Goal: Task Accomplishment & Management: Manage account settings

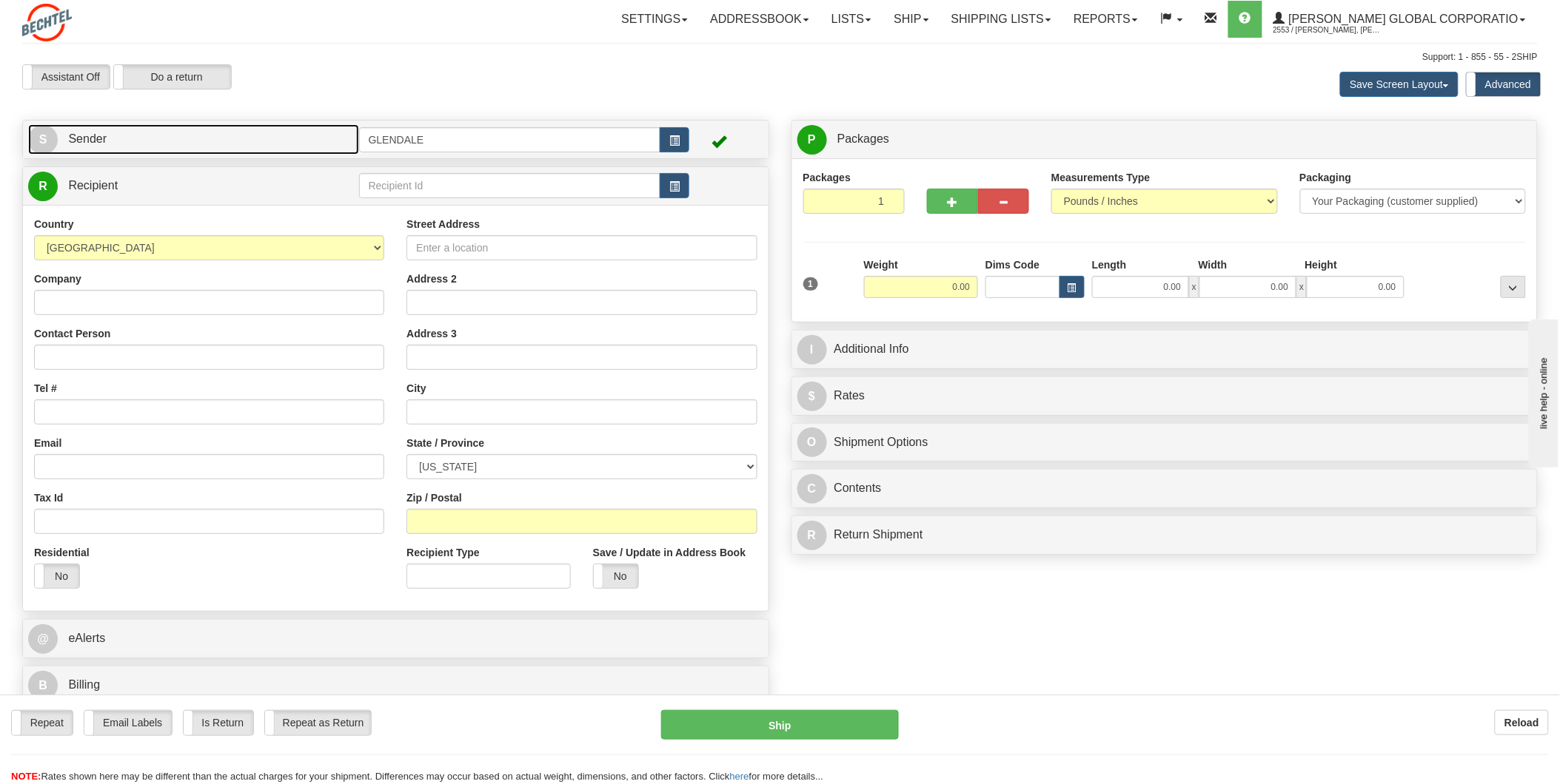
click at [90, 146] on link "S Sender" at bounding box center [193, 139] width 331 height 31
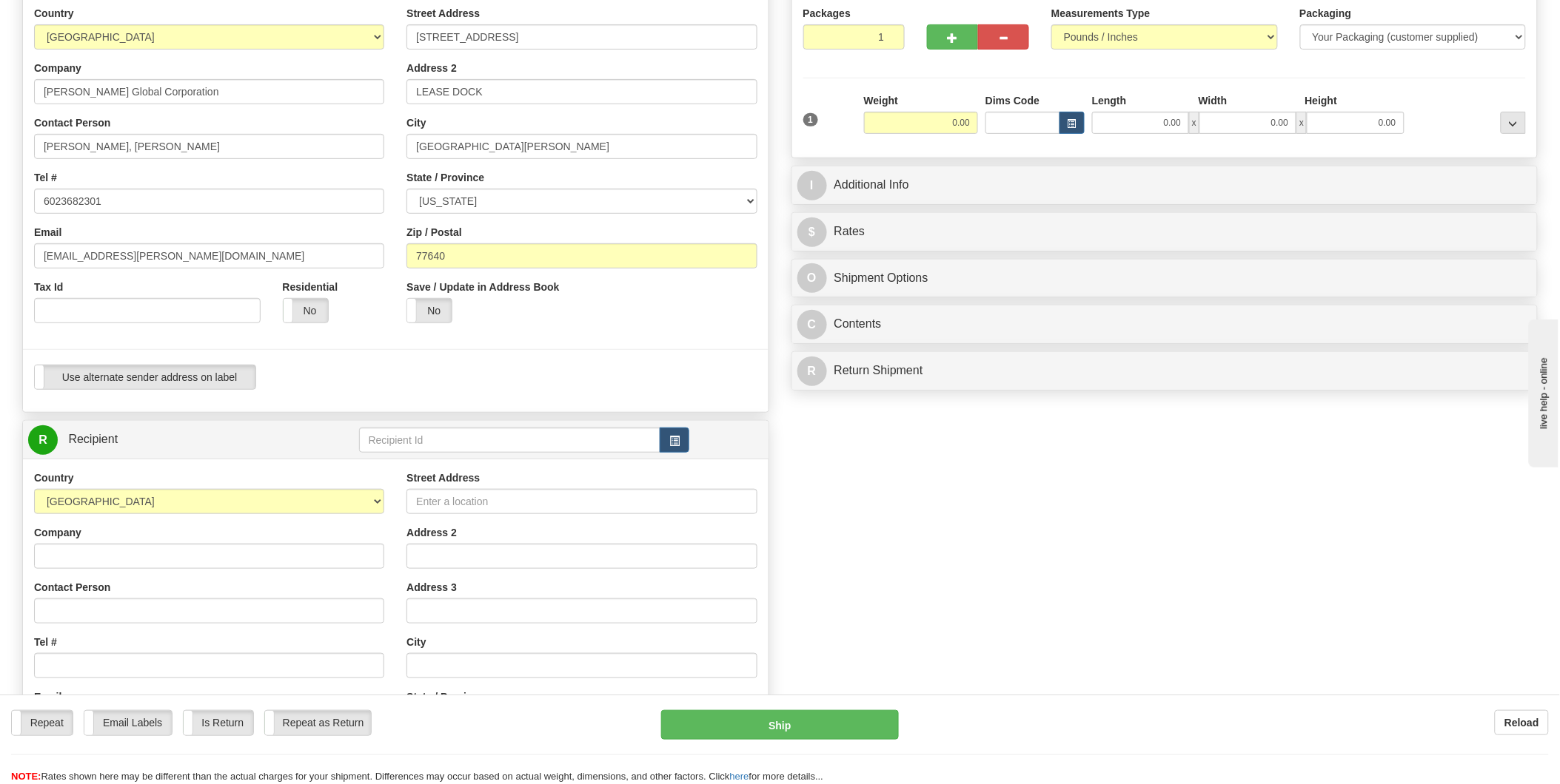
scroll to position [247, 0]
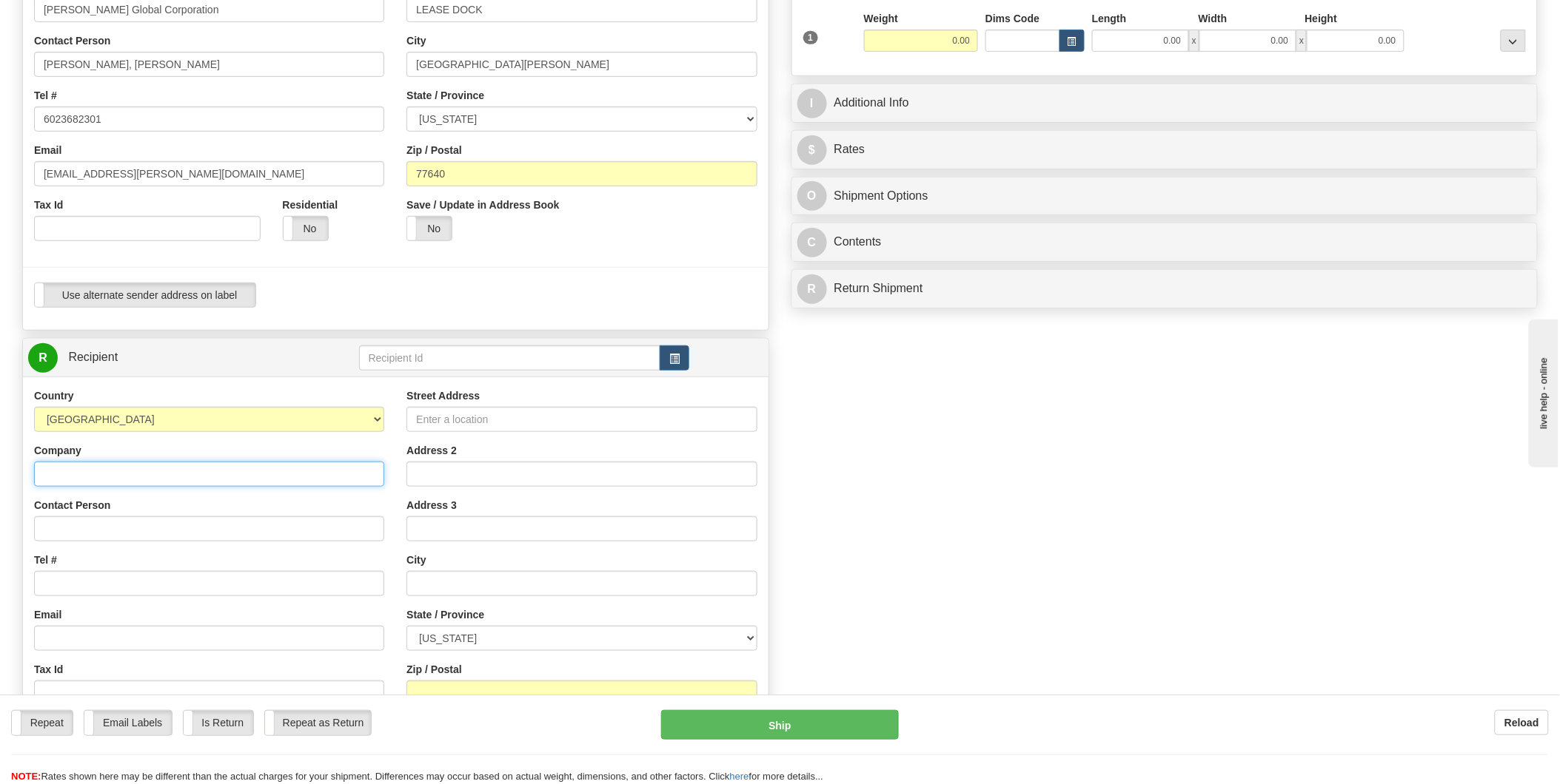
click at [101, 470] on input "Company" at bounding box center [209, 474] width 351 height 25
type input "h"
type input "HITACHI ENERGY"
click at [108, 534] on input "Contact Person" at bounding box center [209, 529] width 351 height 25
click at [90, 529] on input "BRENDA F BROWN" at bounding box center [209, 529] width 351 height 25
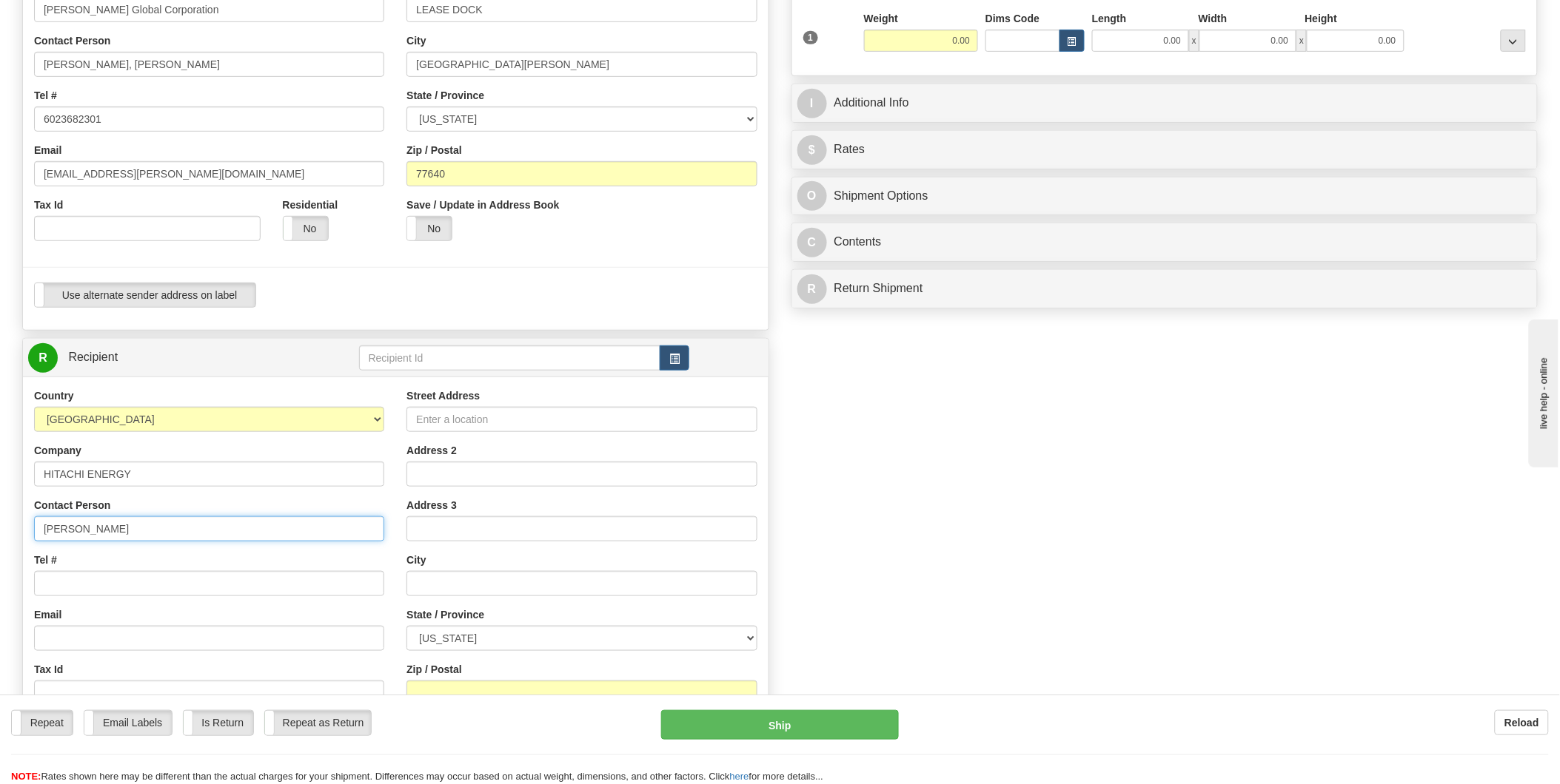
type input "BRENDA F BROWN"
click at [83, 591] on input "Tel #" at bounding box center [209, 584] width 351 height 25
type input "6018924661"
click at [465, 426] on input "Street Address" at bounding box center [582, 419] width 351 height 25
type input "101 KUHLMAN DRIVE"
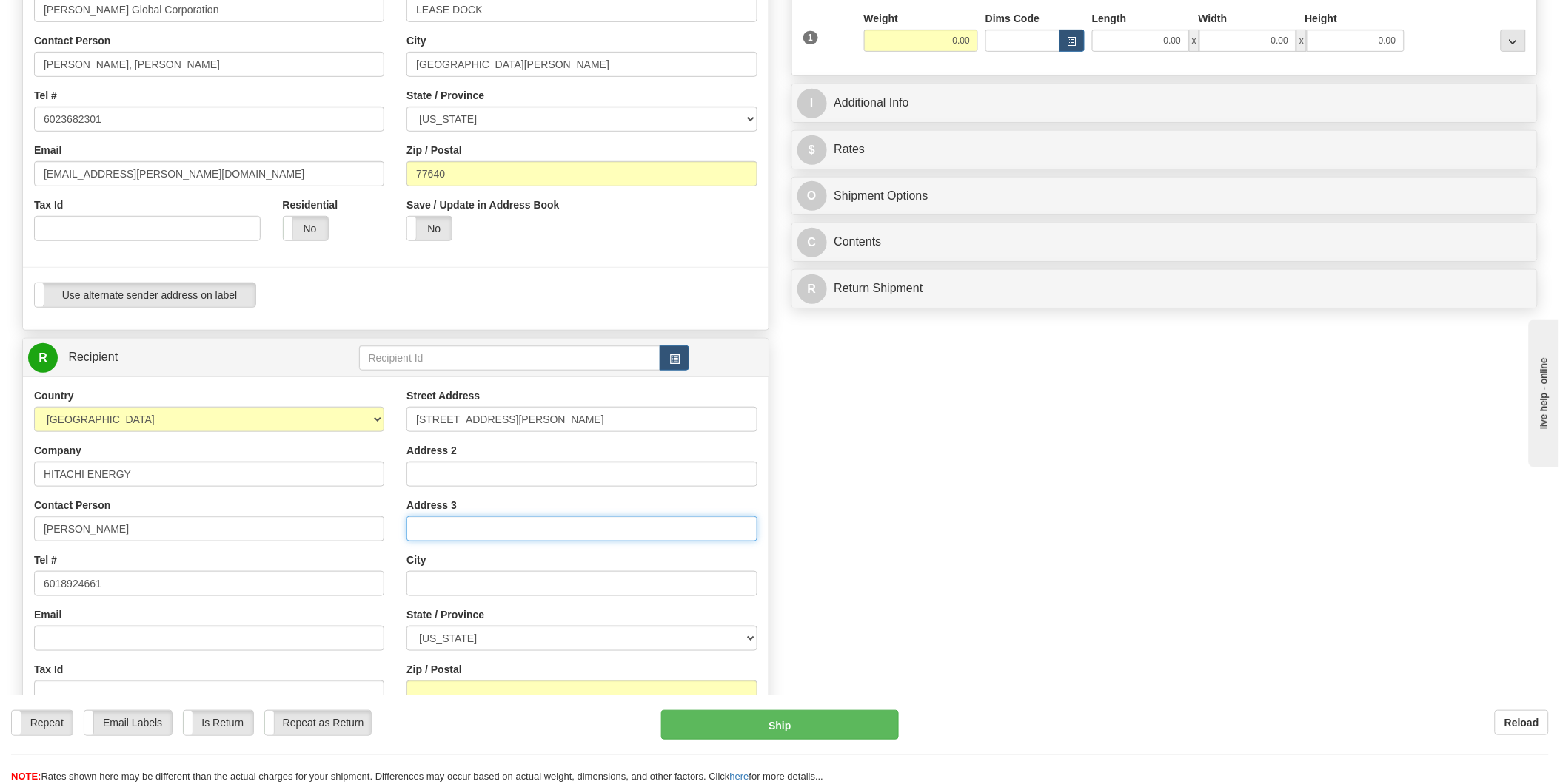
click at [514, 529] on input "Address 3" at bounding box center [582, 529] width 351 height 25
click at [508, 579] on input "text" at bounding box center [582, 584] width 351 height 25
type input "CRYSTAL SPRINGS"
select select "MS"
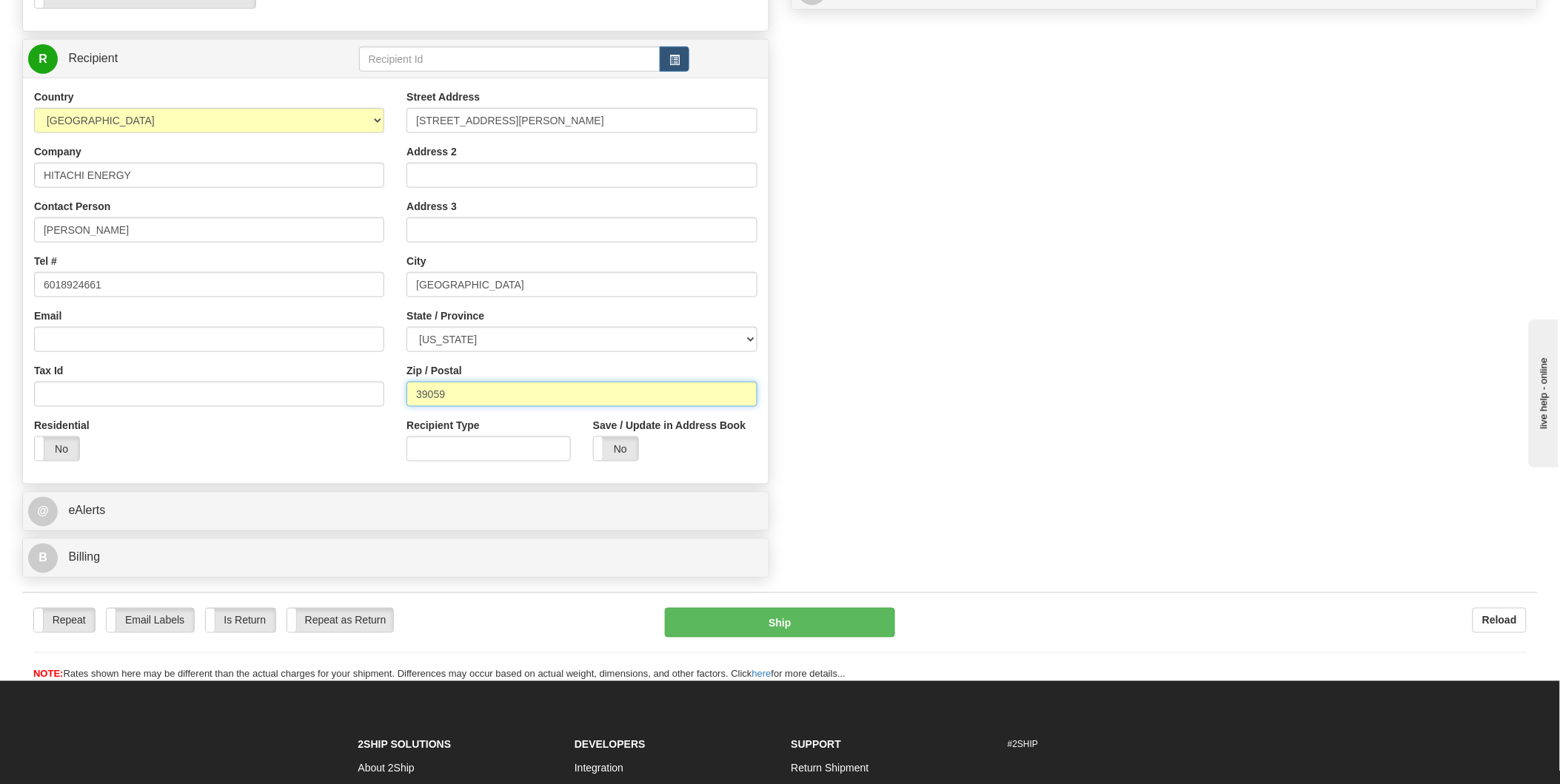
scroll to position [575, 0]
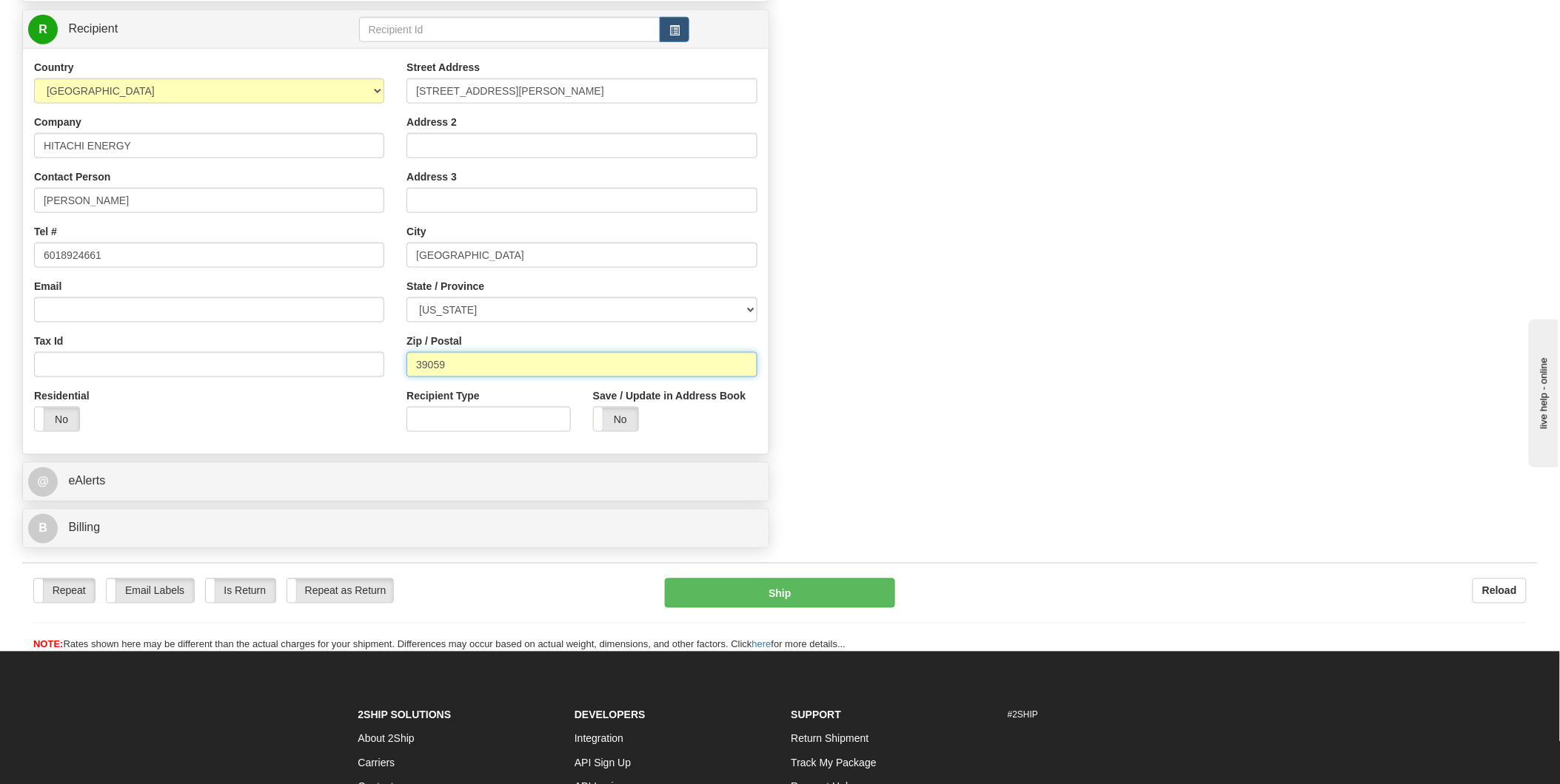
type input "39059"
click at [516, 423] on input "Recipient Type" at bounding box center [488, 419] width 164 height 25
click at [676, 430] on div "Yes No" at bounding box center [674, 419] width 164 height 25
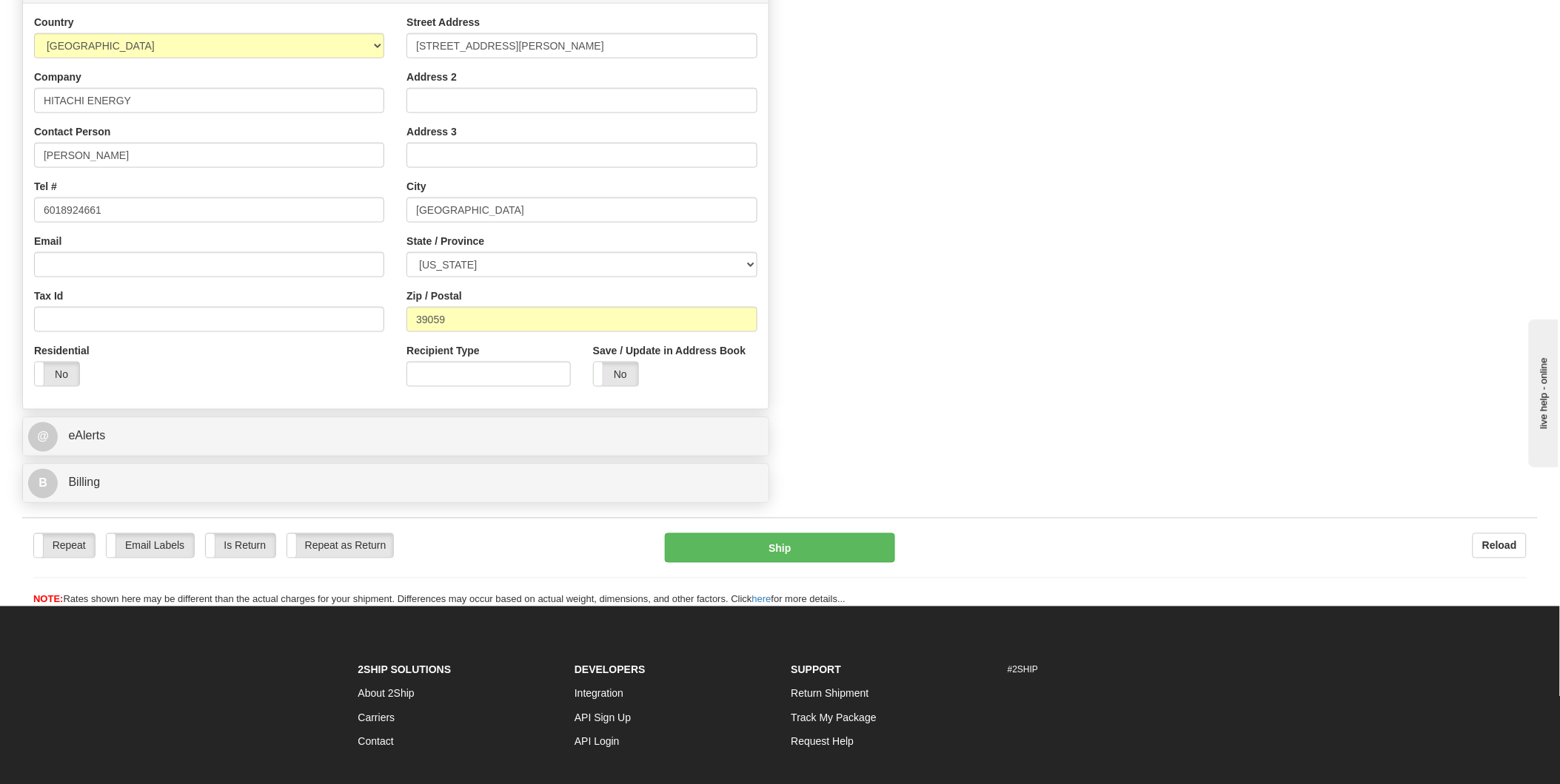
scroll to position [657, 0]
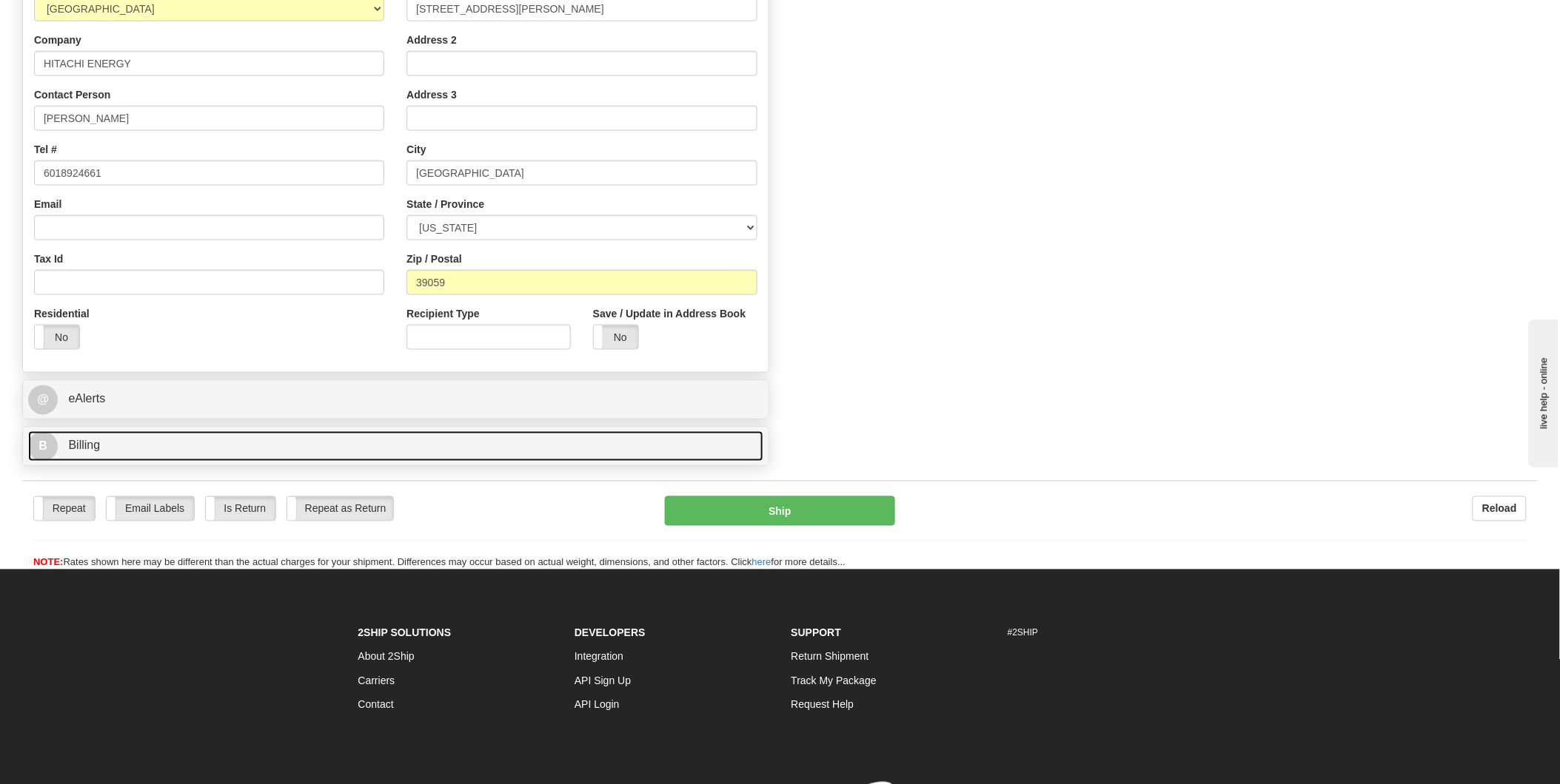
click at [329, 449] on link "B Billing" at bounding box center [395, 446] width 735 height 31
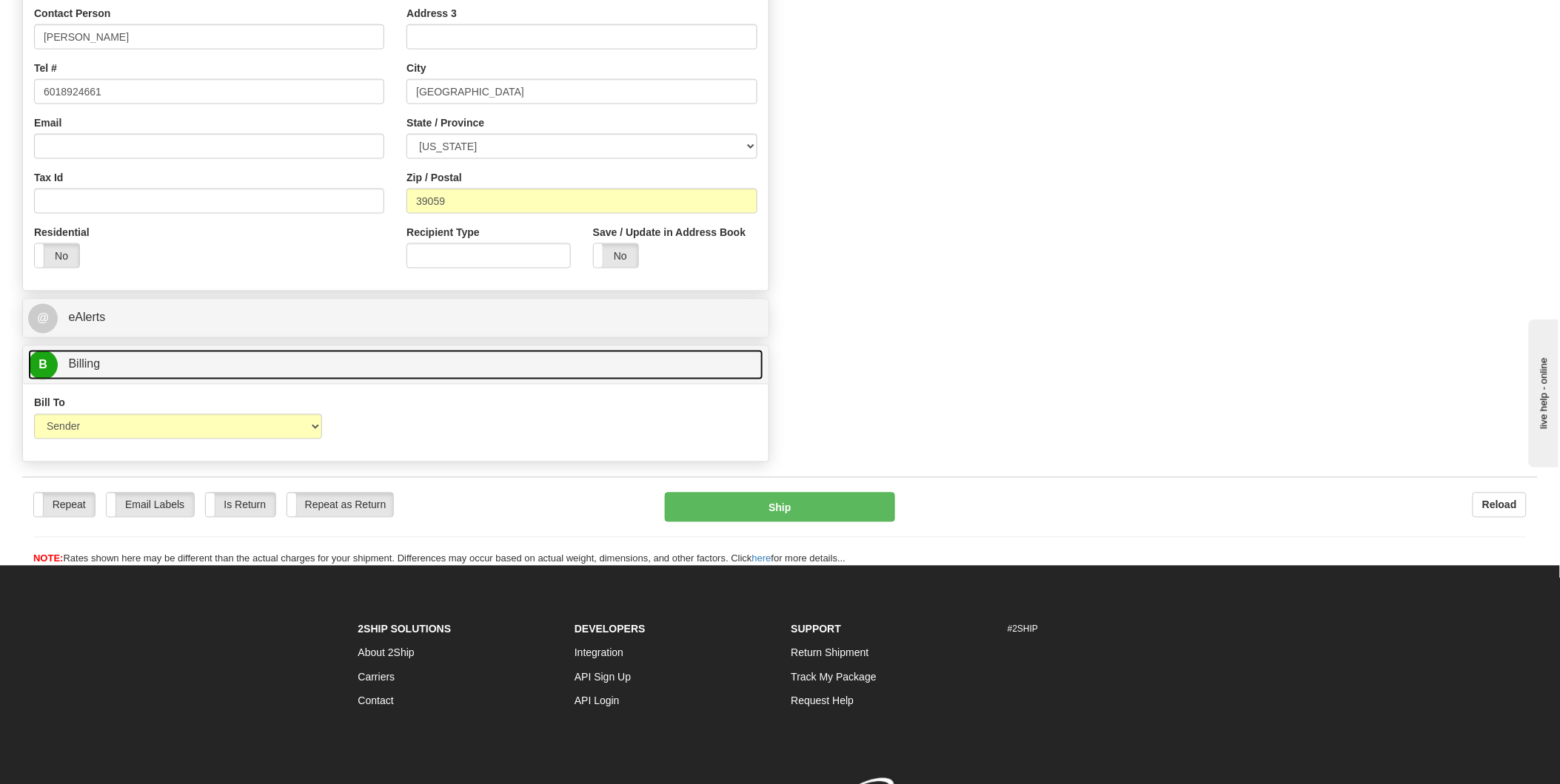
scroll to position [740, 0]
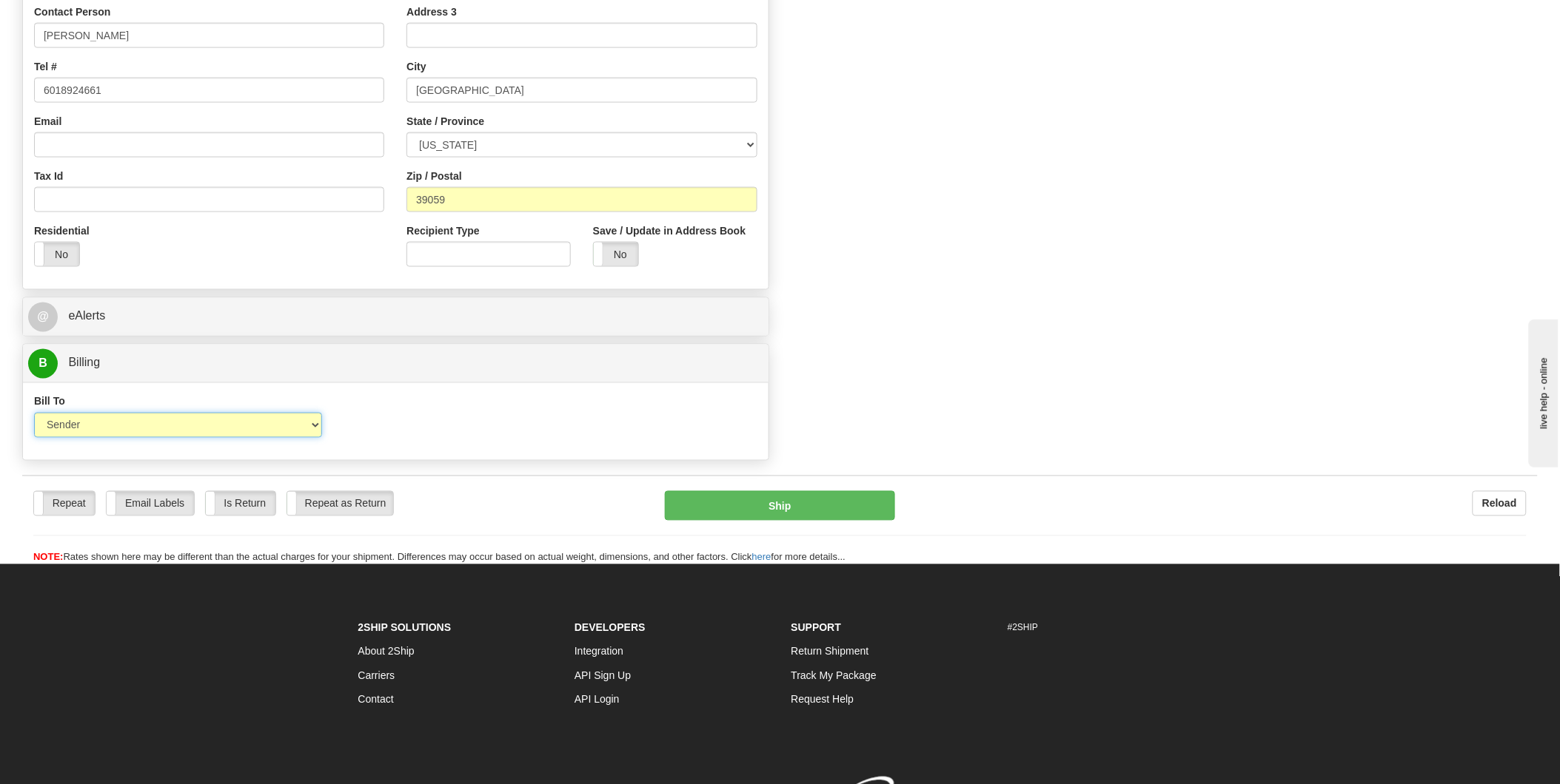
click at [312, 427] on select "Sender Recipient Third Party Collect" at bounding box center [178, 426] width 288 height 25
select select "2"
click at [34, 415] on select "Sender Recipient Third Party Collect" at bounding box center [178, 426] width 288 height 25
click at [396, 429] on input "Account" at bounding box center [488, 426] width 288 height 25
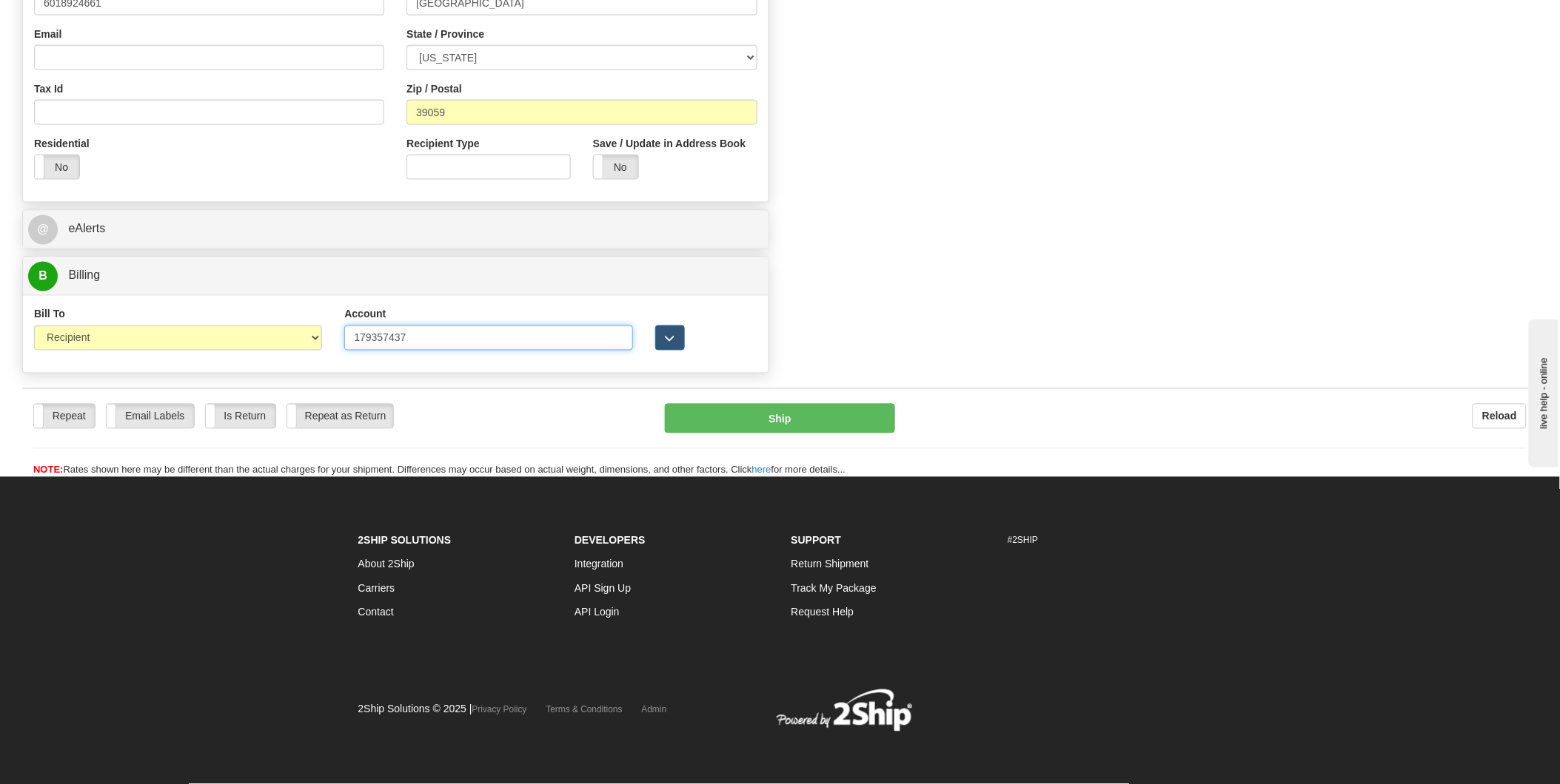
scroll to position [830, 0]
type input "179357437"
click at [671, 338] on span "button" at bounding box center [670, 339] width 10 height 9
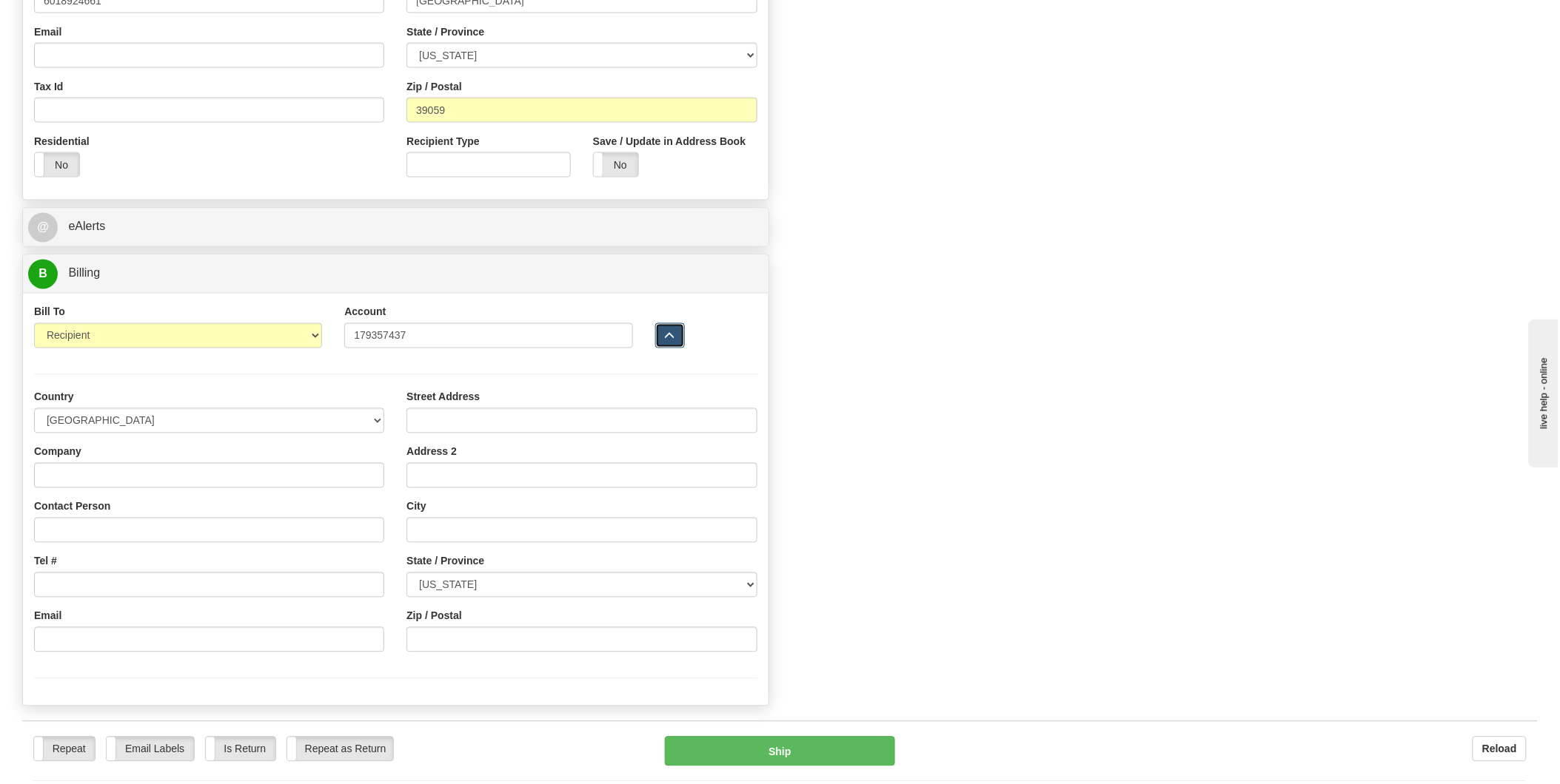
click at [671, 338] on span "button" at bounding box center [670, 337] width 10 height 9
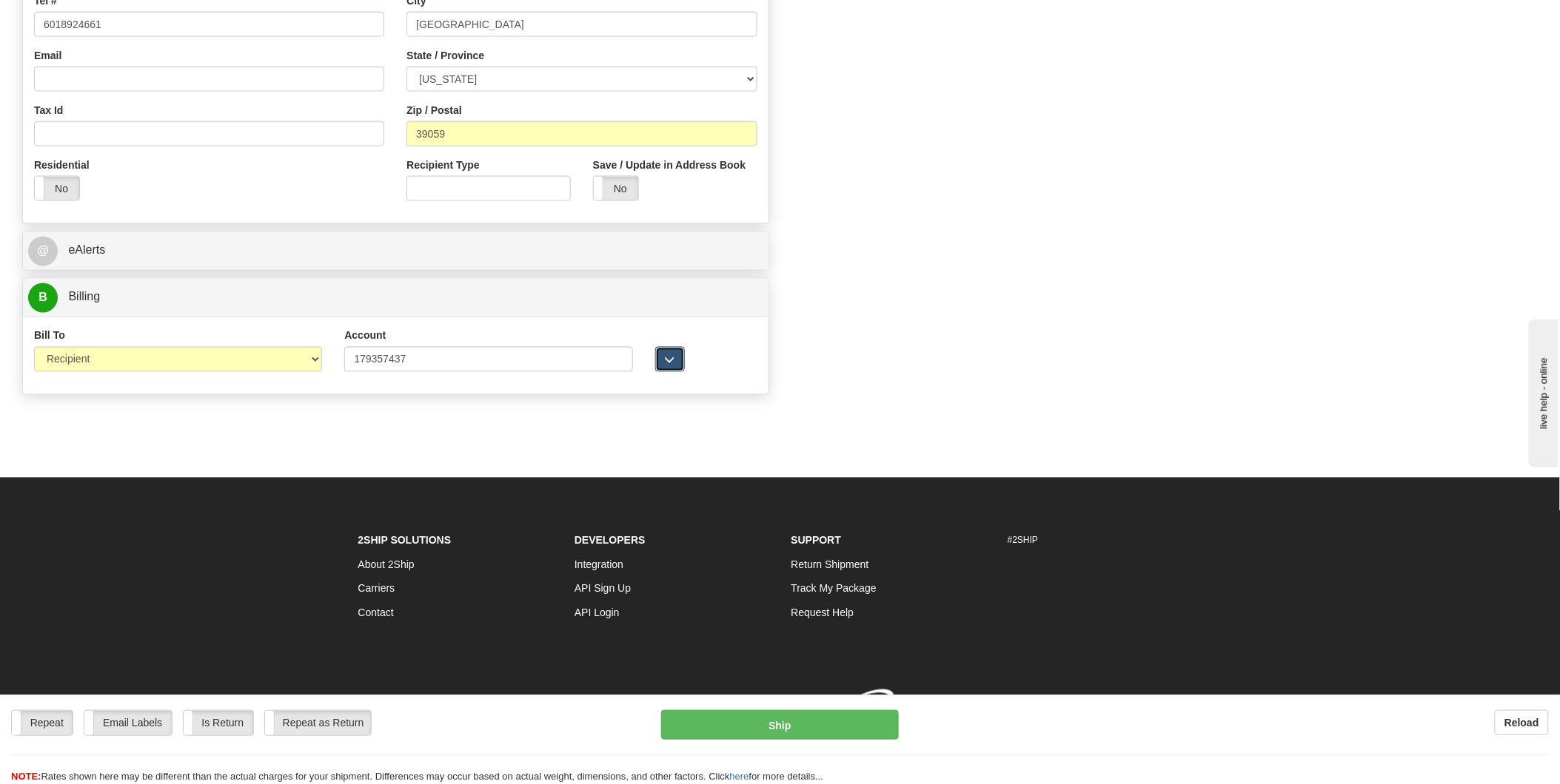
scroll to position [826, 0]
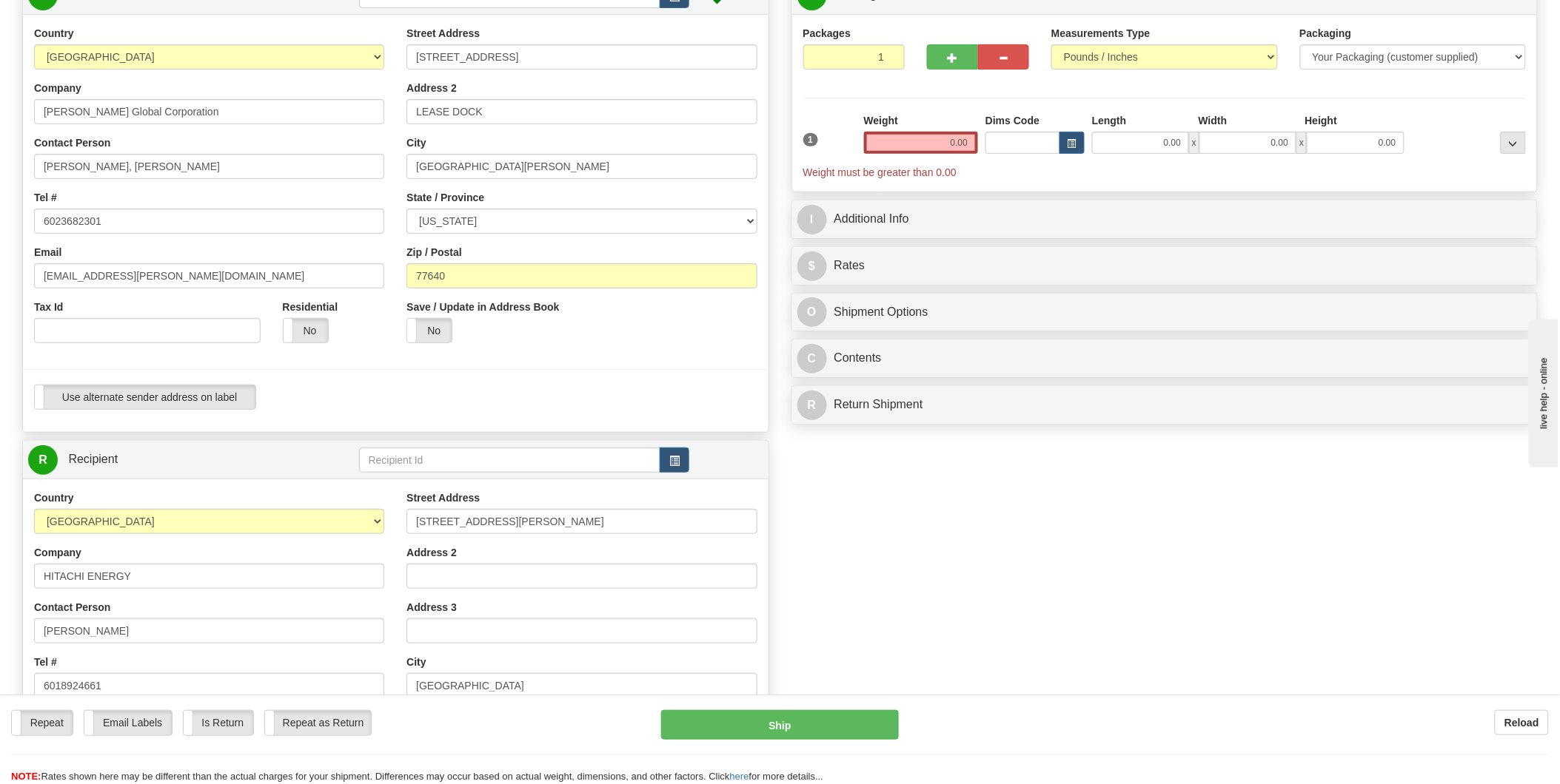
scroll to position [4, 0]
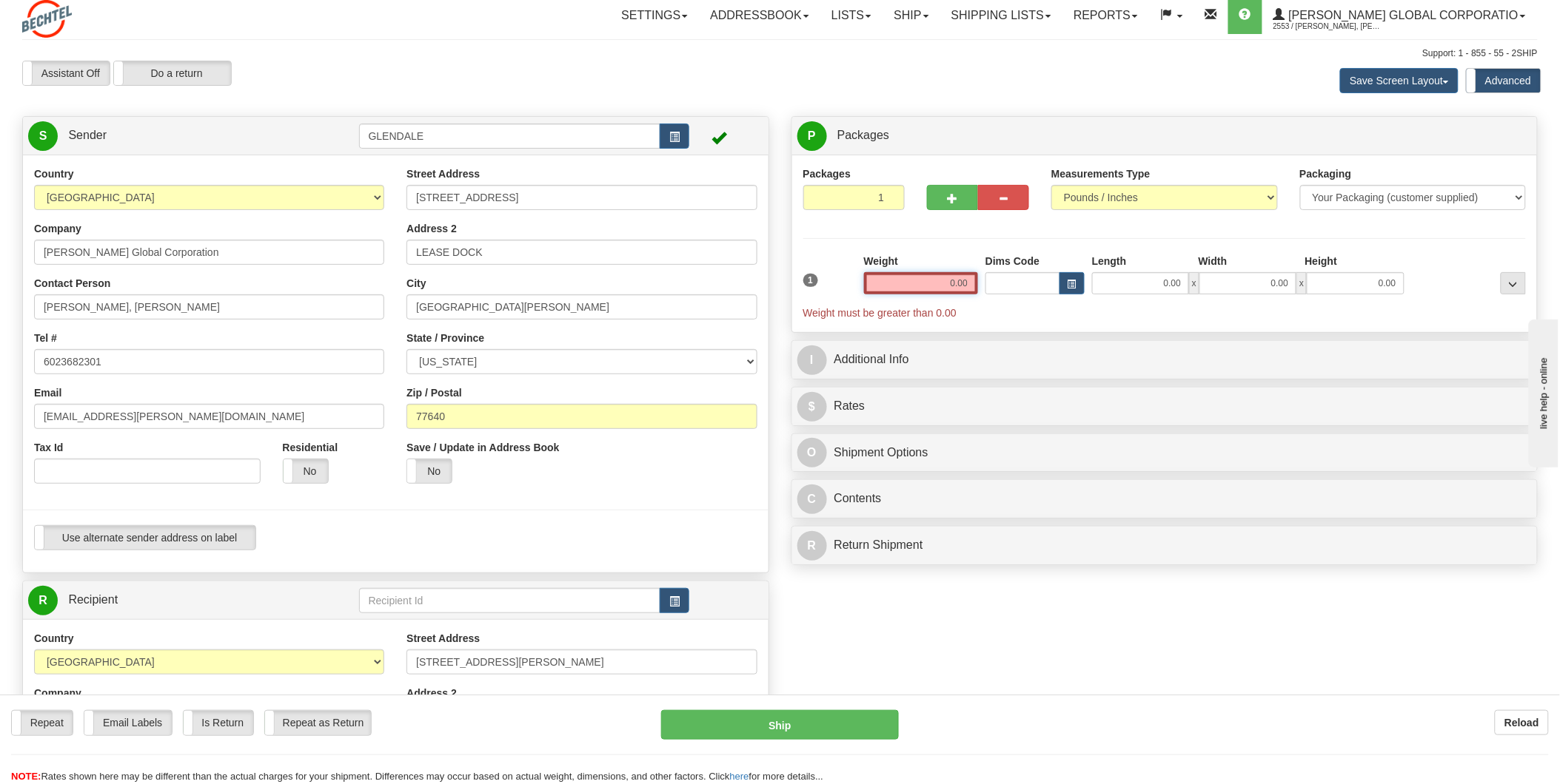
click at [942, 285] on input "0.00" at bounding box center [920, 284] width 114 height 22
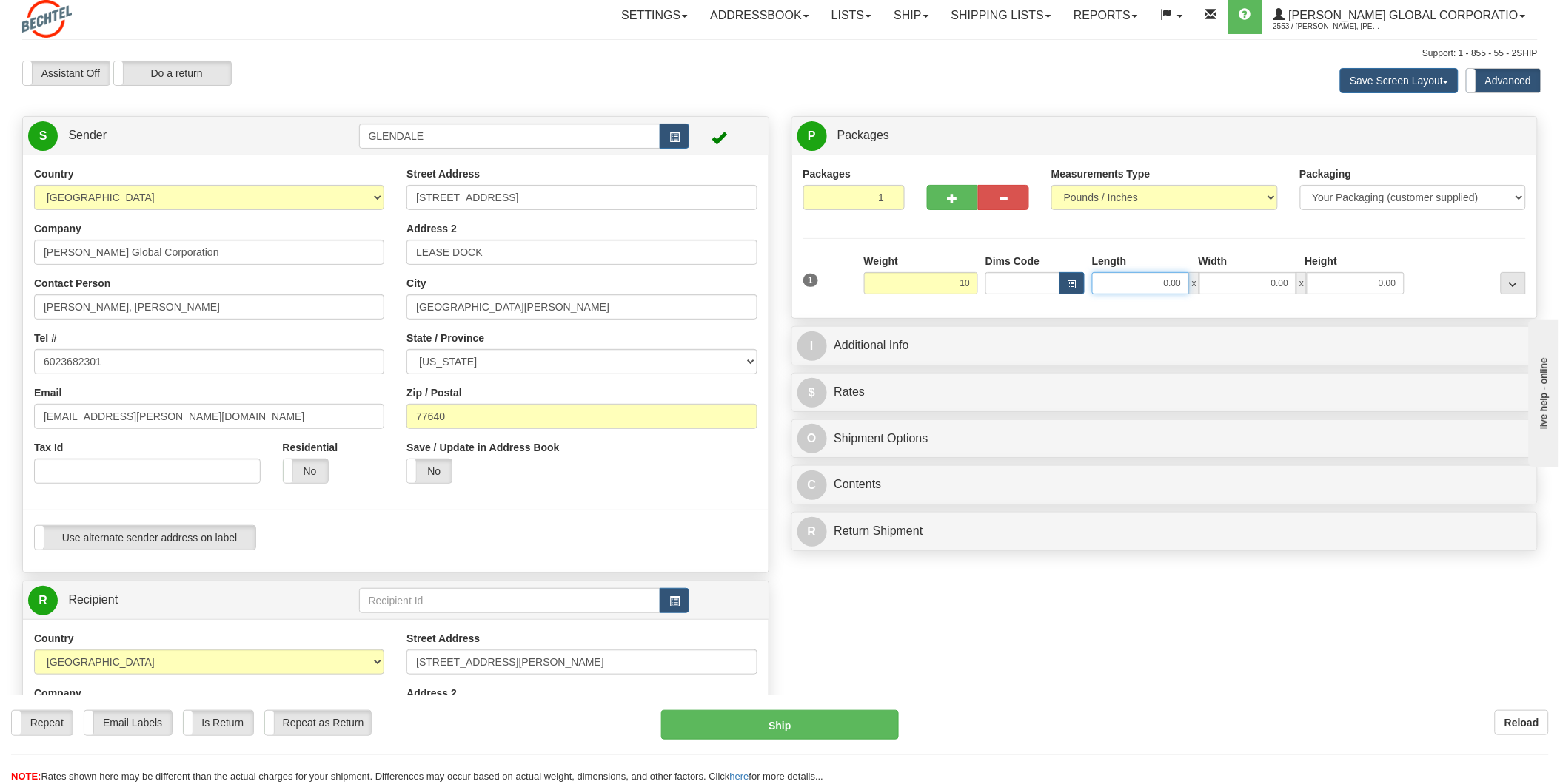
type input "10.00"
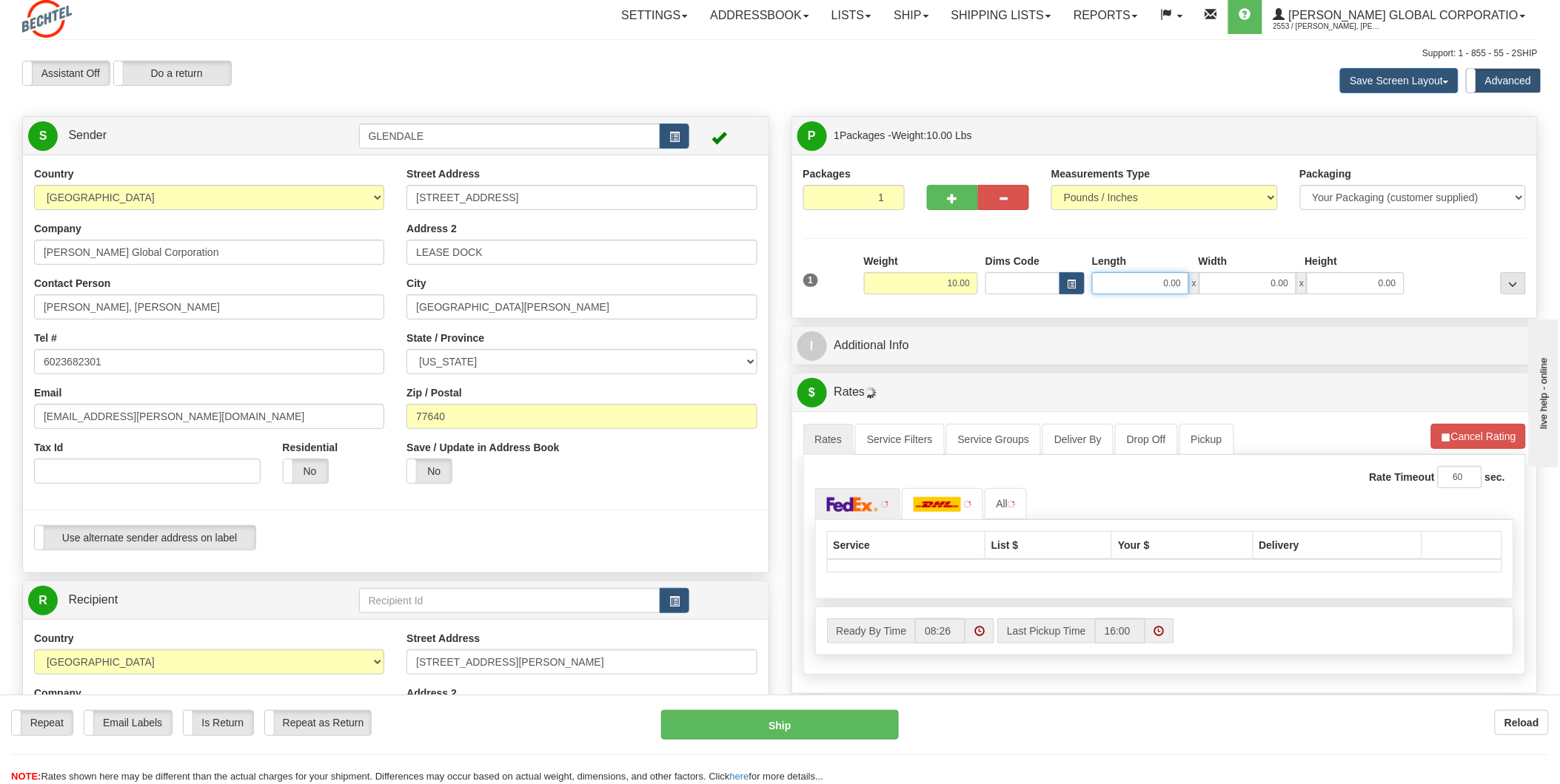
click at [1128, 289] on input "0.00" at bounding box center [1140, 284] width 97 height 22
type input "12.00"
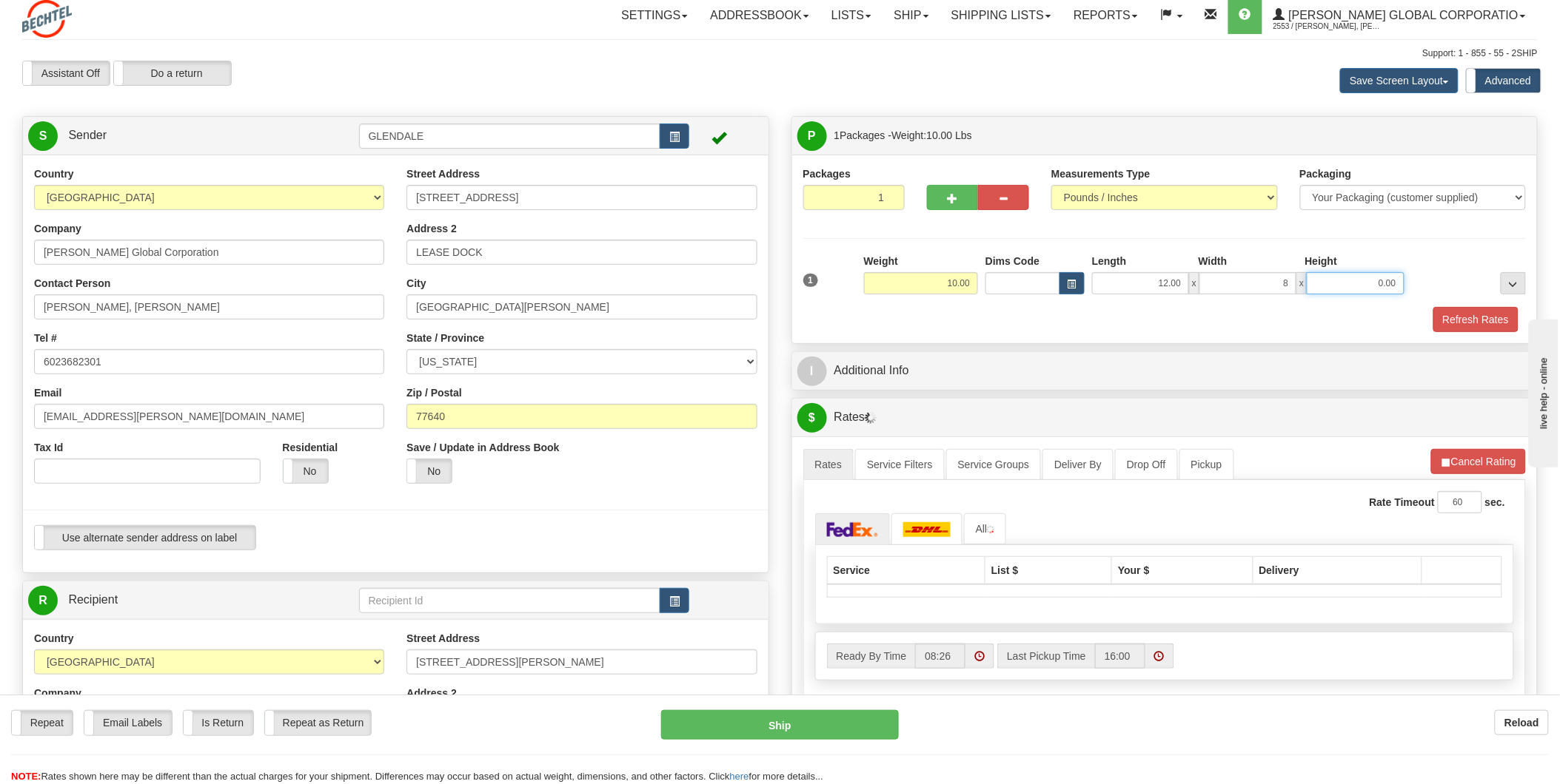
type input "8.00"
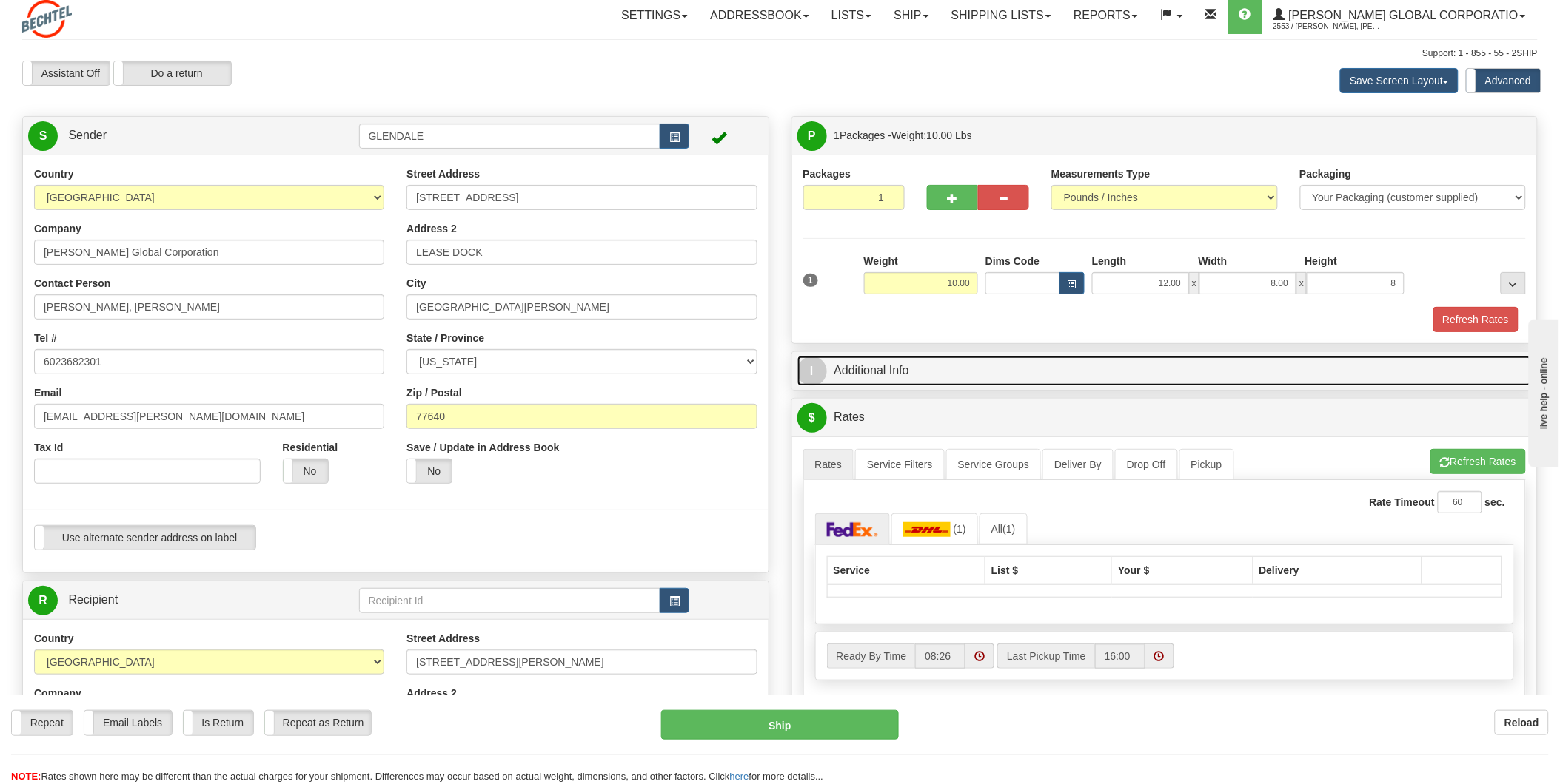
type input "8.00"
click at [1047, 367] on link "I Additional Info" at bounding box center [1164, 371] width 735 height 31
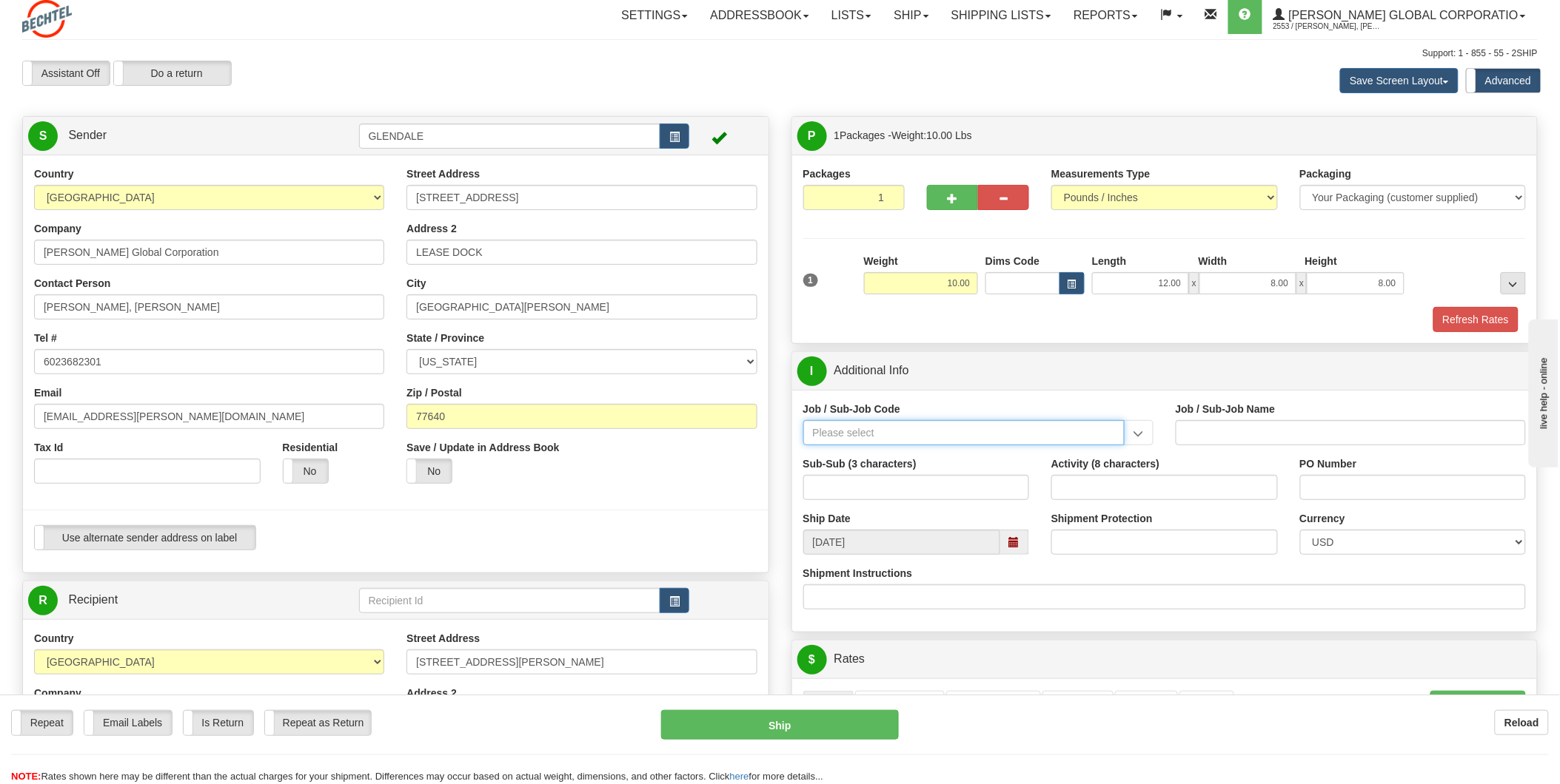
click at [1012, 438] on input "Job / Sub-Job Code" at bounding box center [964, 433] width 321 height 25
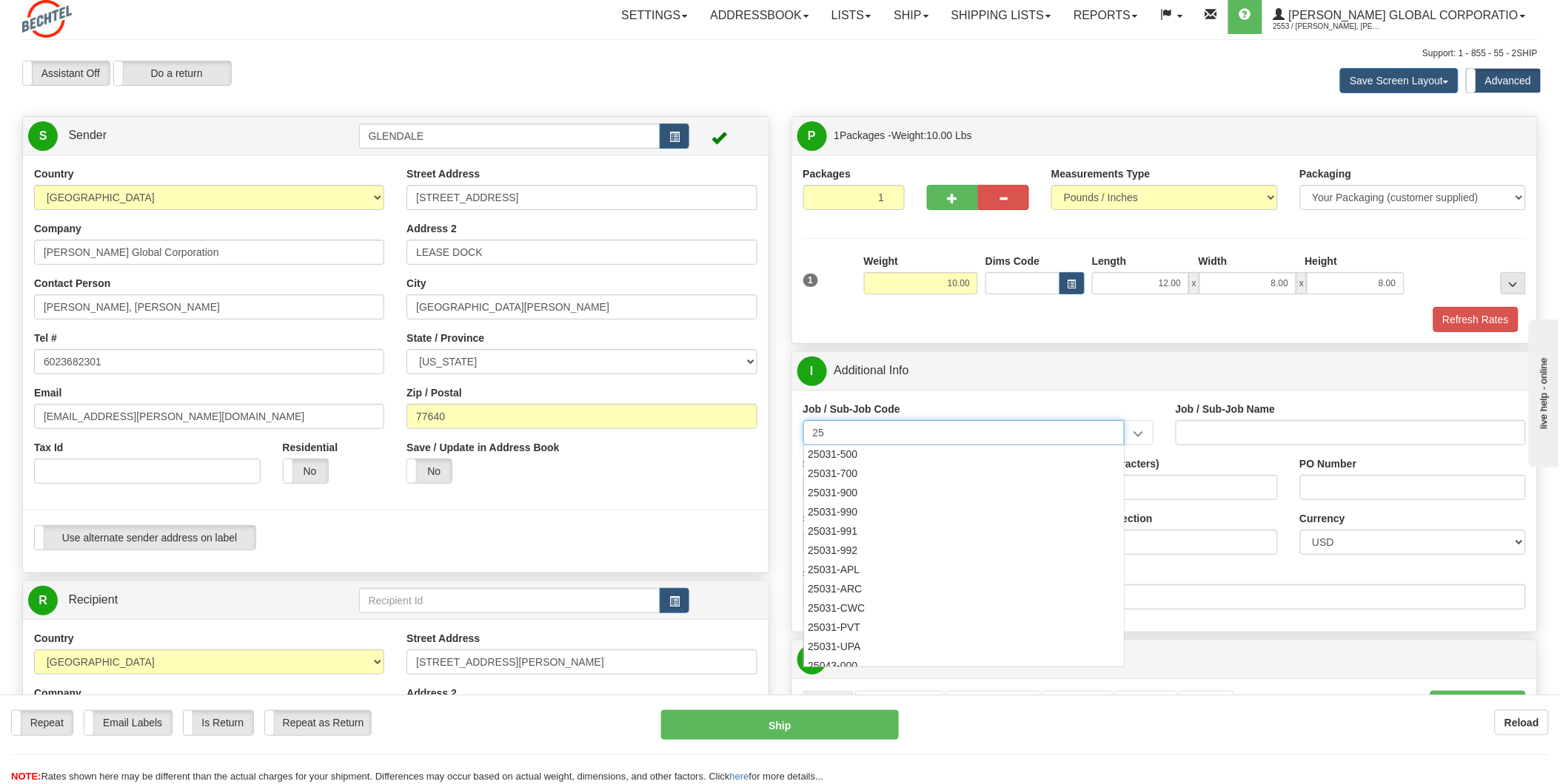
scroll to position [0, 0]
type input "2"
click at [906, 533] on div "26196-250" at bounding box center [960, 533] width 307 height 16
type input "26196-250"
type input "PORT ARTHUR LNG - FIELD MATERIAL REQUISTIONS"
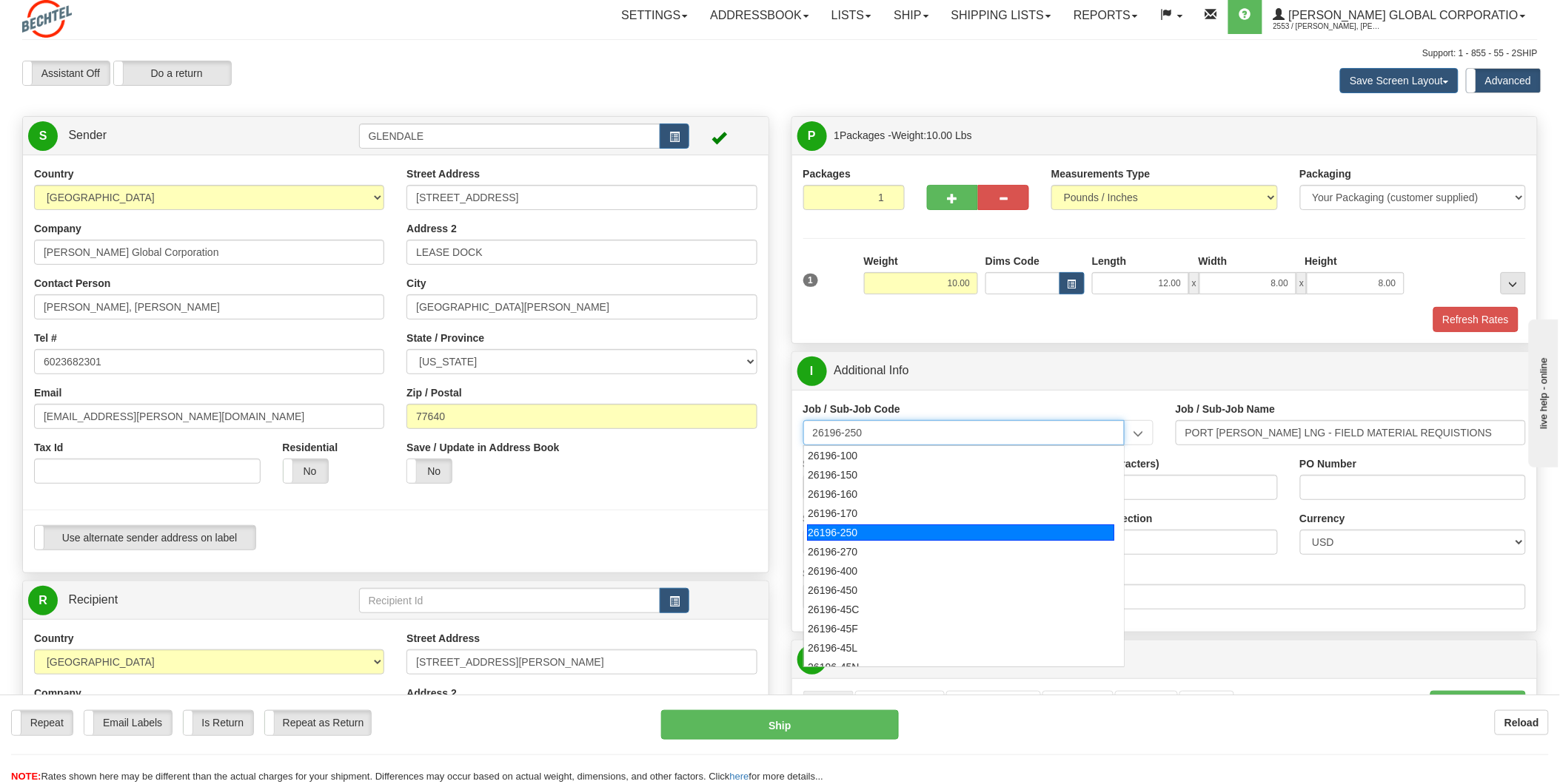
type input "26196-250"
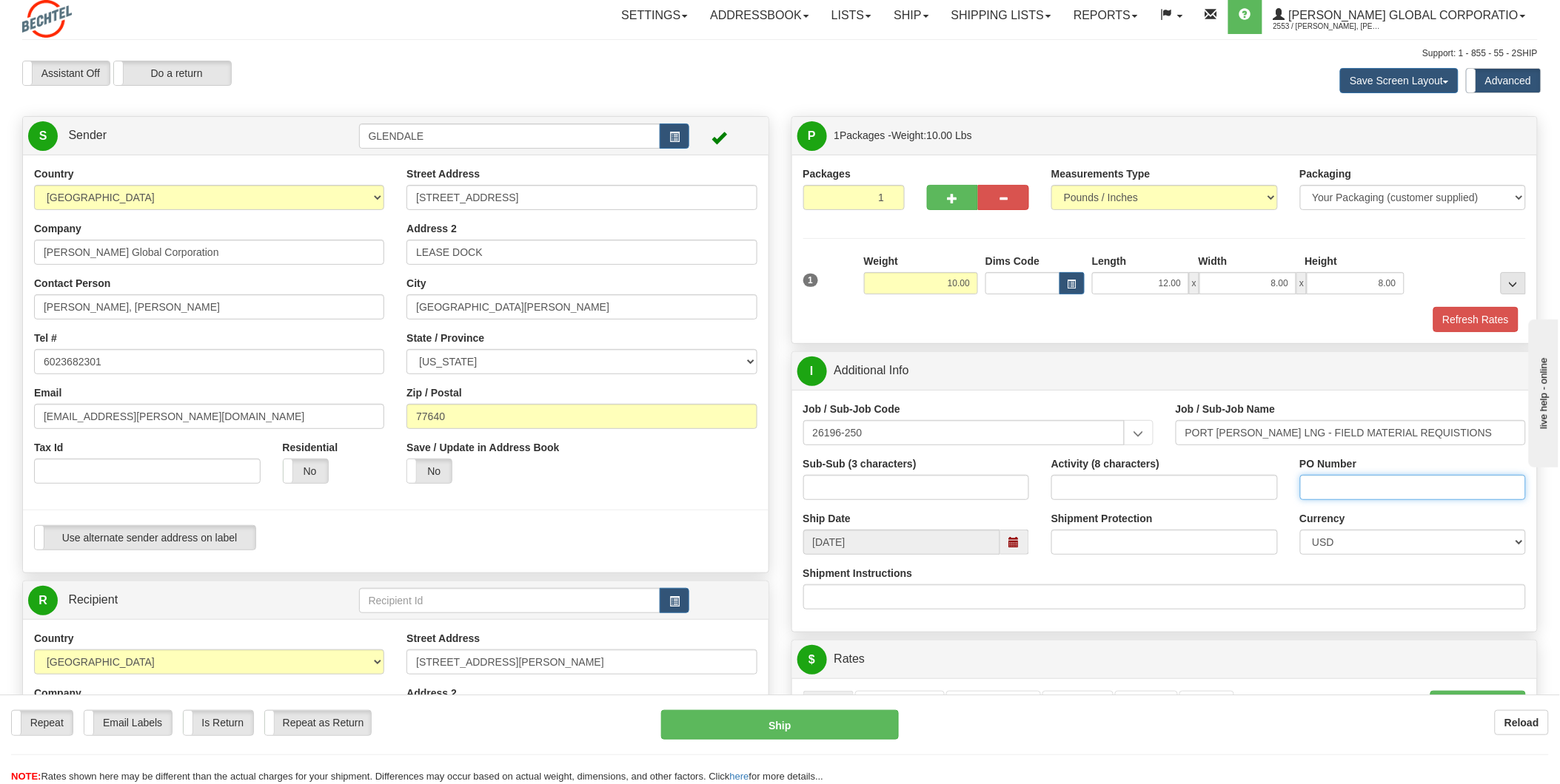
click at [1321, 489] on input "PO Number" at bounding box center [1413, 488] width 226 height 25
click at [1011, 541] on span at bounding box center [1014, 542] width 10 height 10
type input "298314"
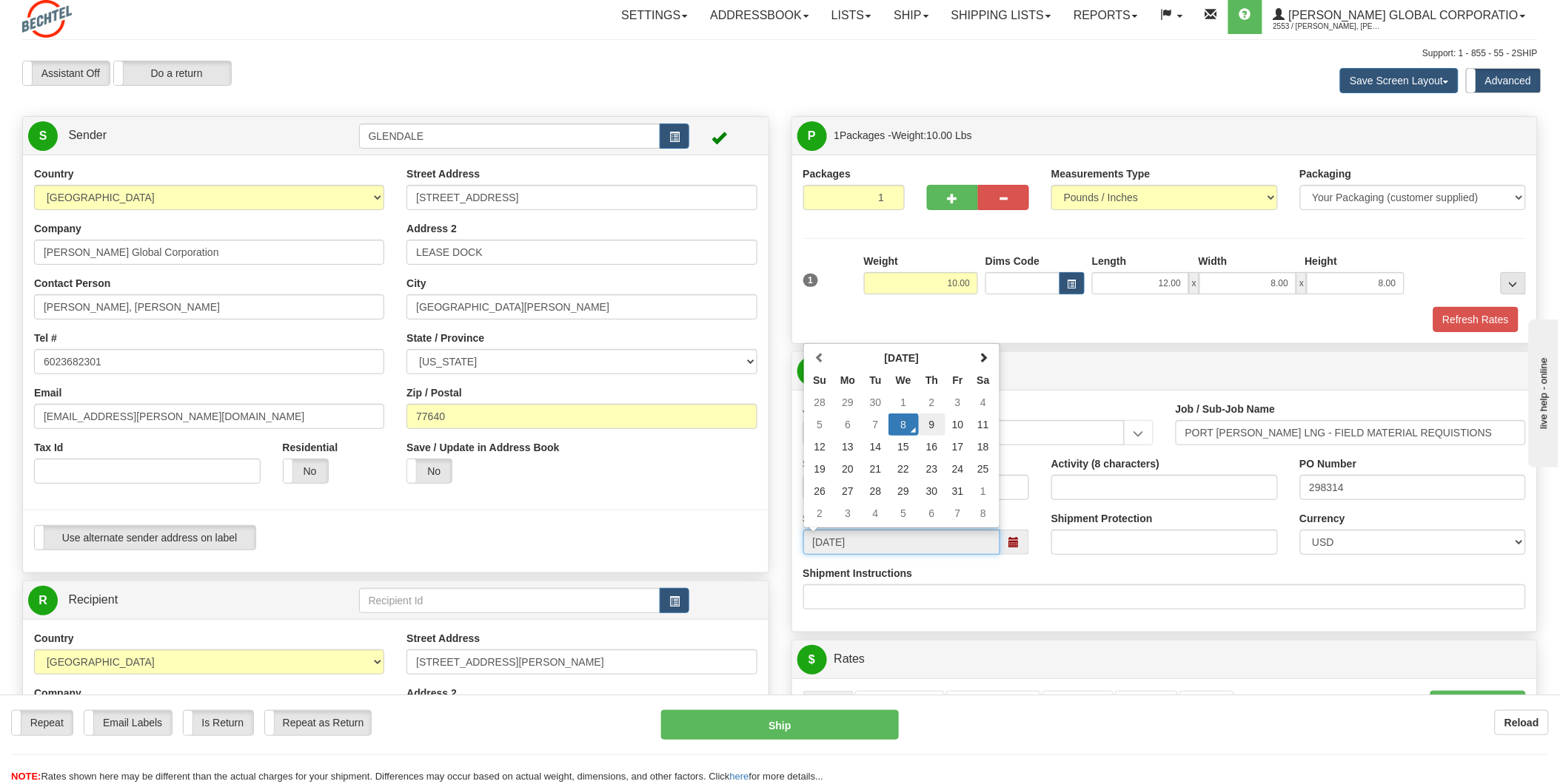
click at [934, 427] on td "9" at bounding box center [932, 425] width 27 height 22
type input "[DATE]"
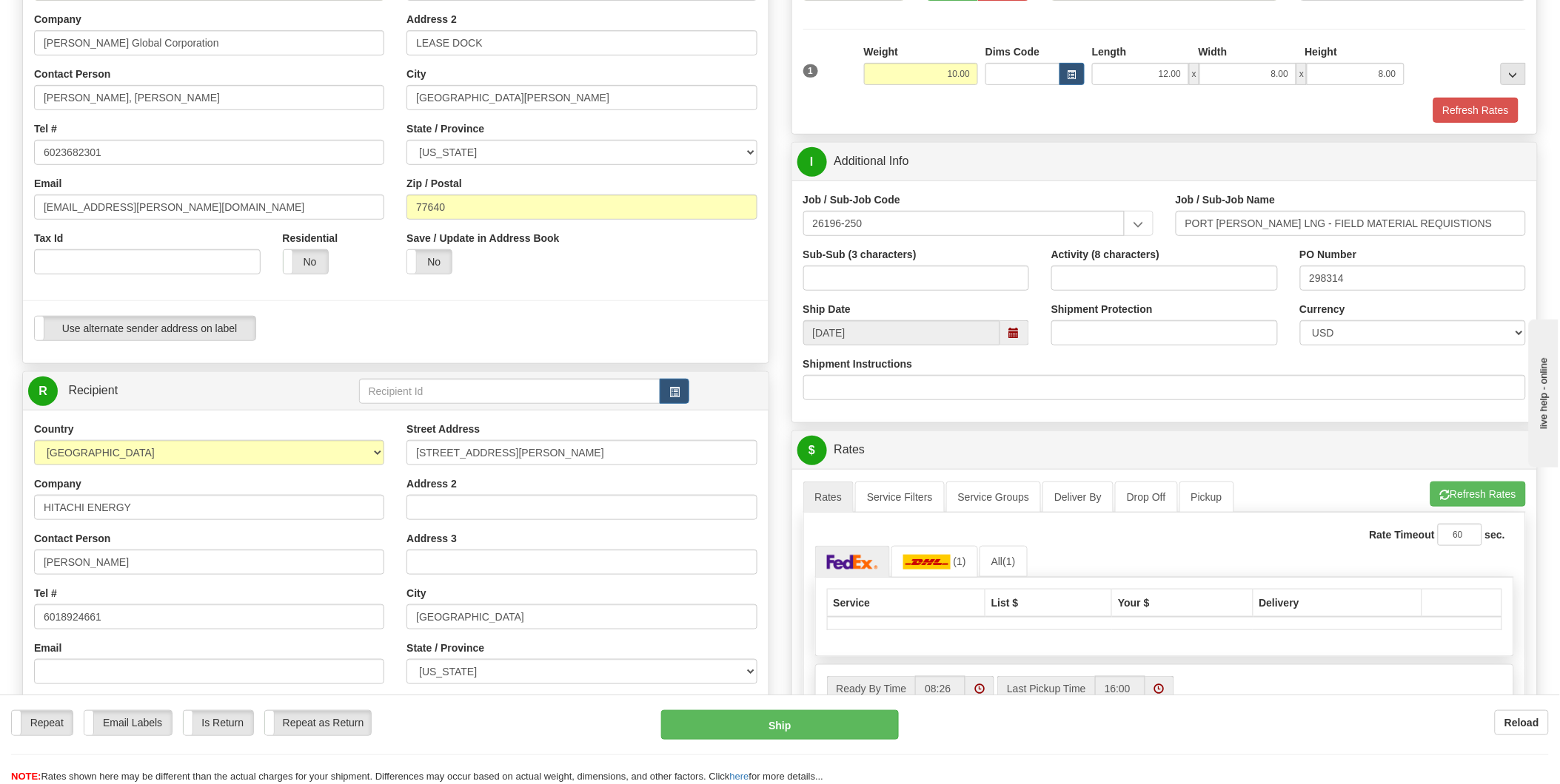
scroll to position [250, 0]
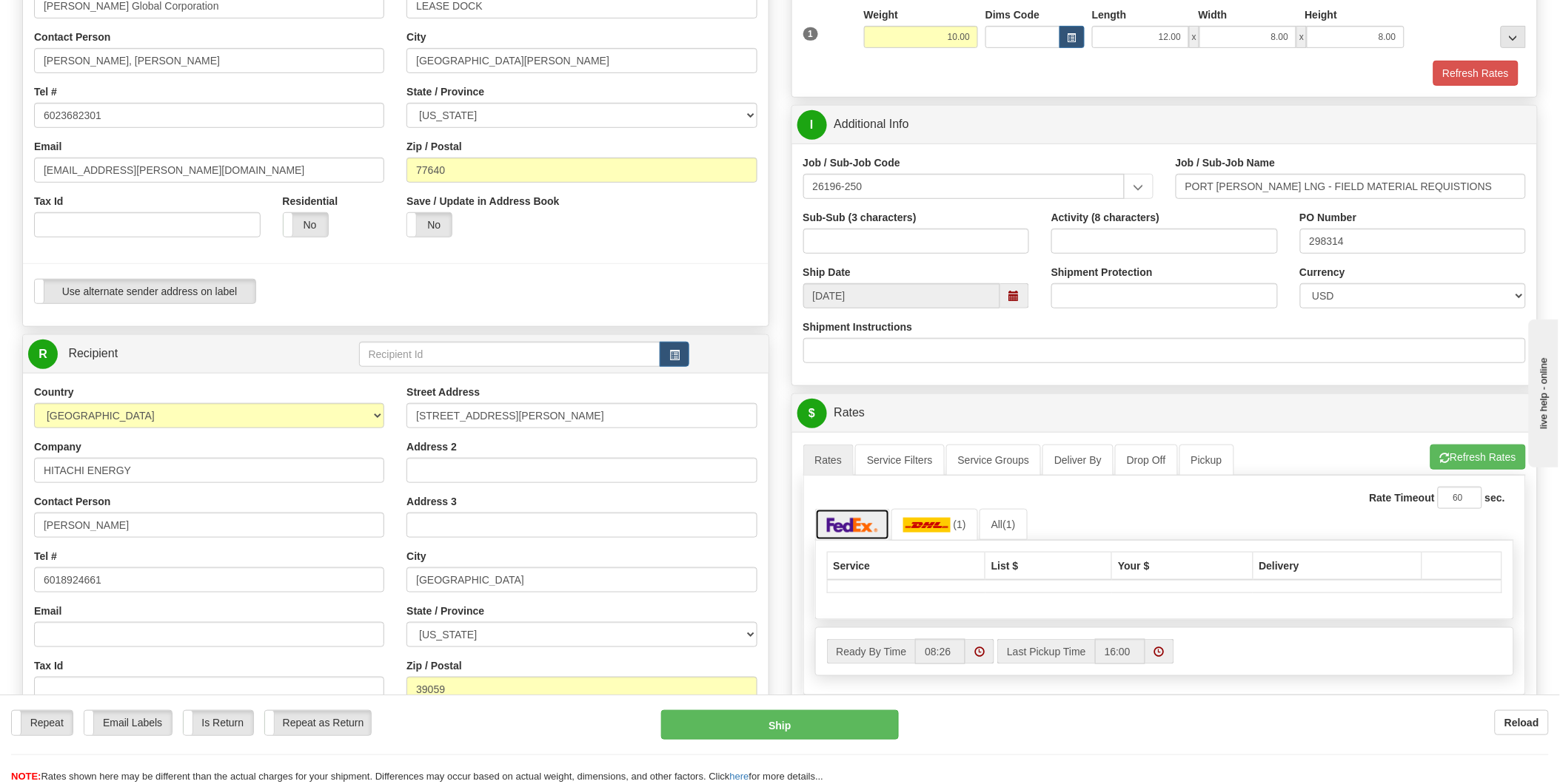
click at [842, 527] on img at bounding box center [853, 525] width 52 height 15
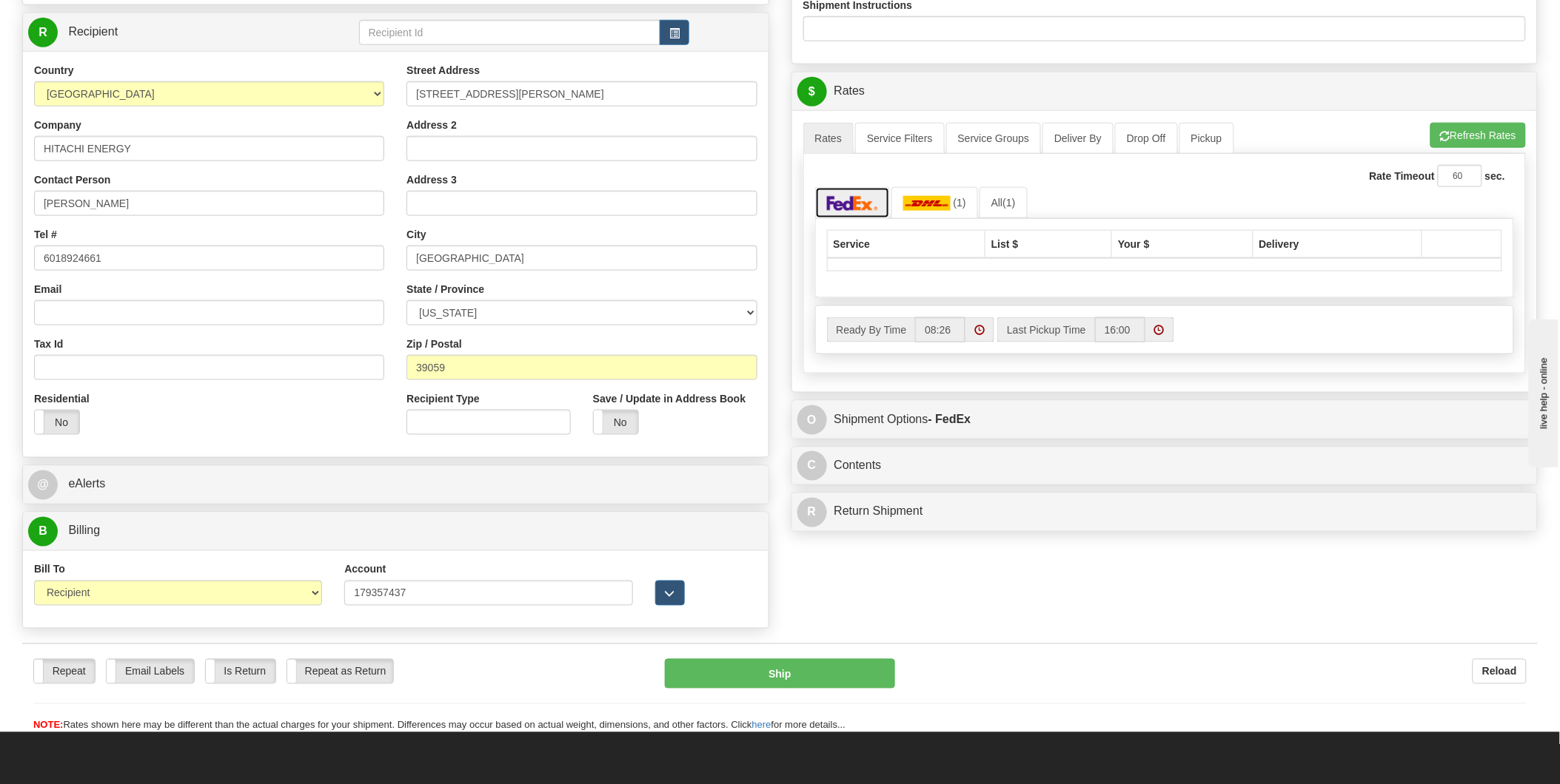
scroll to position [661, 0]
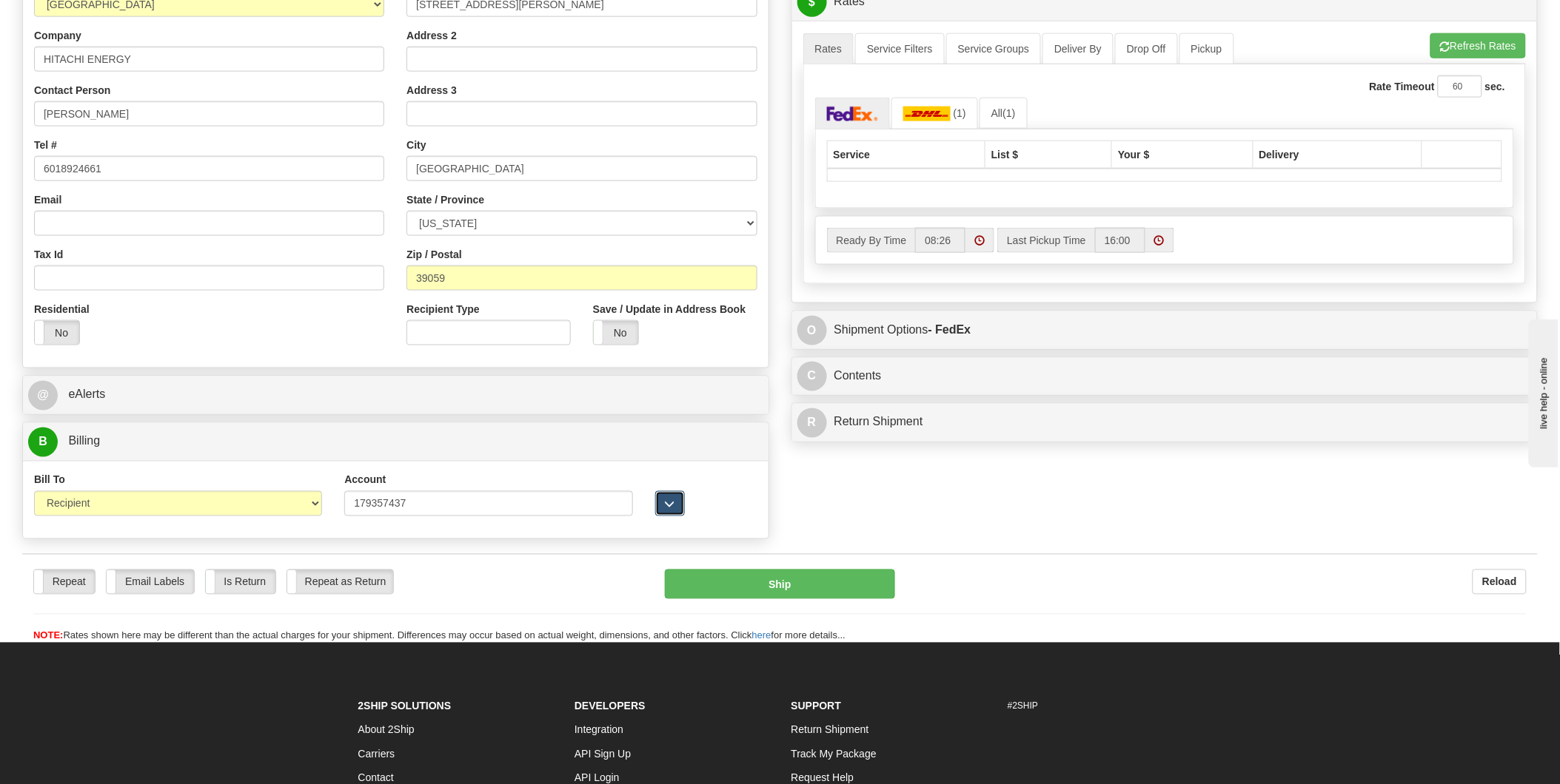
click at [669, 502] on span "button" at bounding box center [670, 505] width 10 height 9
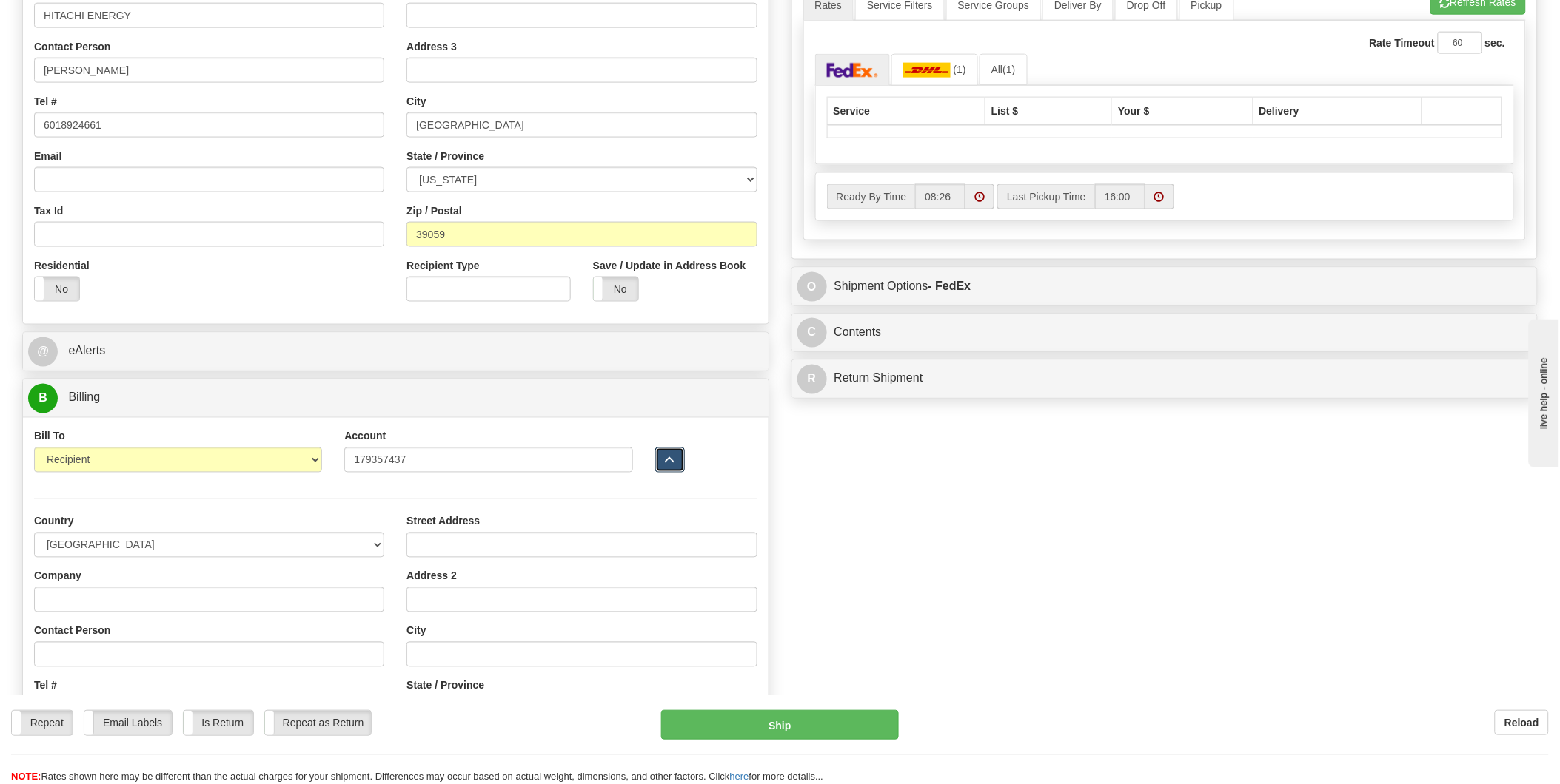
scroll to position [744, 0]
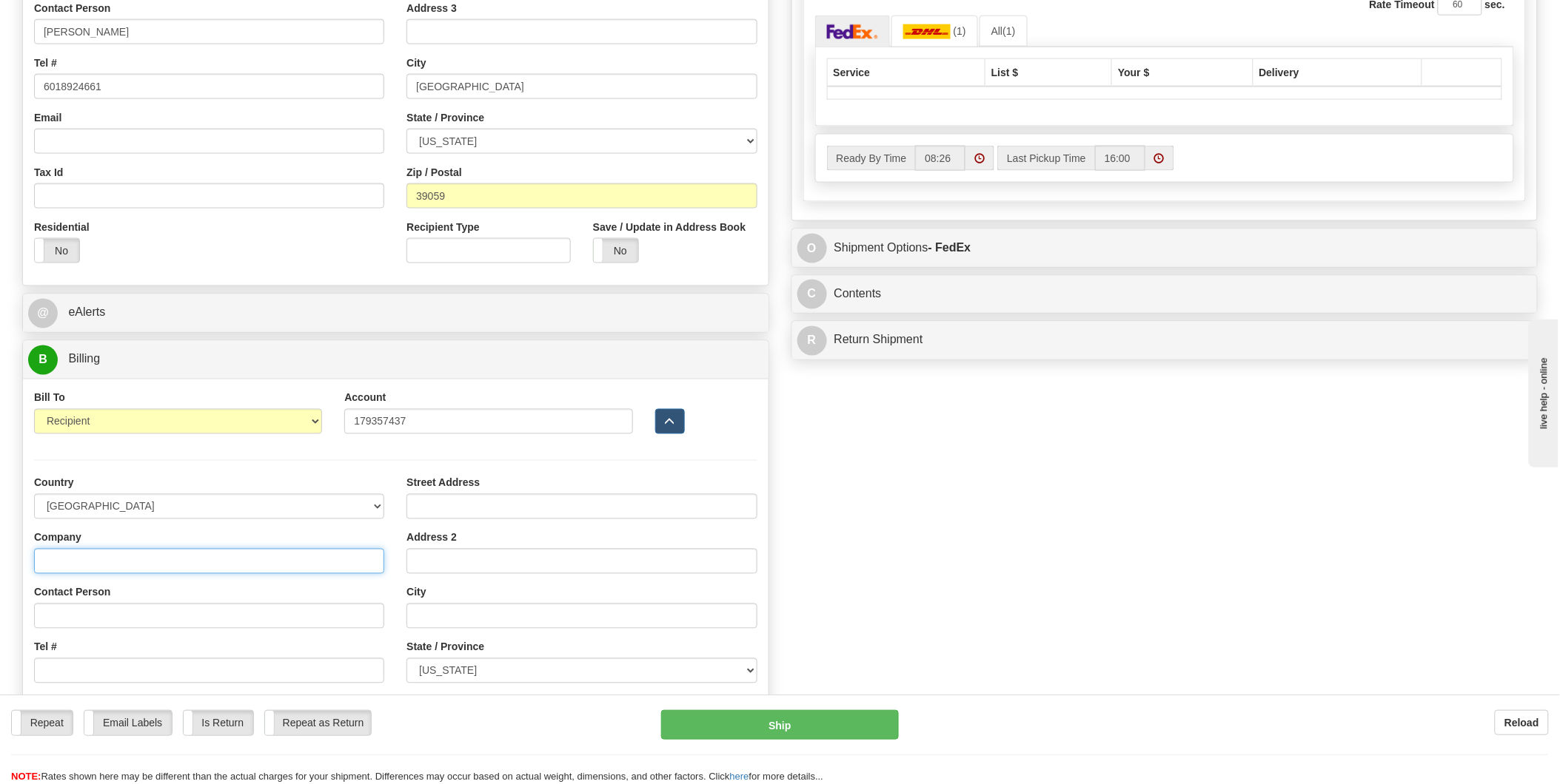
click at [156, 563] on input "Company" at bounding box center [209, 562] width 351 height 25
type input "HITACHI ENERGY"
type input "BRENDA F BROWN"
type input "101 KUHLMAN DRIVE"
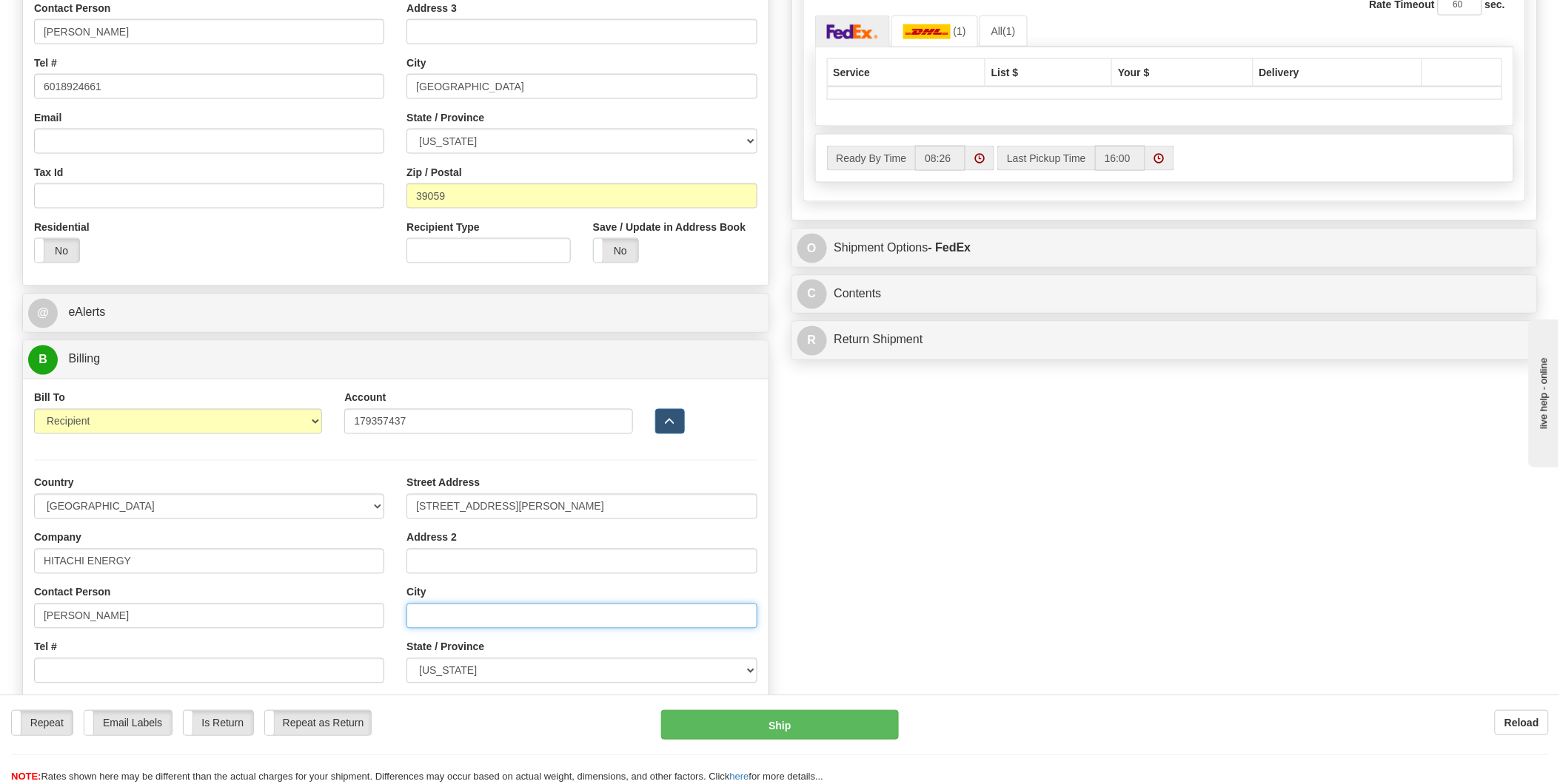
type input "CRYSTAL SPRINGS"
select select "MS"
type input "39059"
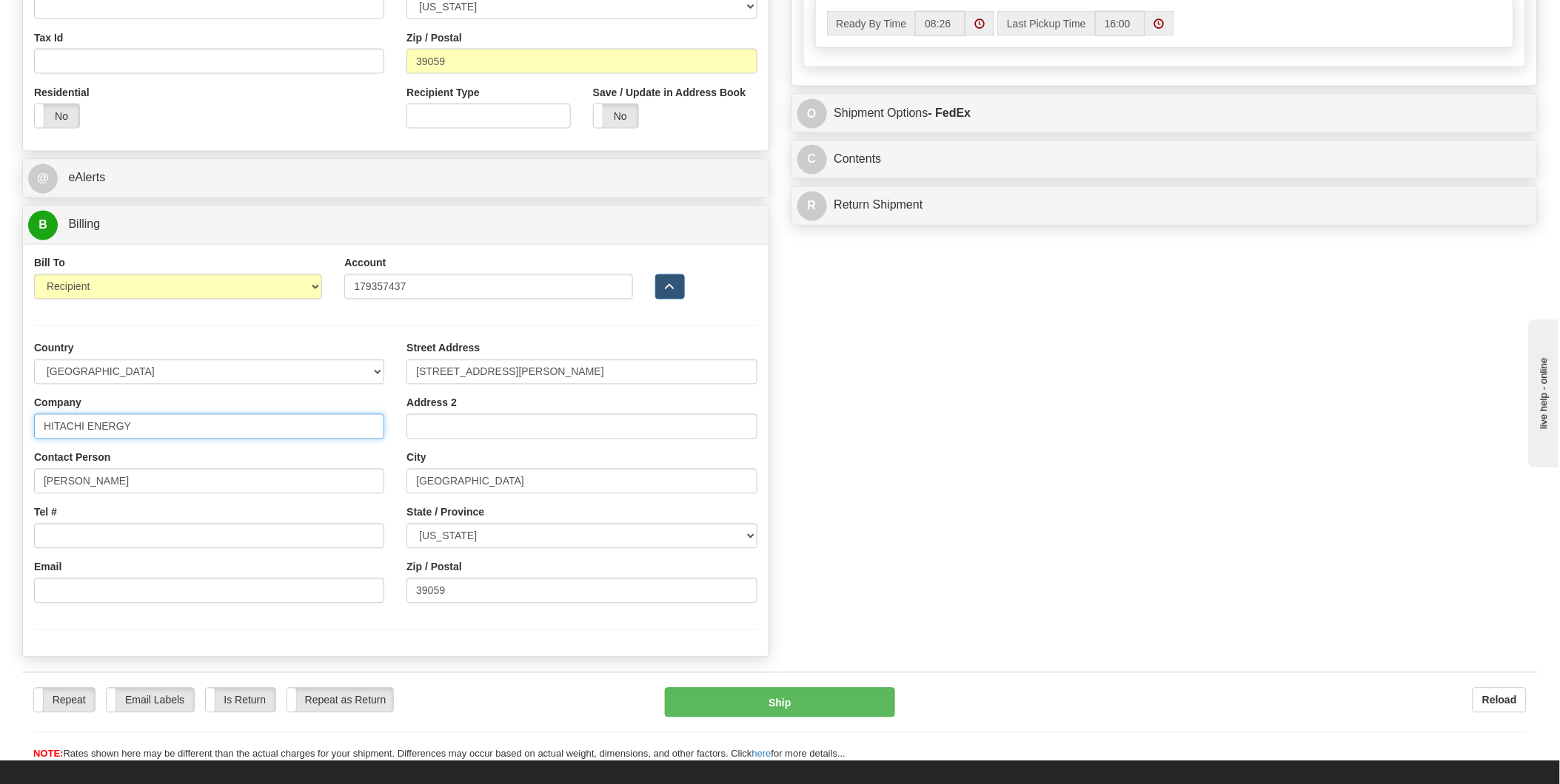
scroll to position [908, 0]
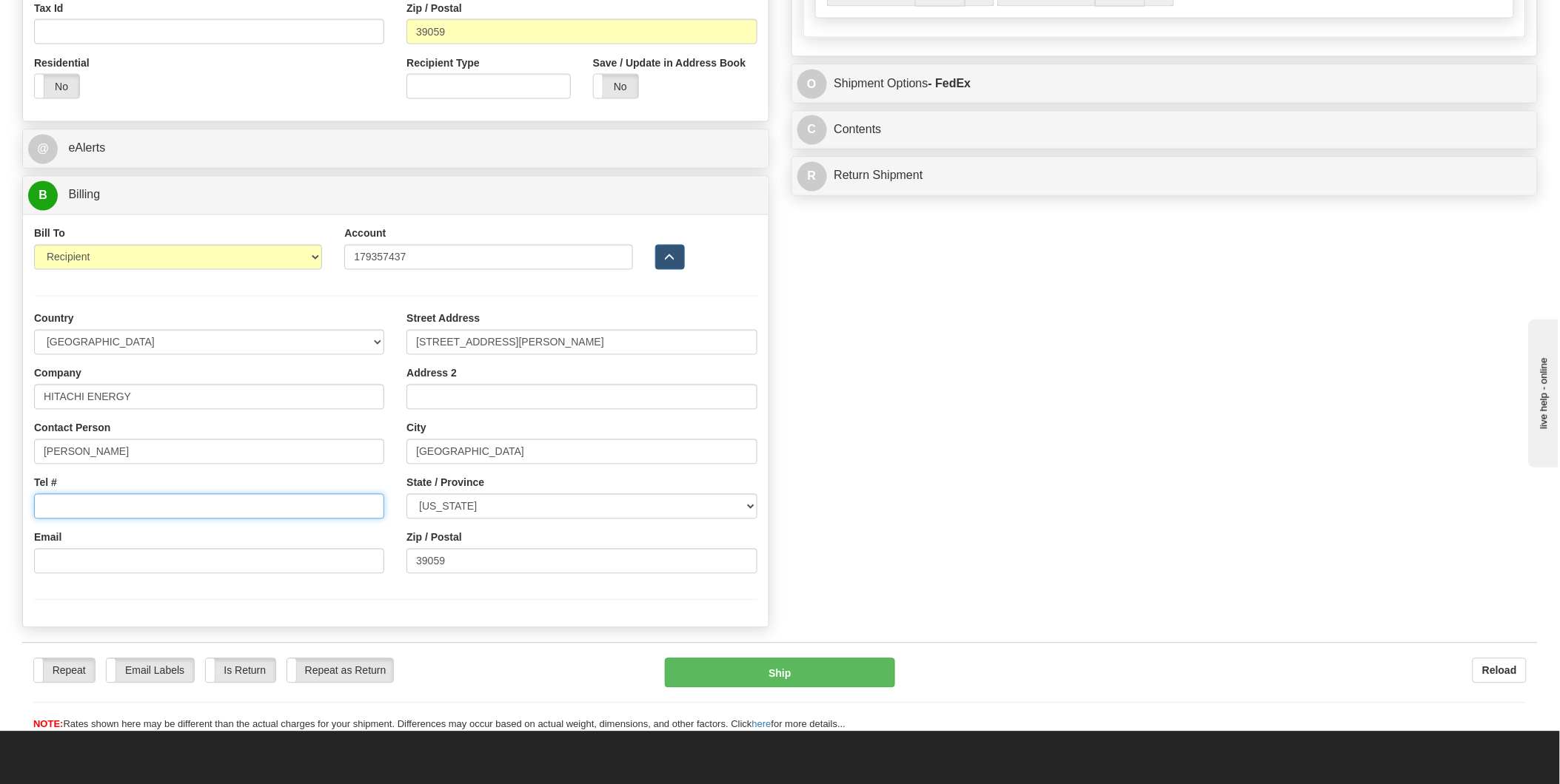
click at [293, 514] on input "Tel #" at bounding box center [209, 507] width 351 height 25
type input "60189224661"
click at [475, 610] on div at bounding box center [395, 600] width 745 height 31
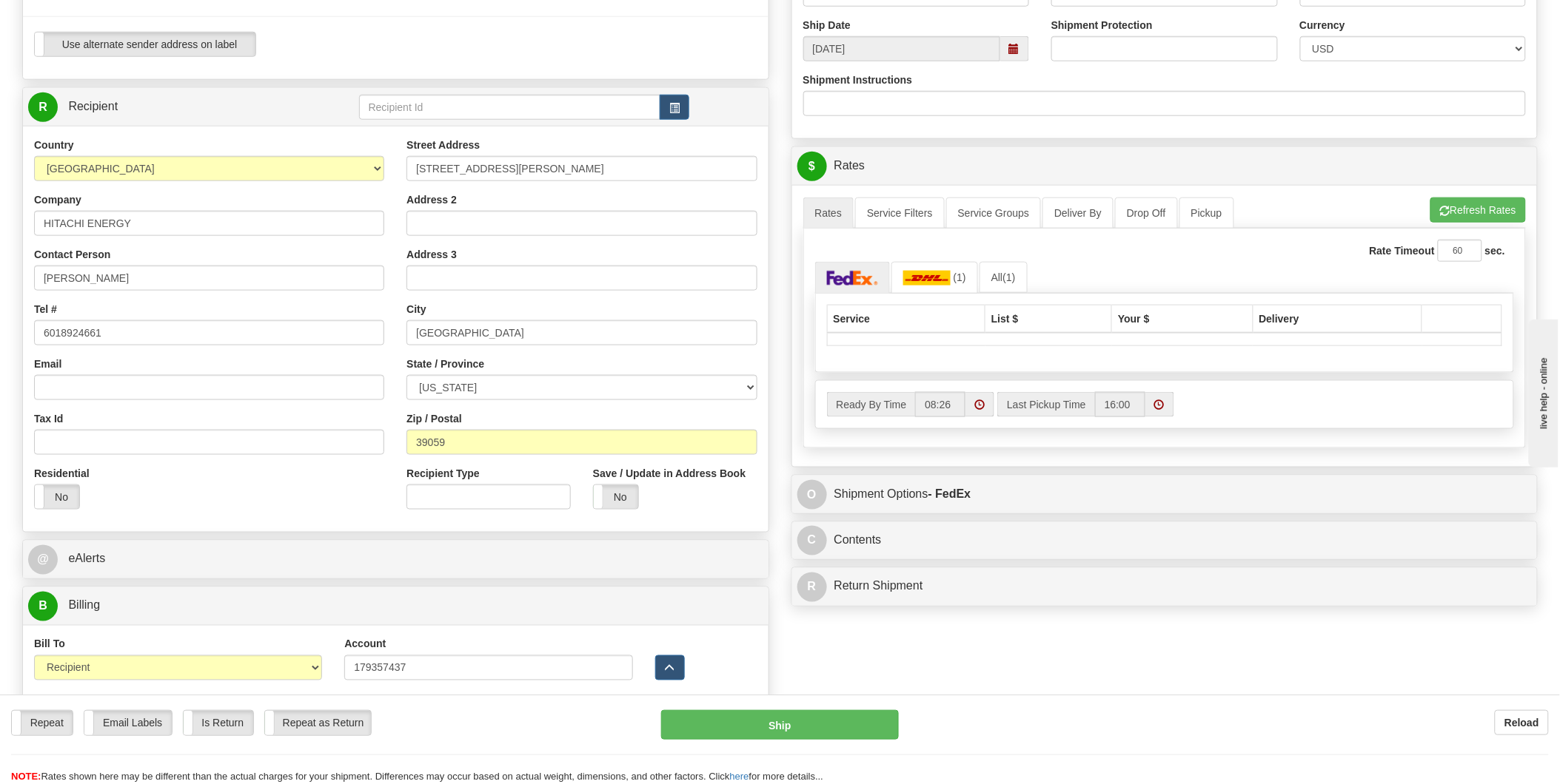
scroll to position [415, 0]
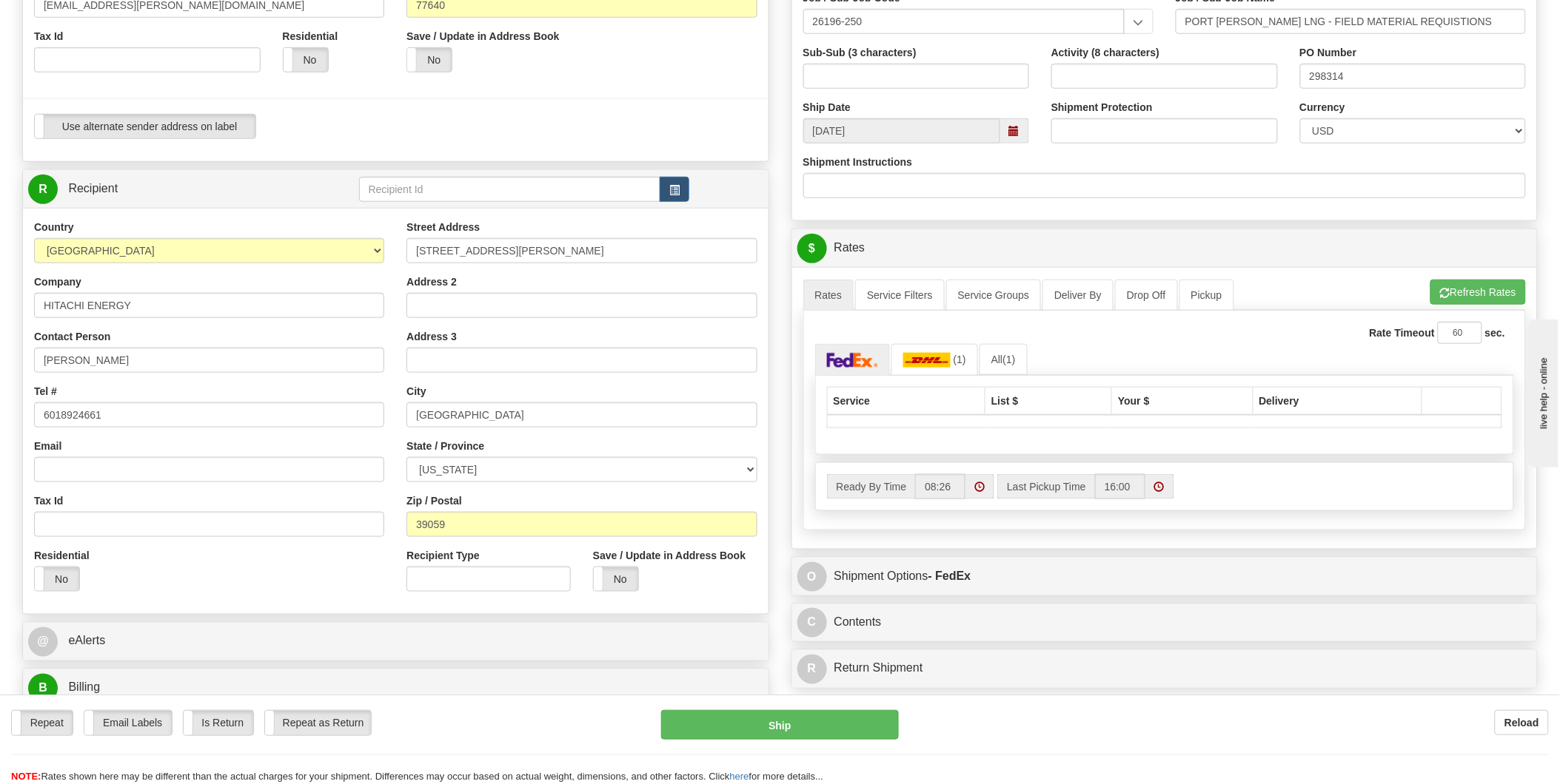
click at [982, 489] on span at bounding box center [979, 486] width 10 height 10
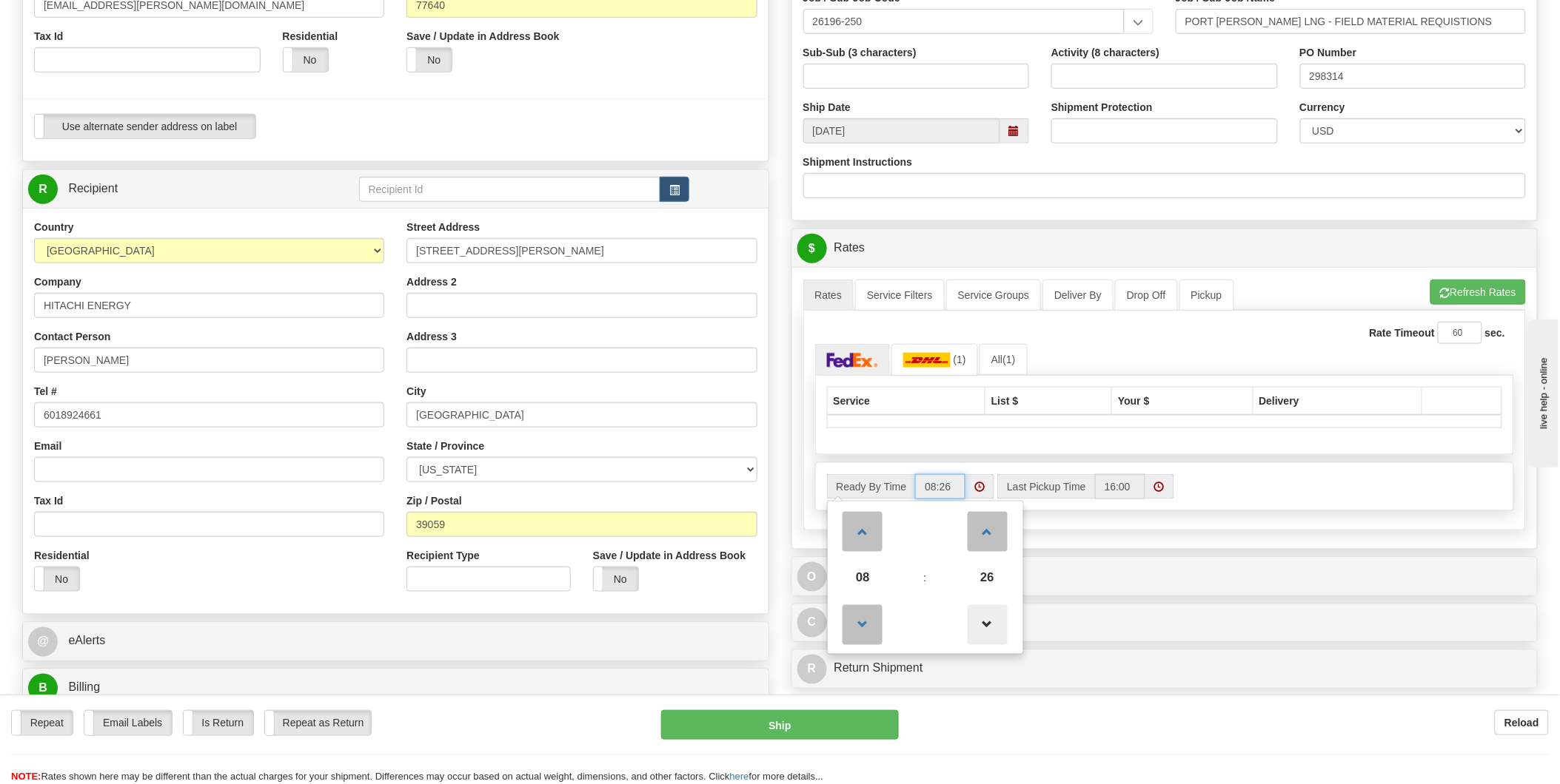
click at [980, 625] on span at bounding box center [987, 625] width 40 height 40
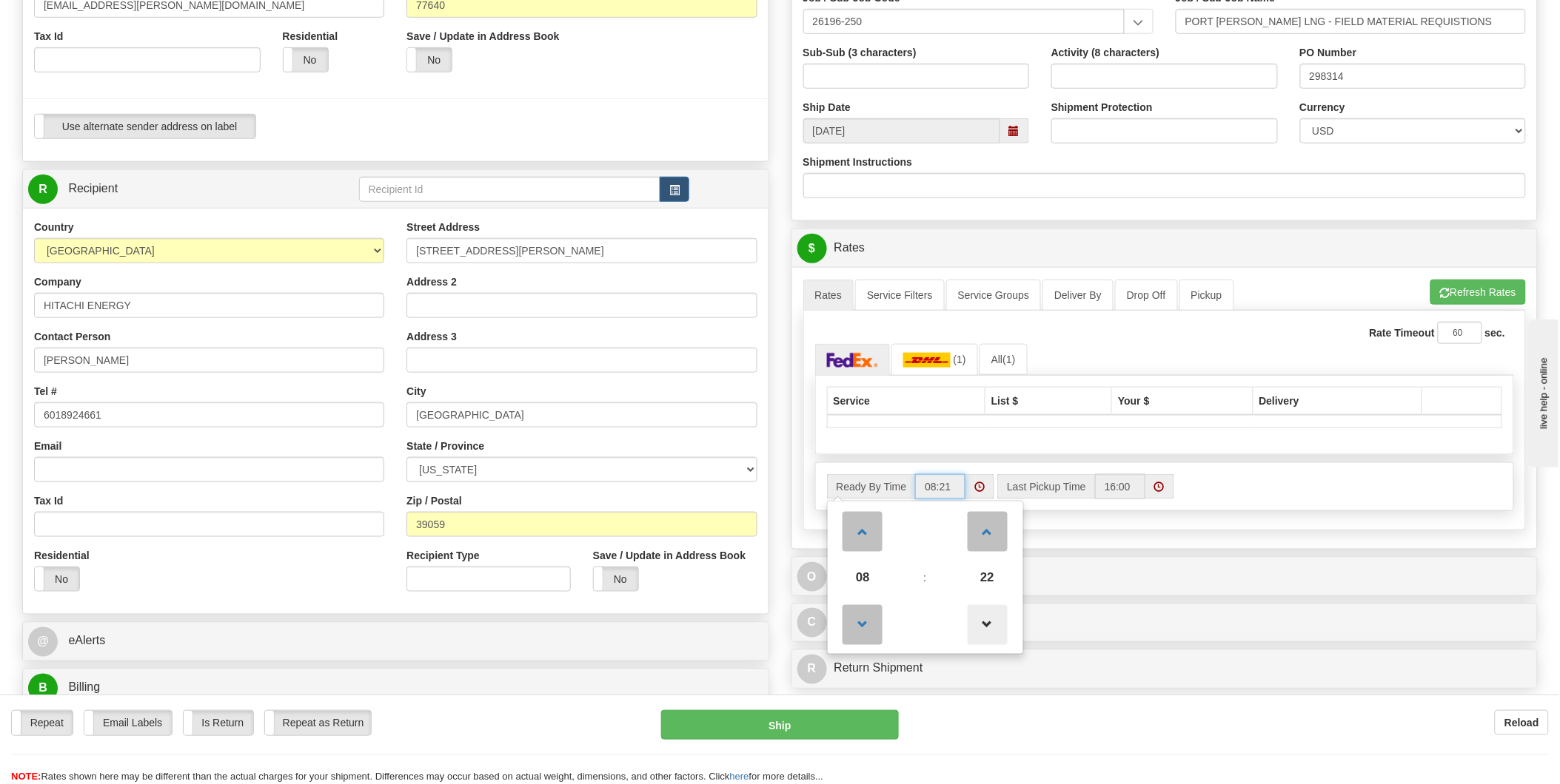
click at [980, 625] on span at bounding box center [987, 625] width 40 height 40
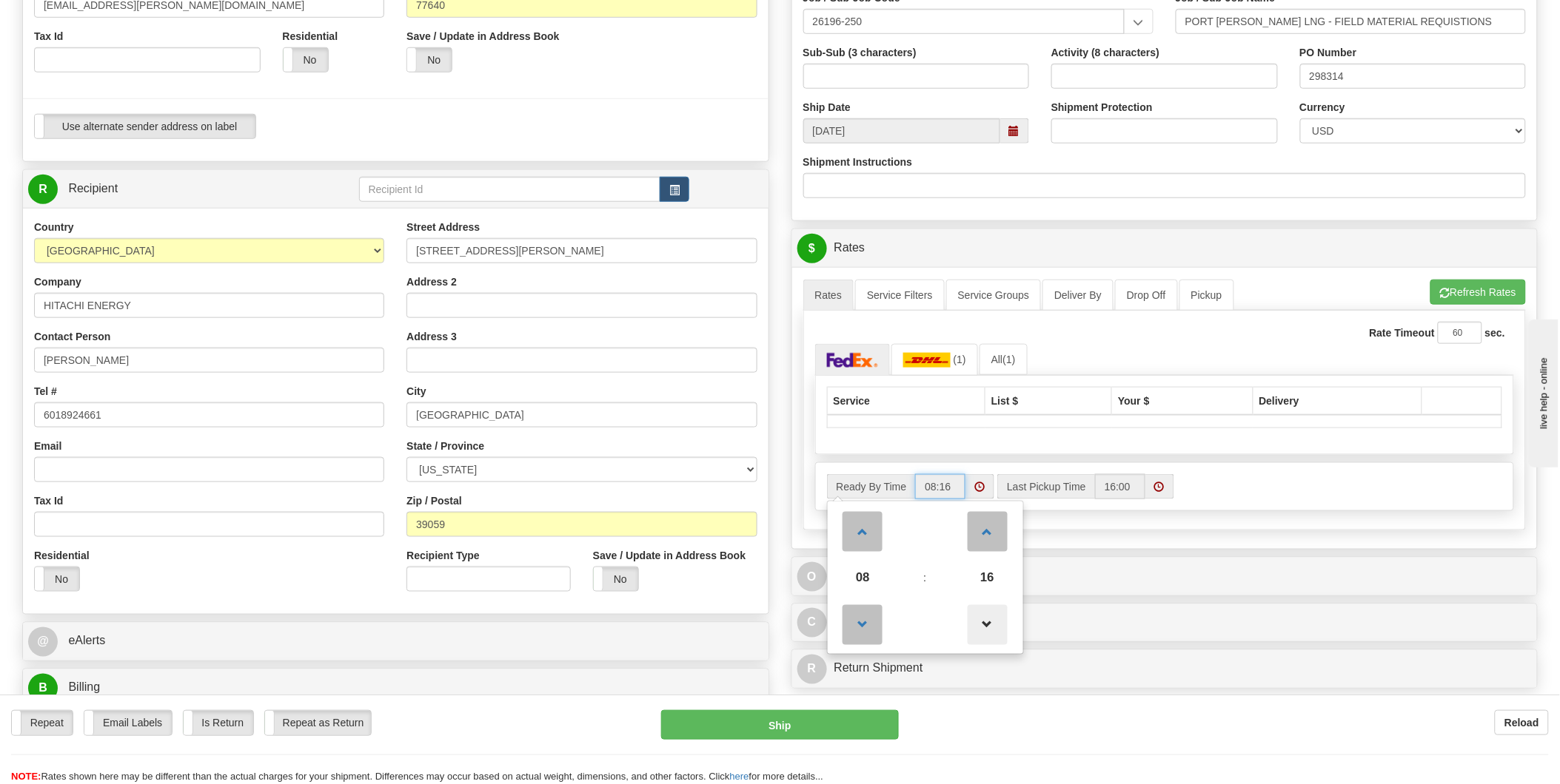
click at [980, 625] on span at bounding box center [987, 625] width 40 height 40
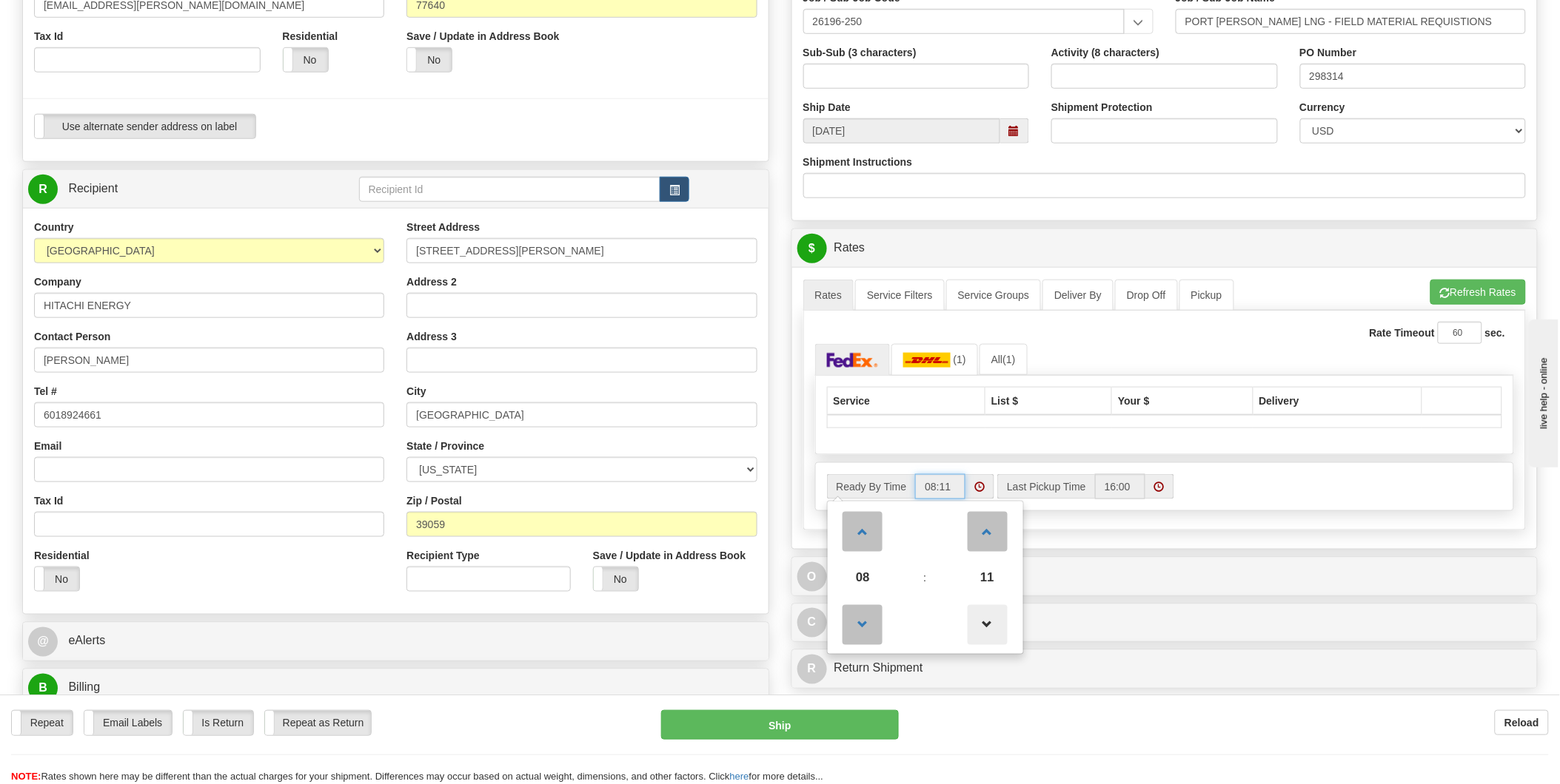
click at [980, 625] on span at bounding box center [987, 625] width 40 height 40
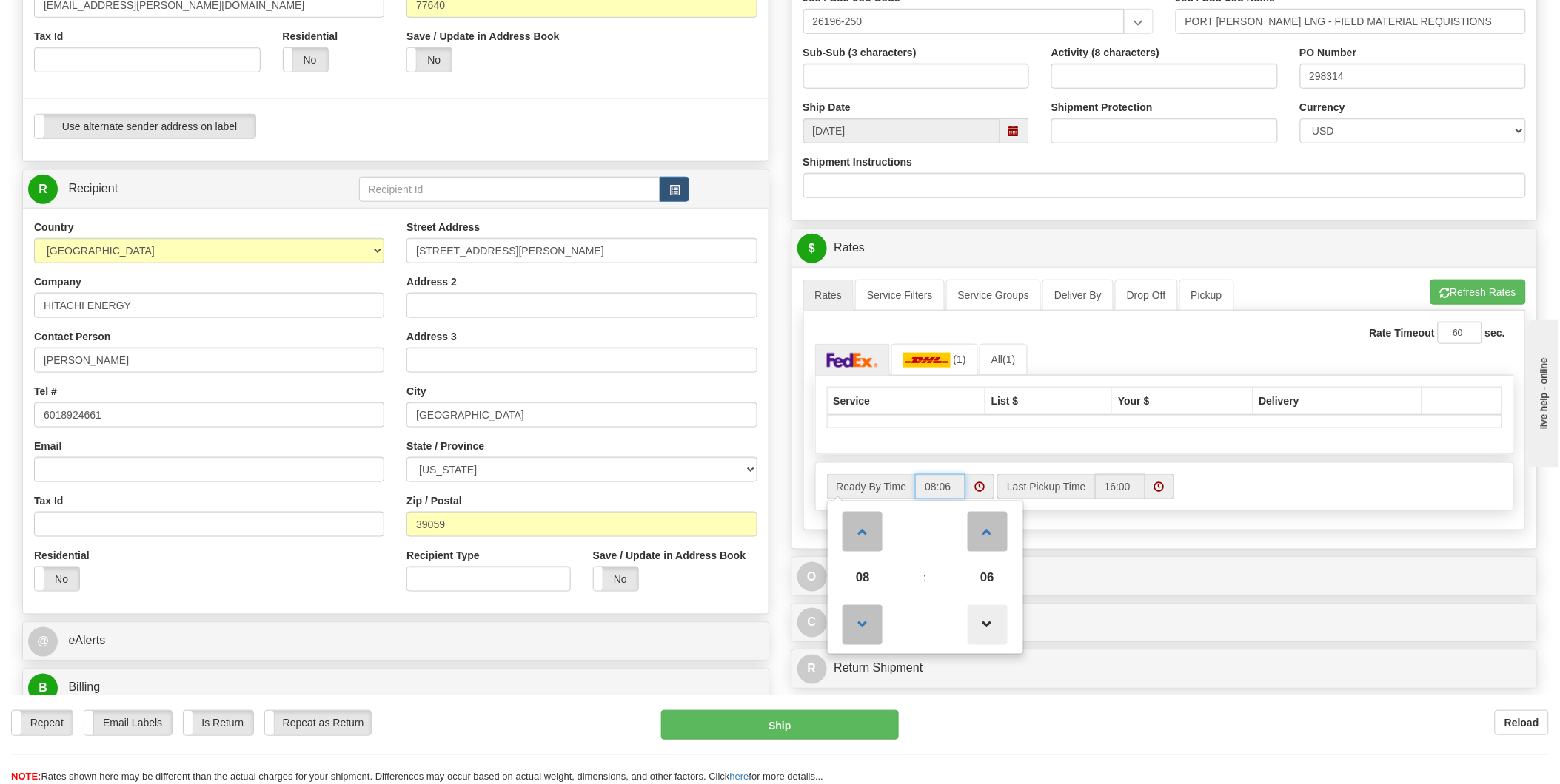
click at [980, 625] on span at bounding box center [987, 625] width 40 height 40
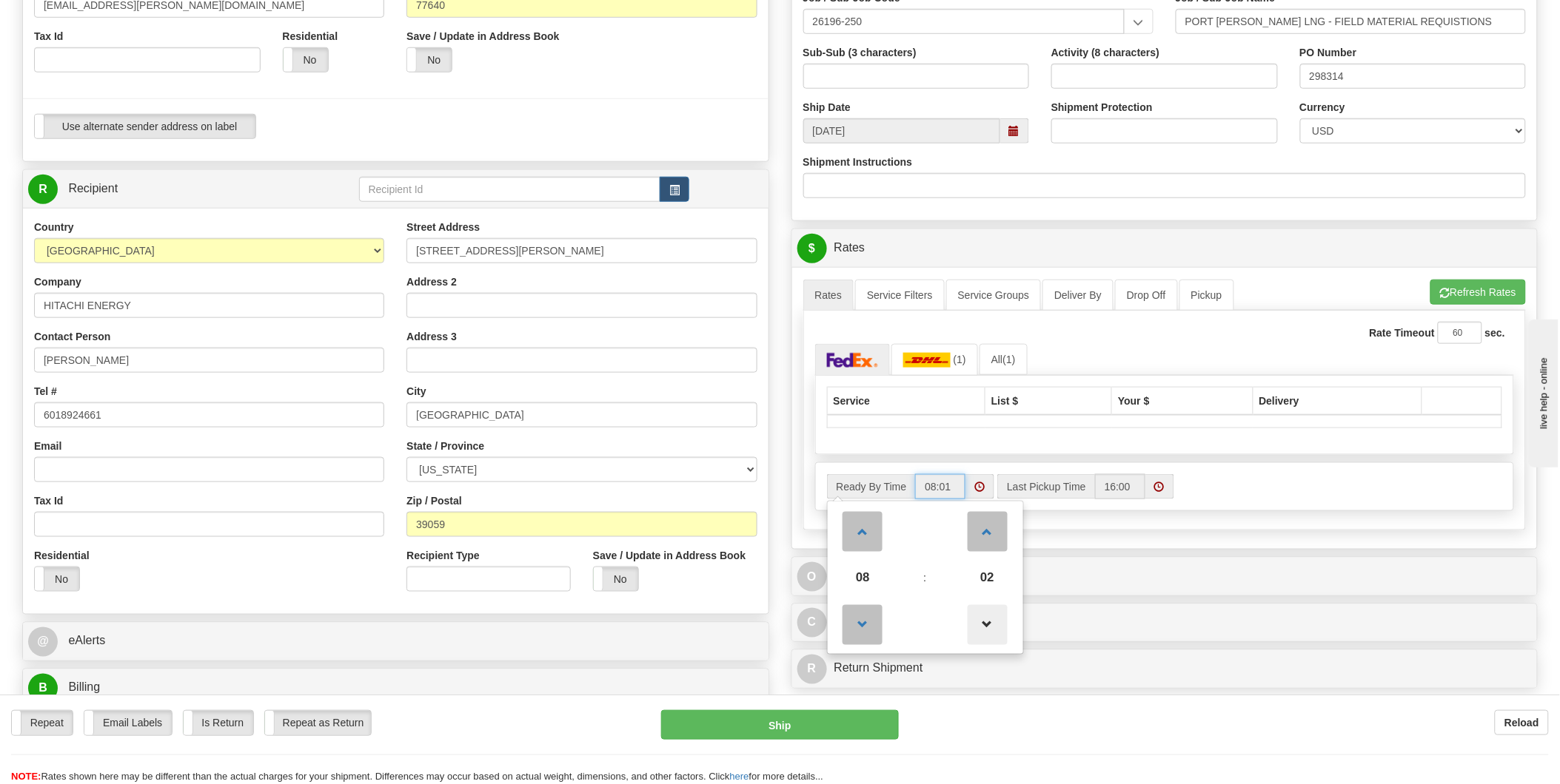
click at [980, 625] on span at bounding box center [987, 625] width 40 height 40
click at [982, 528] on span at bounding box center [987, 532] width 40 height 40
type input "08:00"
click at [1155, 487] on span at bounding box center [1158, 486] width 10 height 10
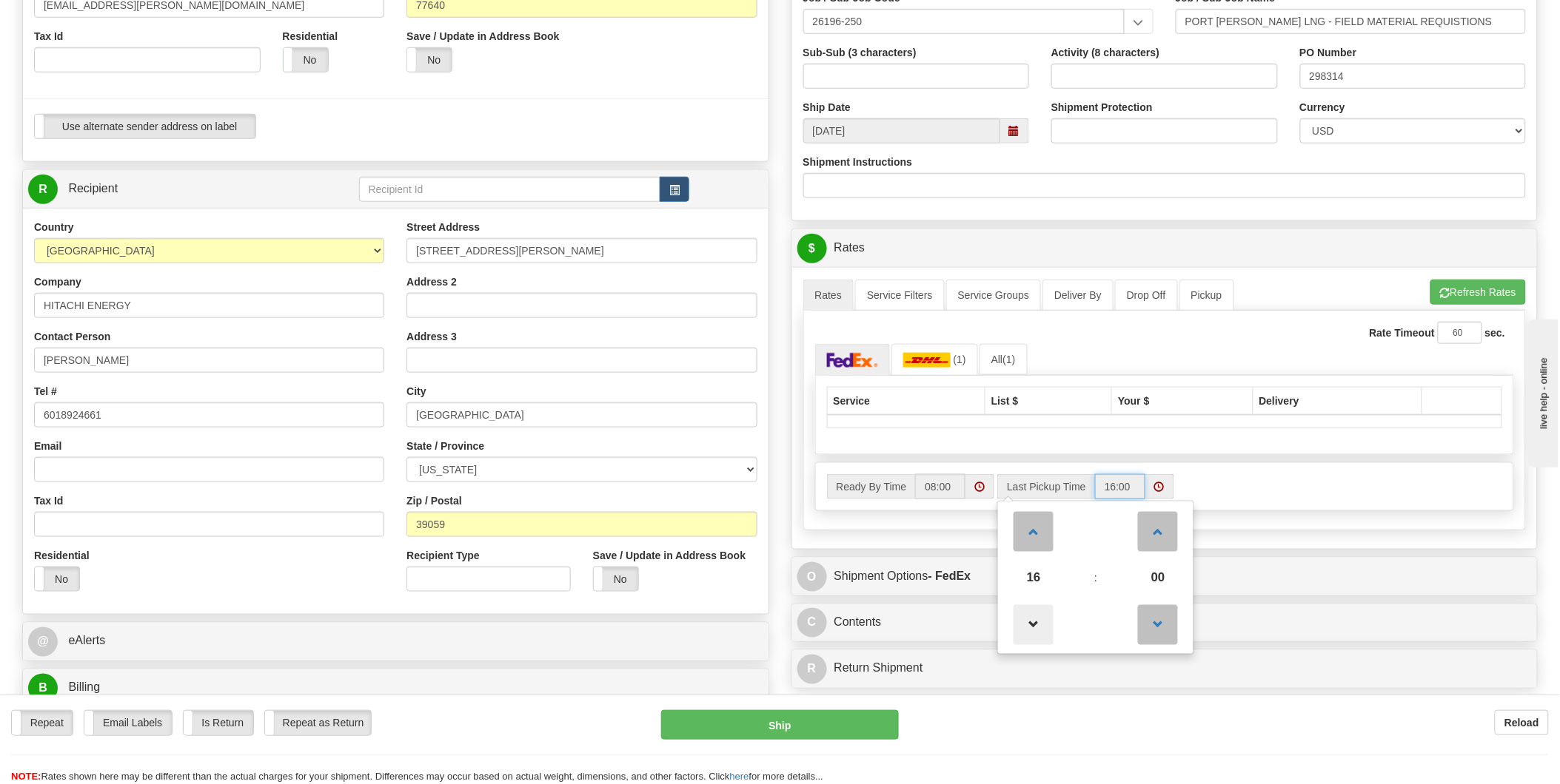
click at [1033, 639] on span at bounding box center [1033, 625] width 40 height 40
type input "14:00"
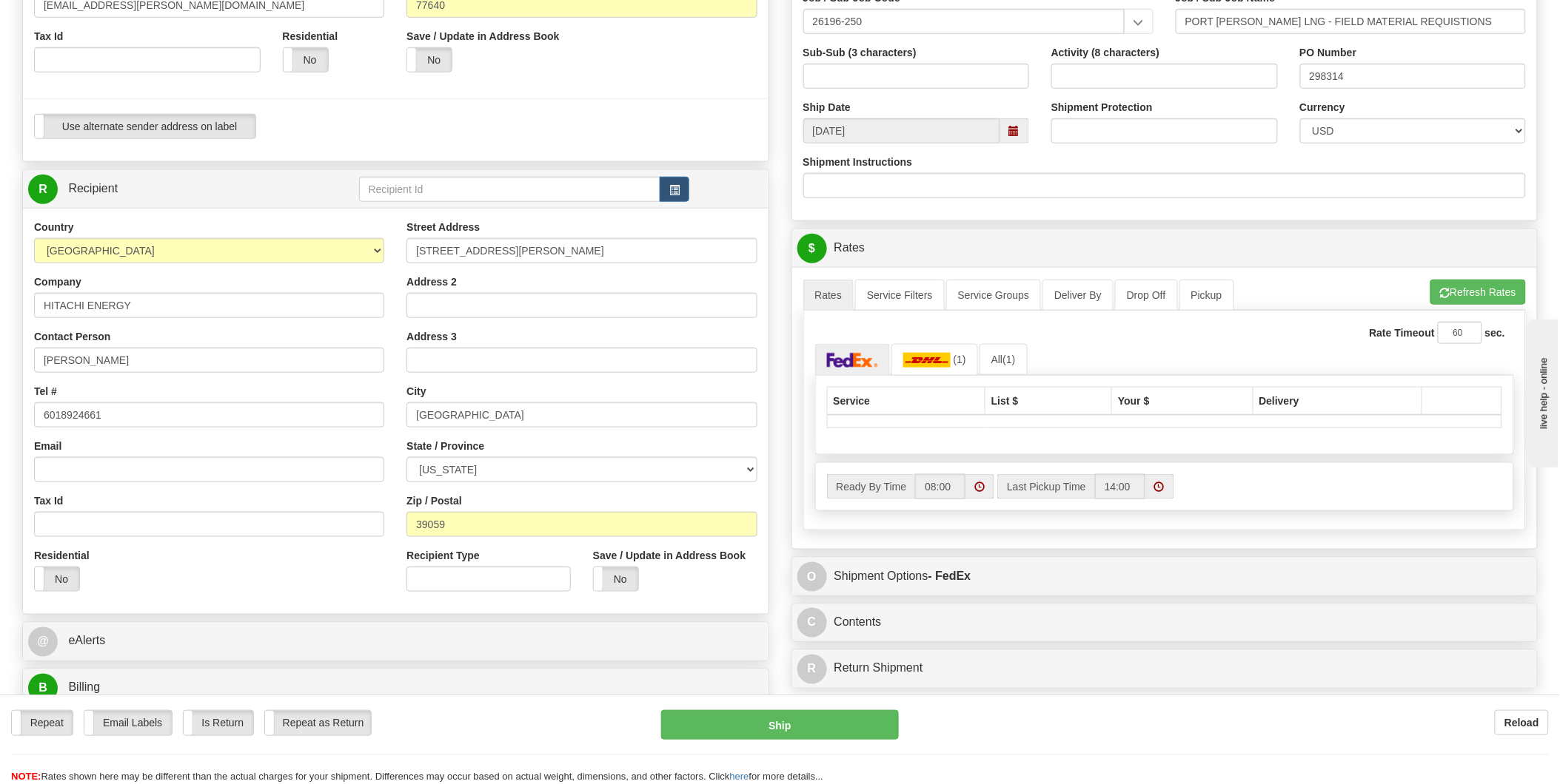
click at [1238, 490] on div "Ready By Time 08:00 Last Pickup Time 14:00" at bounding box center [1165, 487] width 698 height 25
click at [1012, 365] on span "(1)" at bounding box center [1008, 359] width 13 height 12
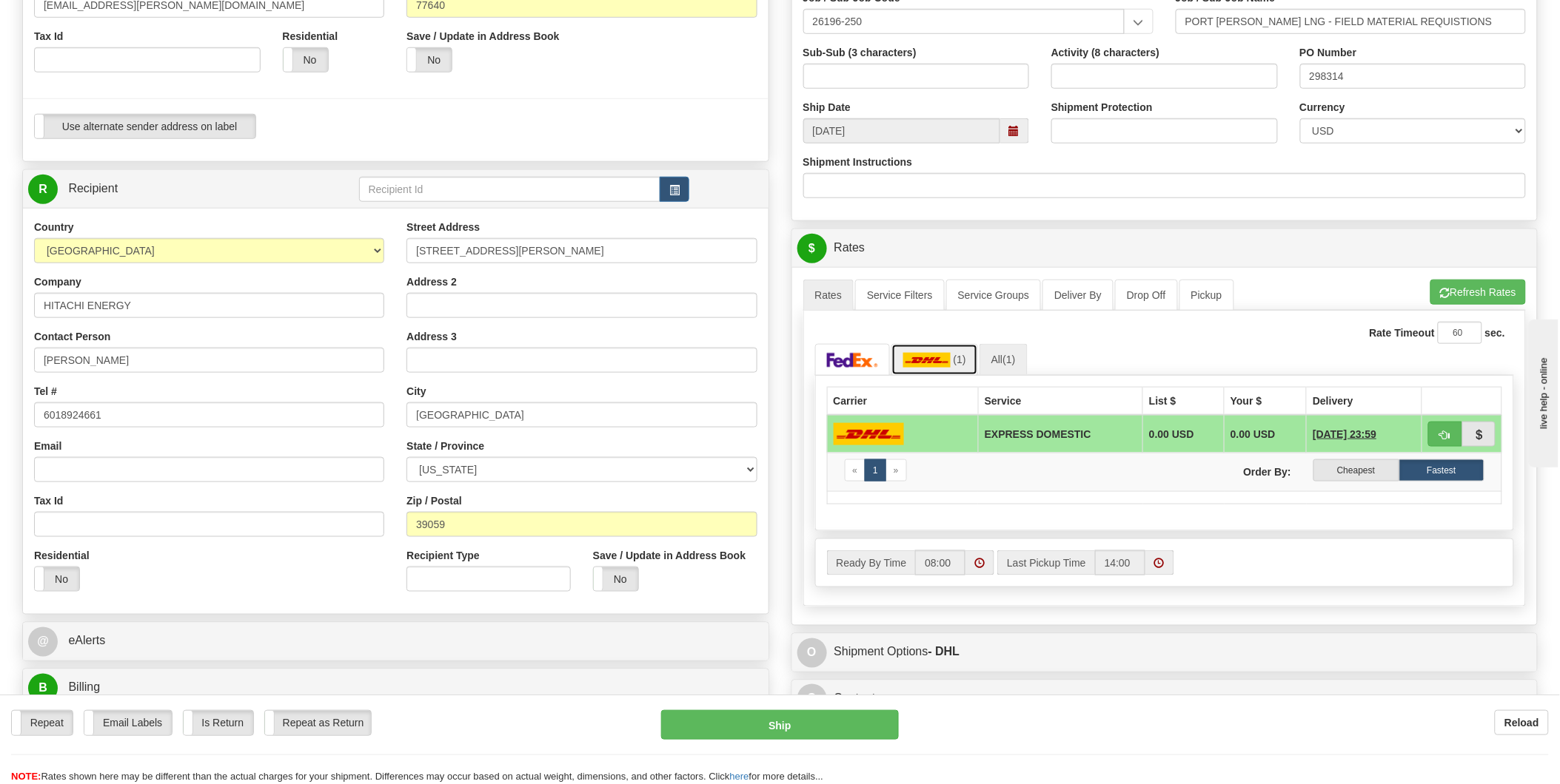
click at [941, 364] on img at bounding box center [927, 360] width 47 height 15
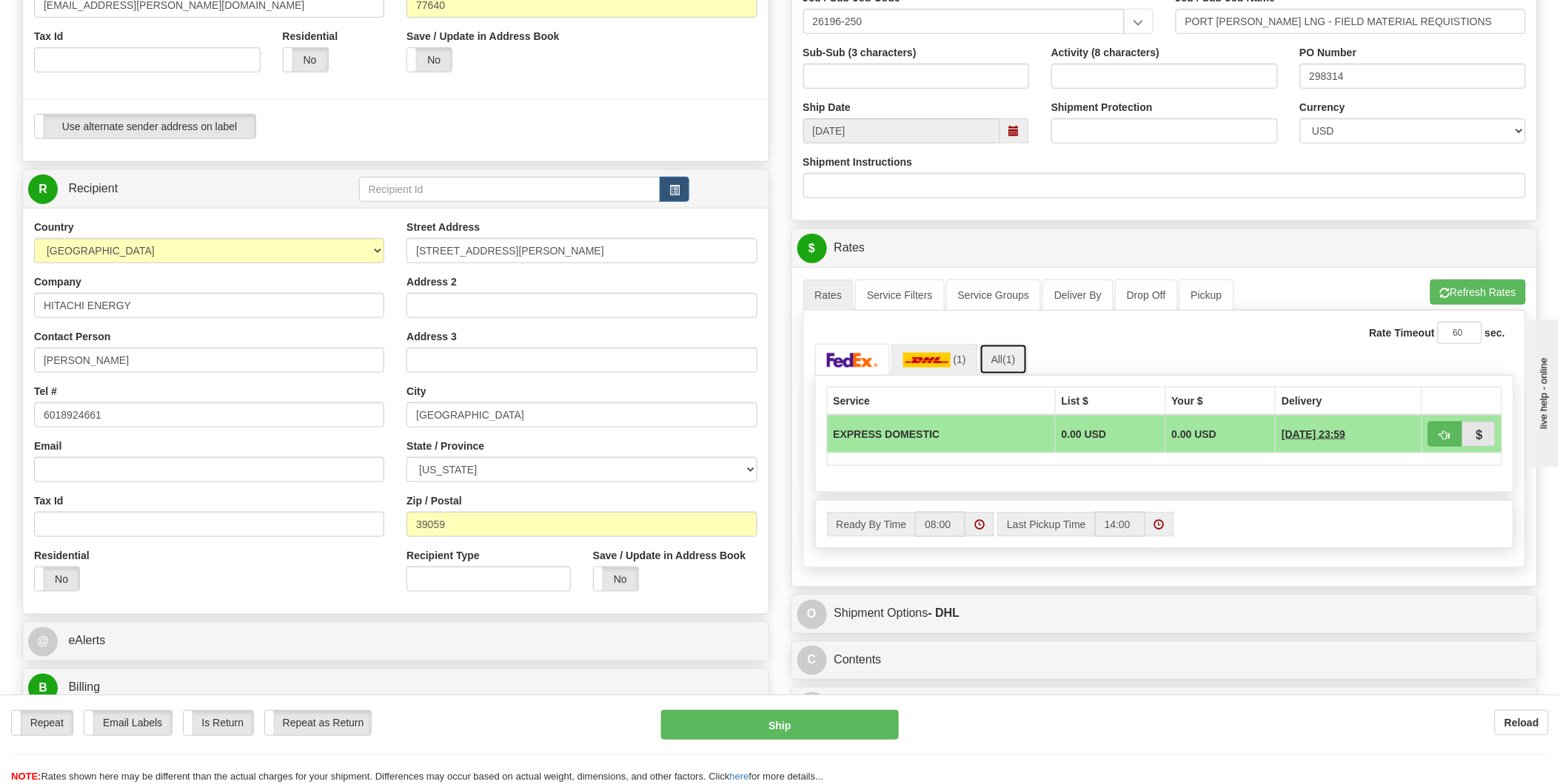
click at [1022, 360] on link "All (1)" at bounding box center [1003, 360] width 48 height 31
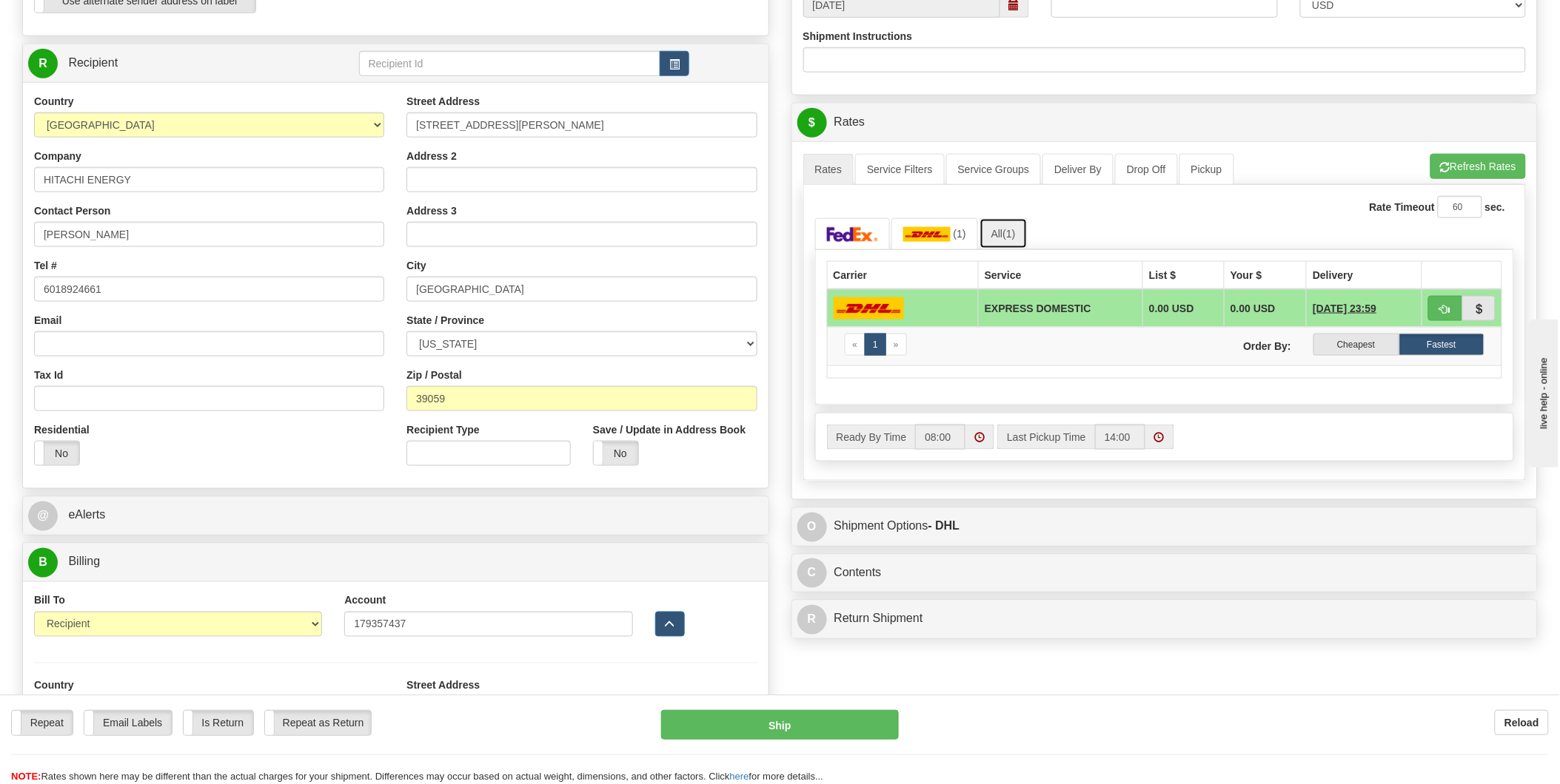
scroll to position [580, 0]
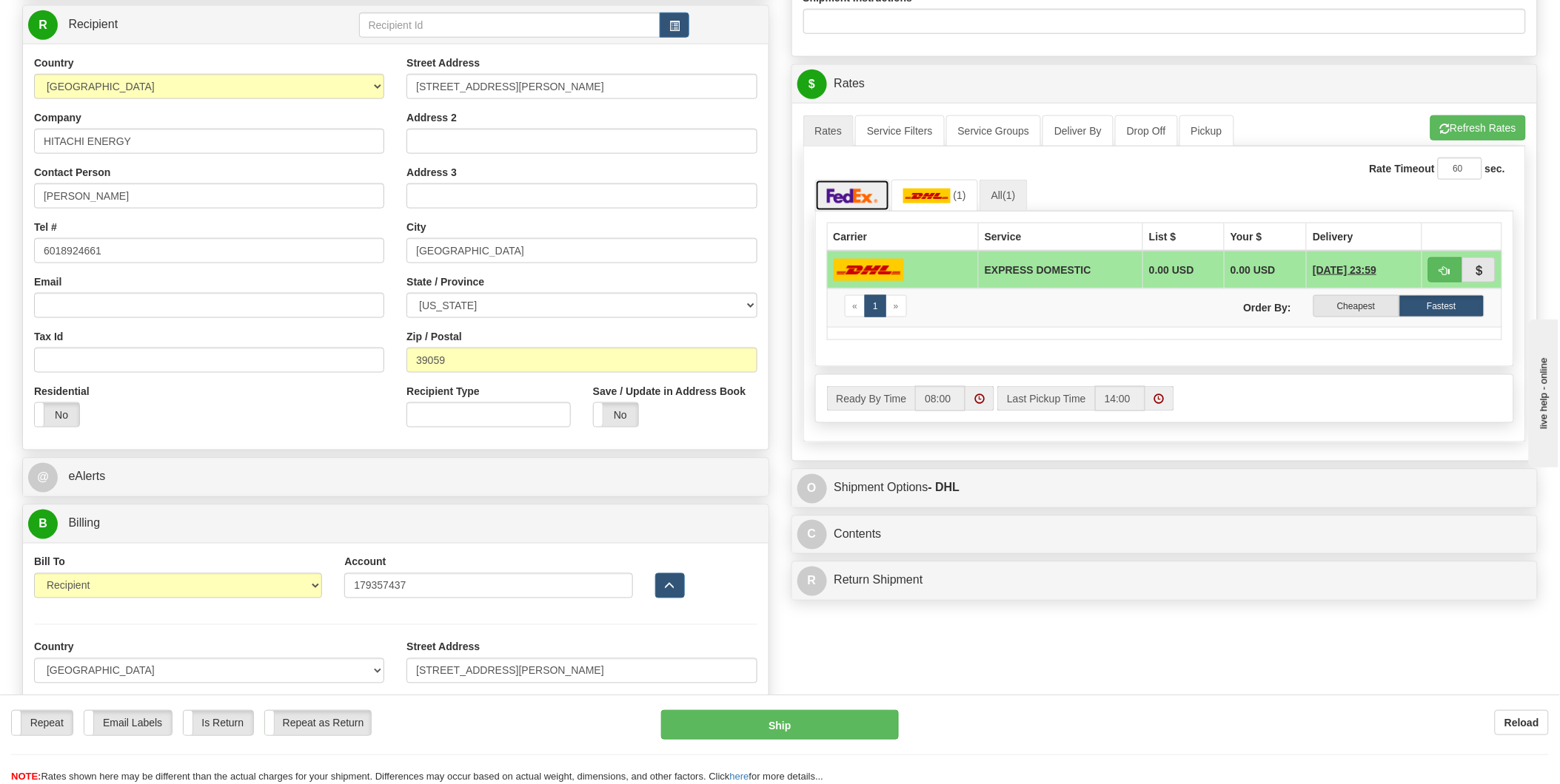
click at [842, 191] on img at bounding box center [853, 196] width 52 height 15
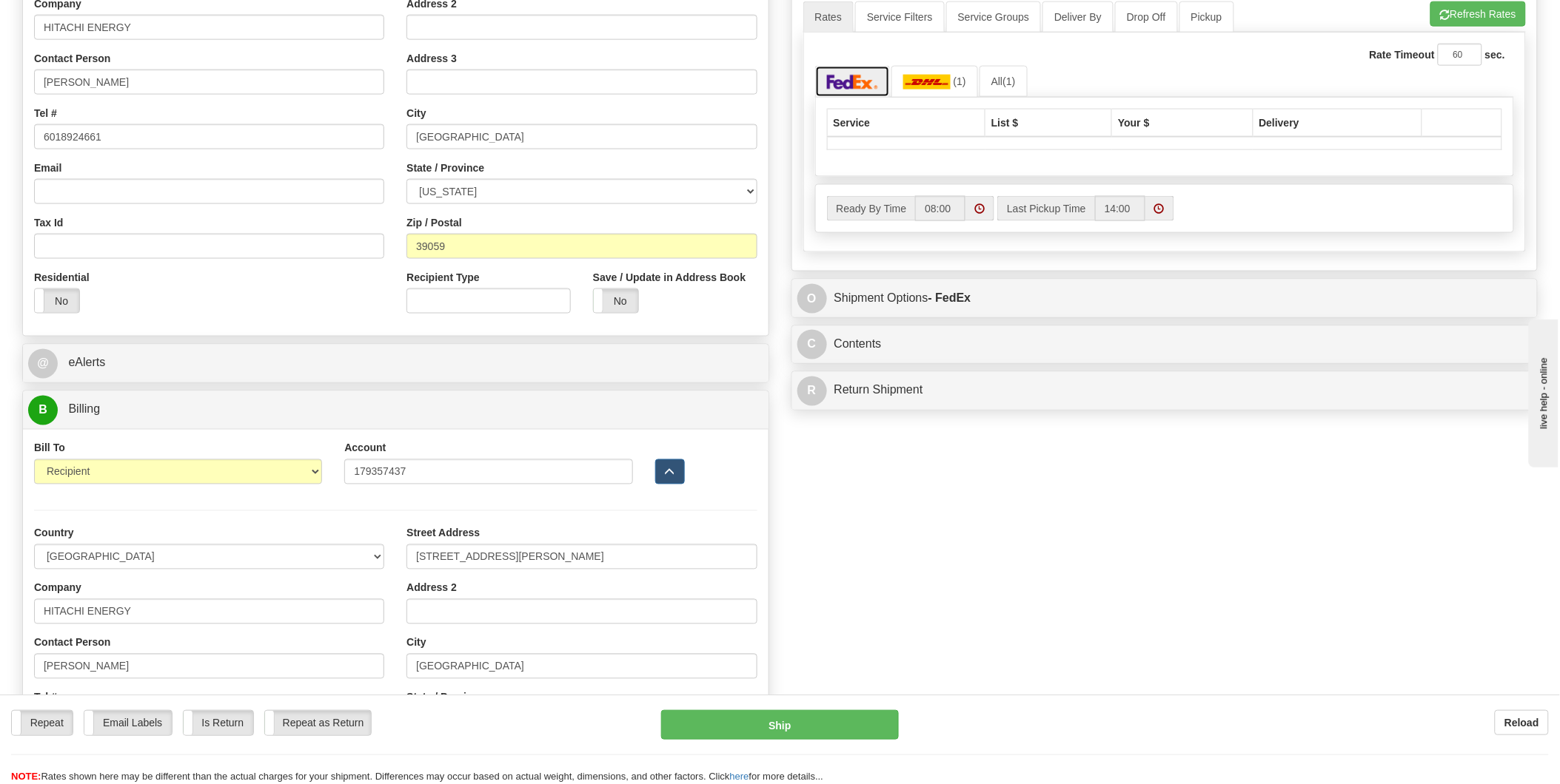
scroll to position [744, 0]
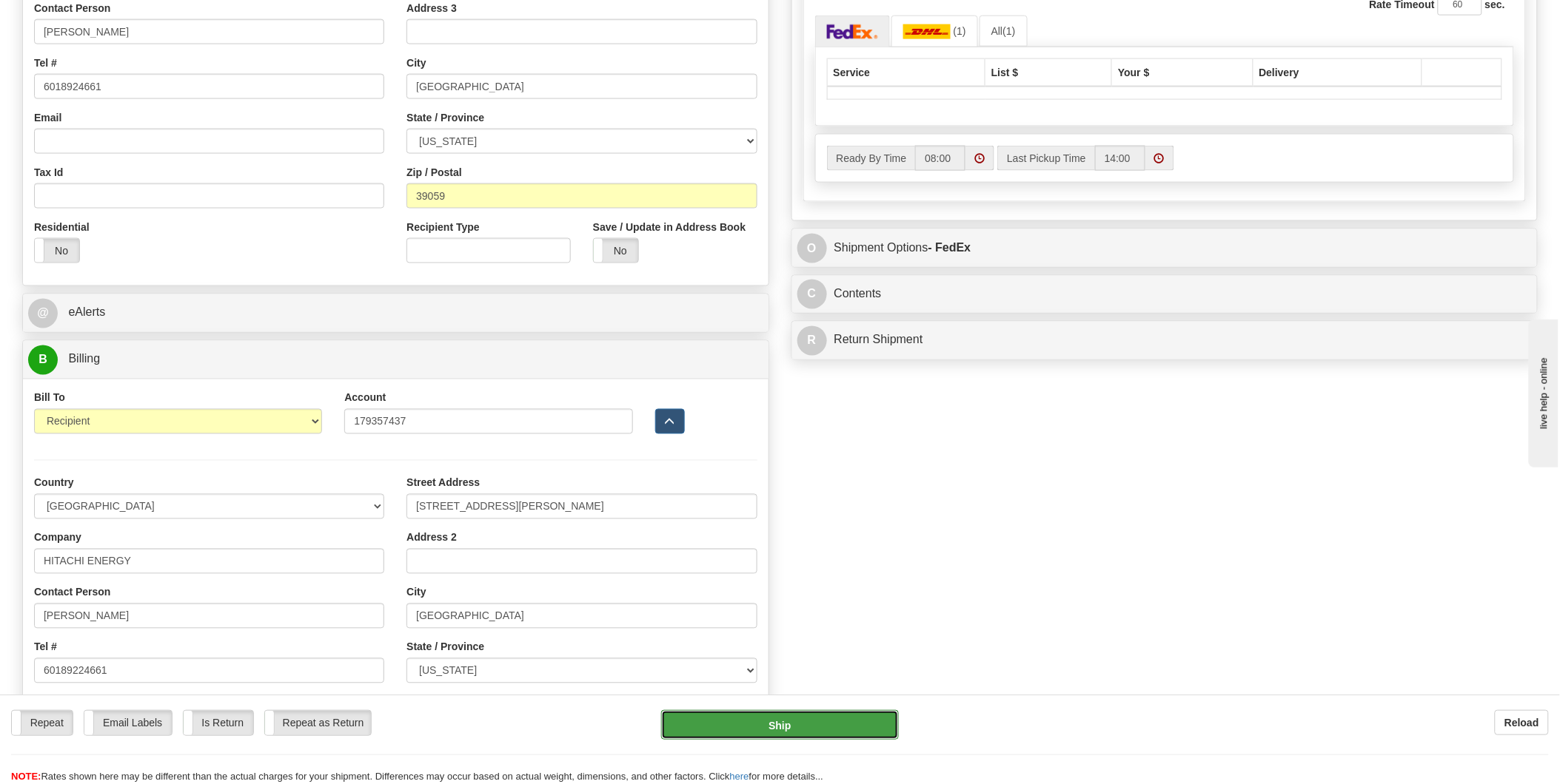
click at [780, 731] on button "Ship" at bounding box center [780, 725] width 237 height 30
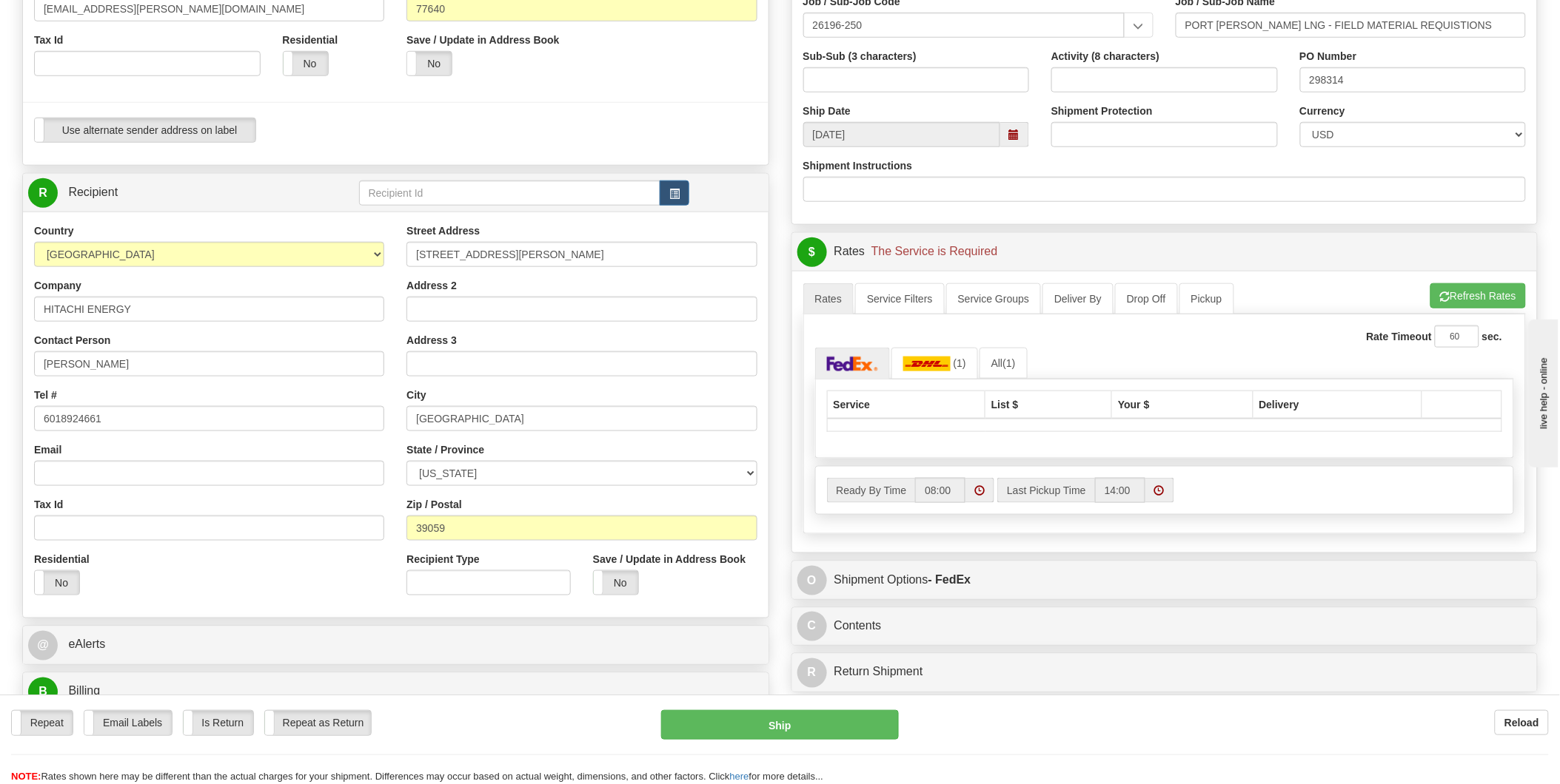
scroll to position [411, 0]
click at [1478, 299] on button "Refresh Rates" at bounding box center [1478, 297] width 96 height 25
click at [893, 306] on link "Service Filters" at bounding box center [900, 300] width 90 height 31
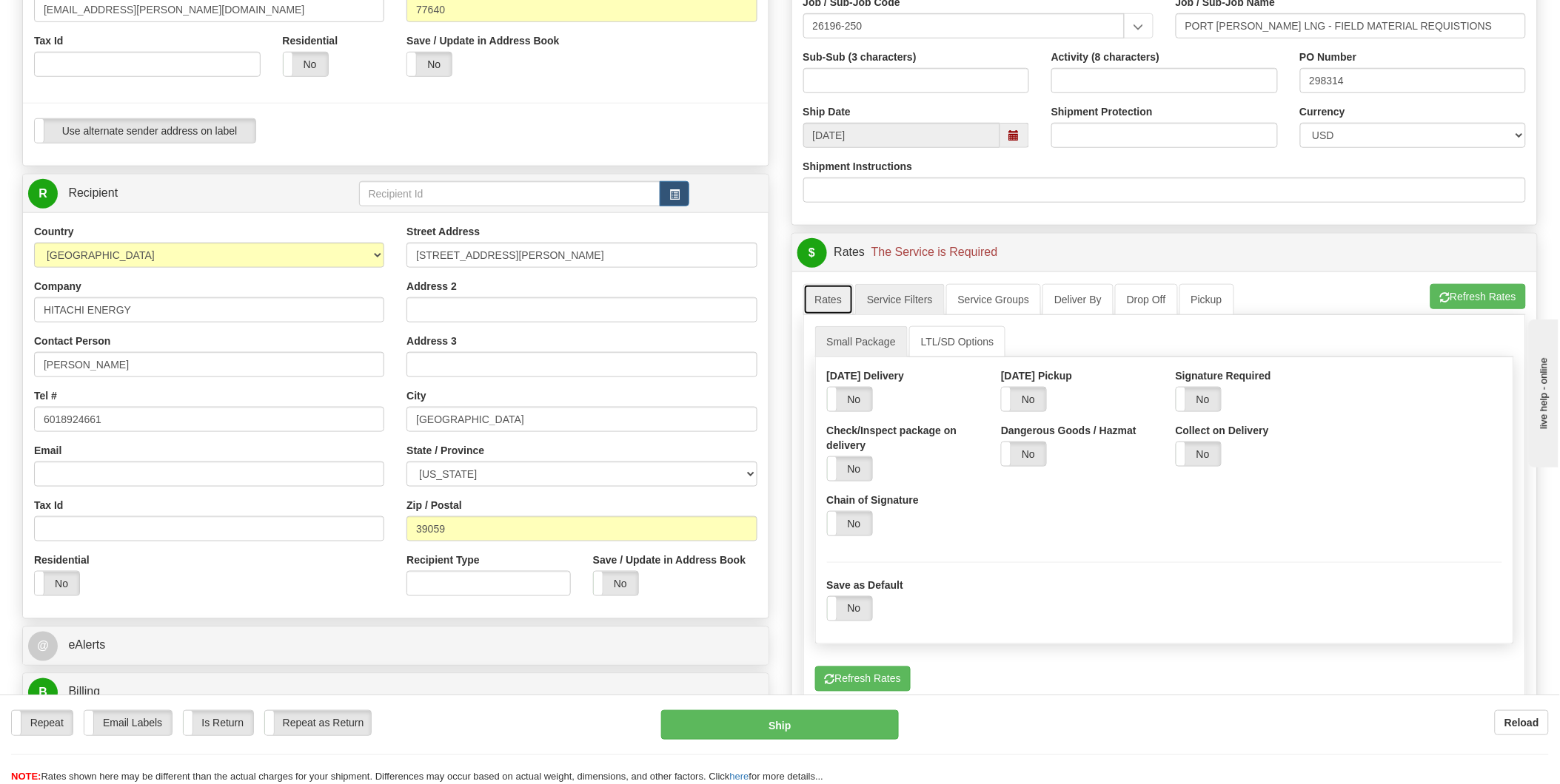
click at [831, 303] on link "Rates" at bounding box center [828, 300] width 51 height 31
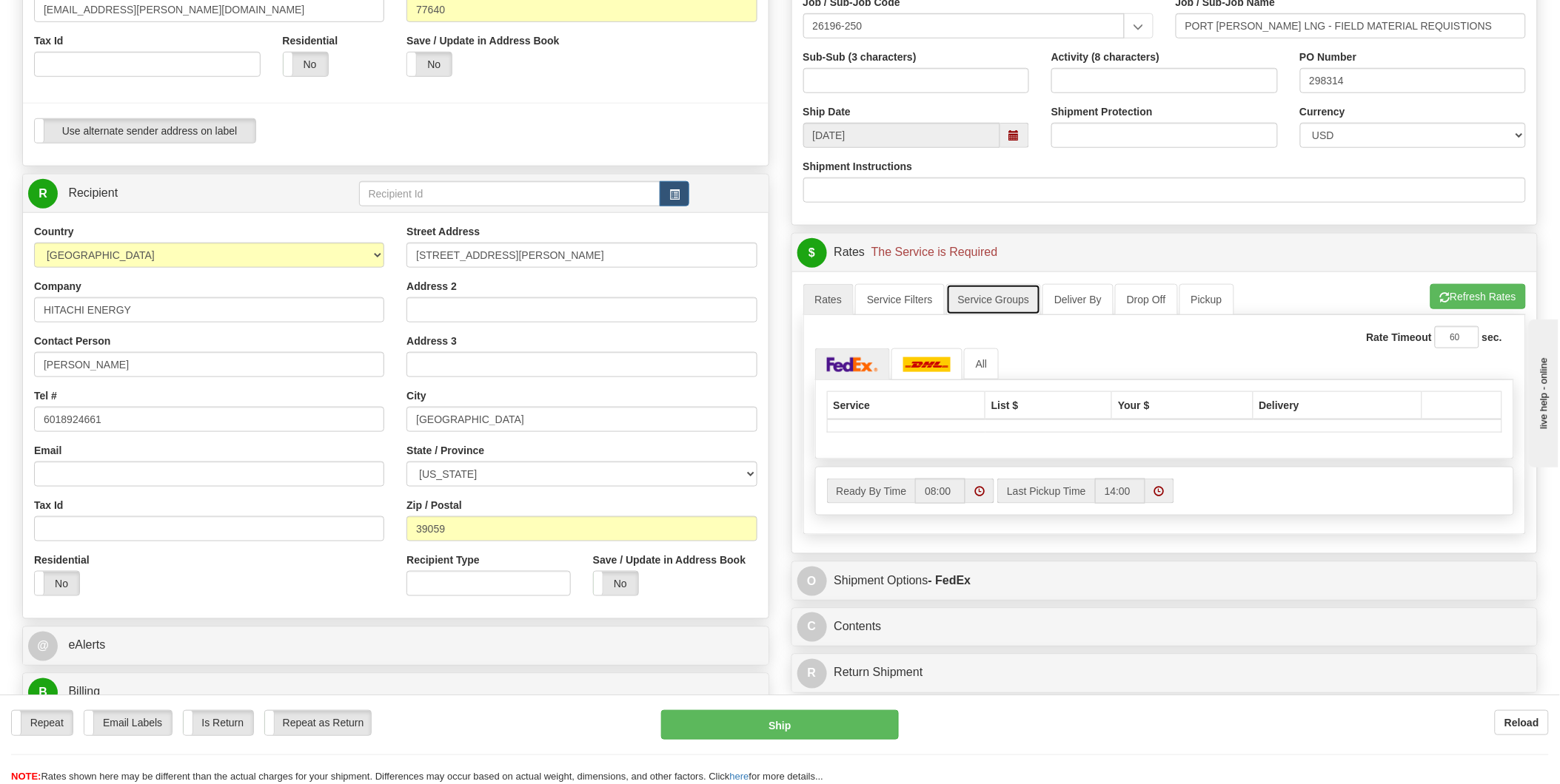
click at [1004, 294] on link "Service Groups" at bounding box center [993, 300] width 95 height 31
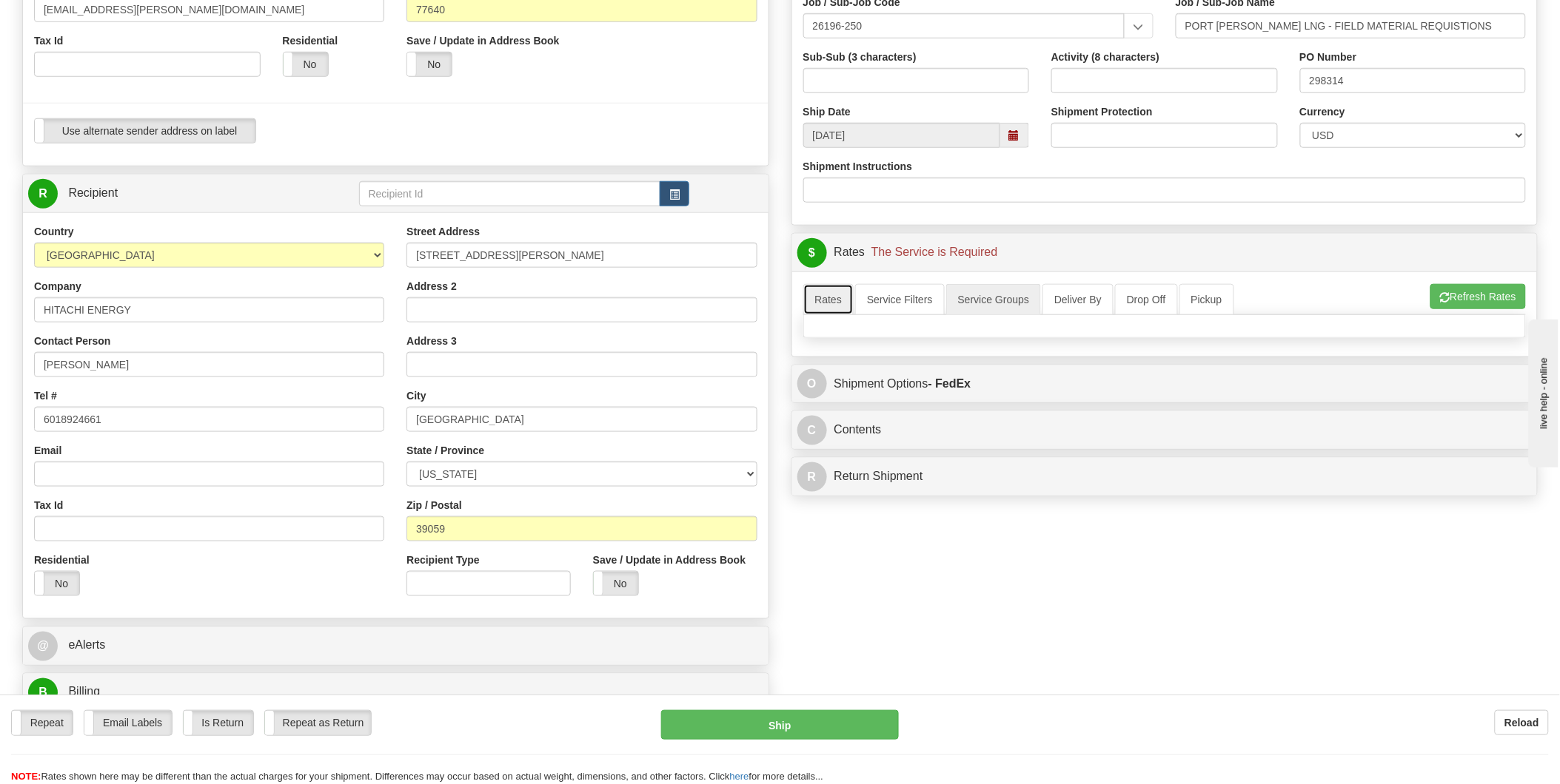
click at [831, 303] on link "Rates" at bounding box center [828, 300] width 51 height 31
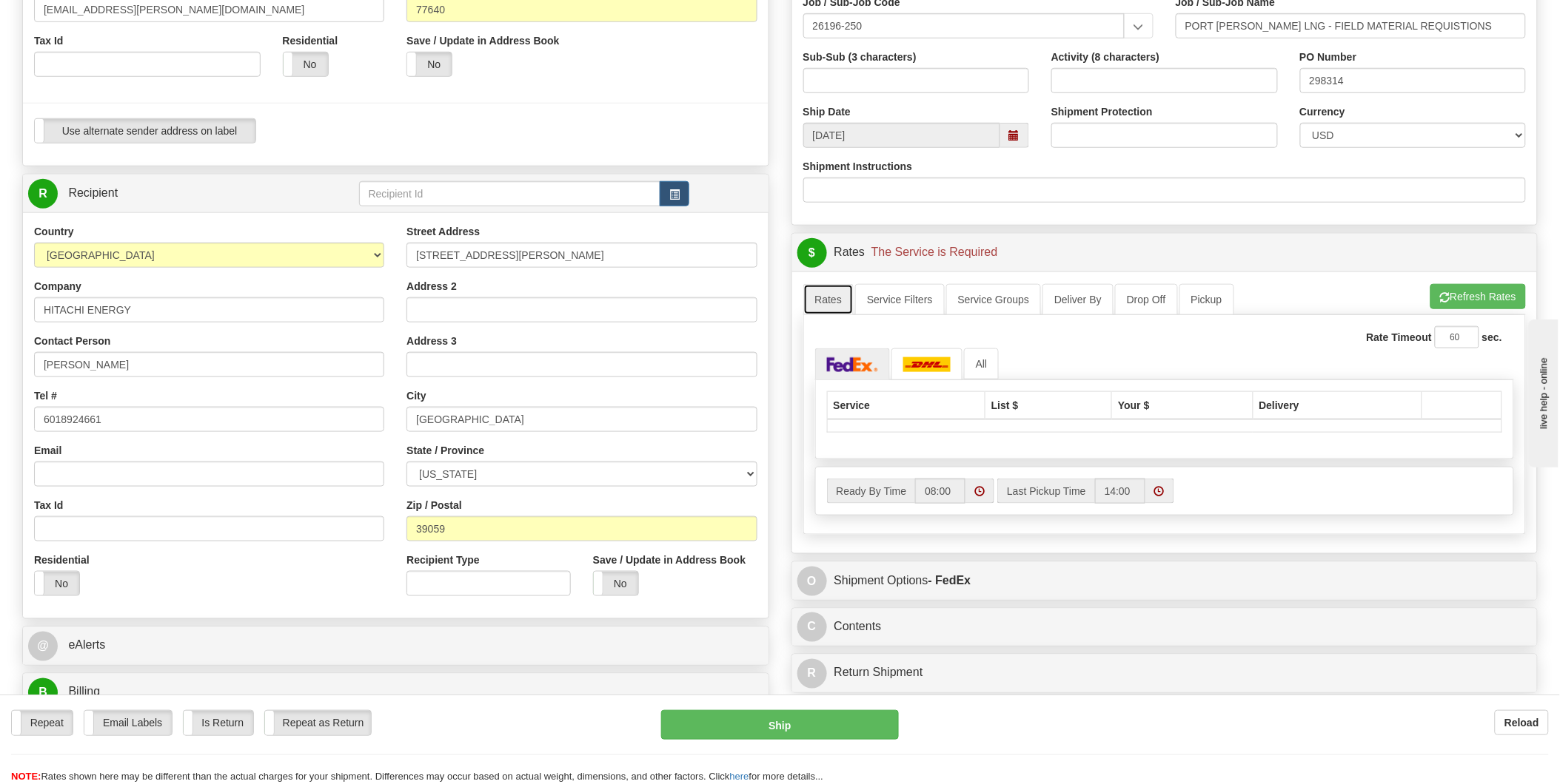
scroll to position [493, 0]
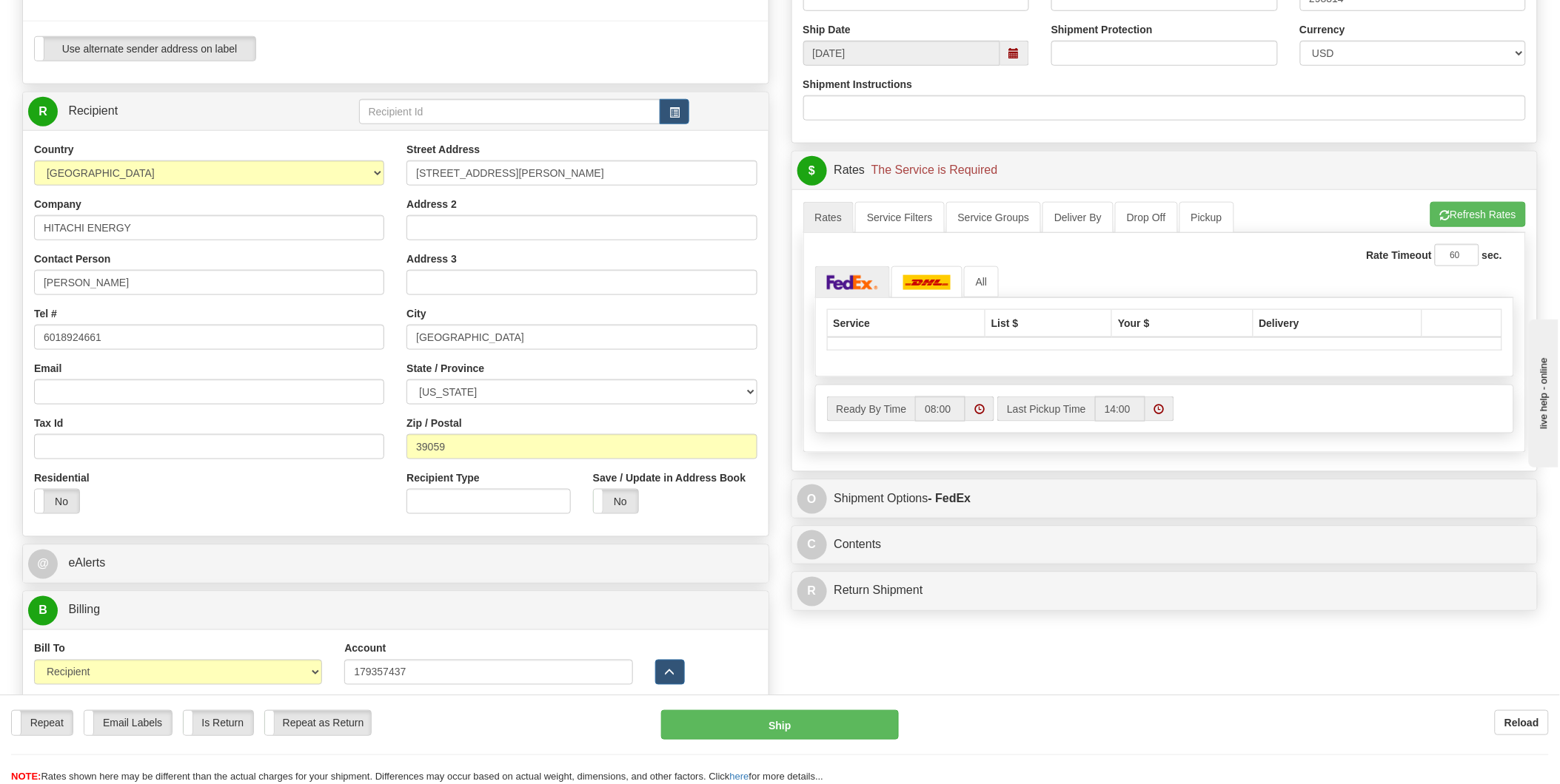
click at [904, 324] on th "Service" at bounding box center [906, 324] width 159 height 28
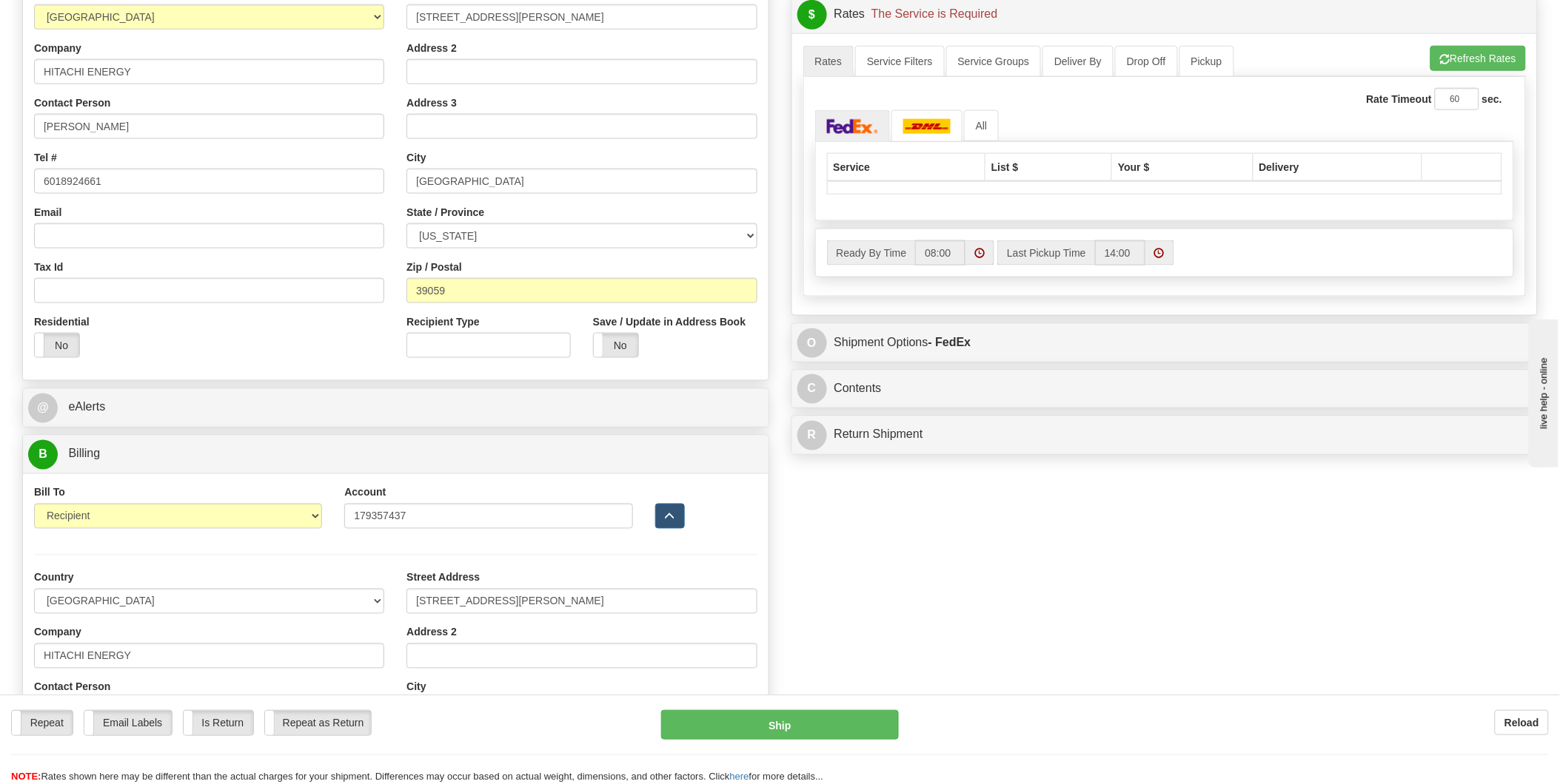
scroll to position [740, 0]
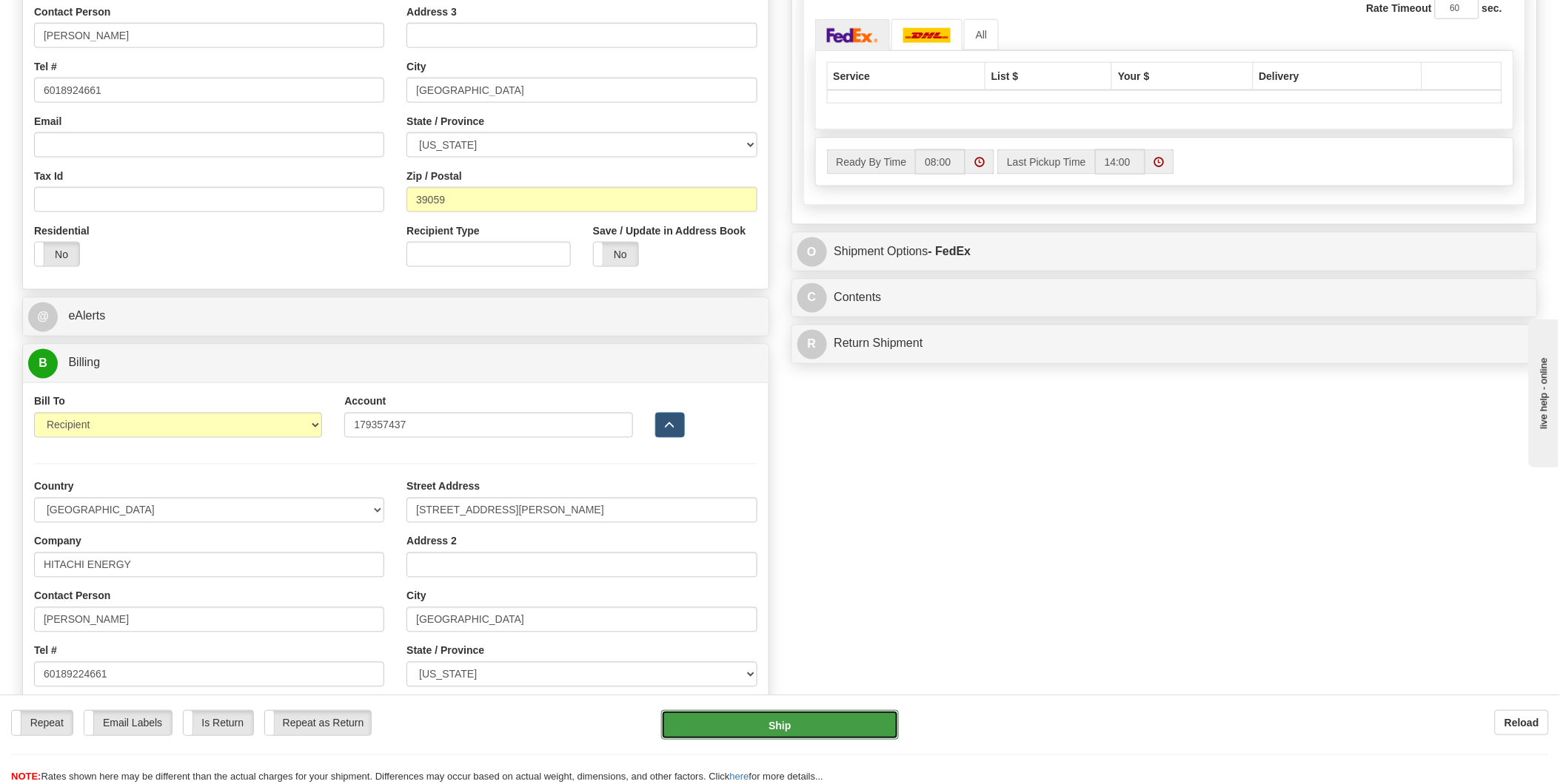
click at [778, 725] on button "Ship" at bounding box center [780, 725] width 237 height 30
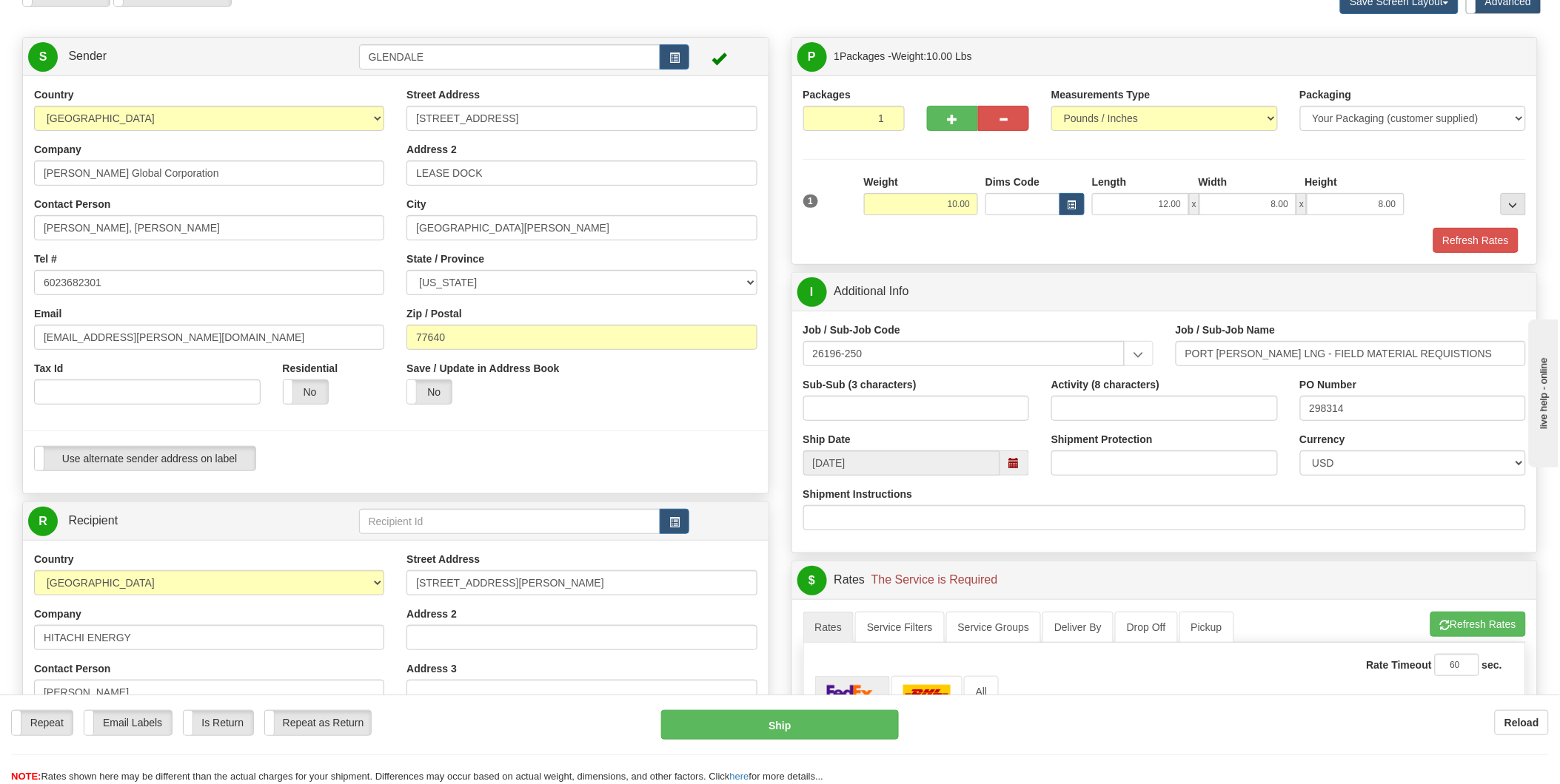
scroll to position [0, 0]
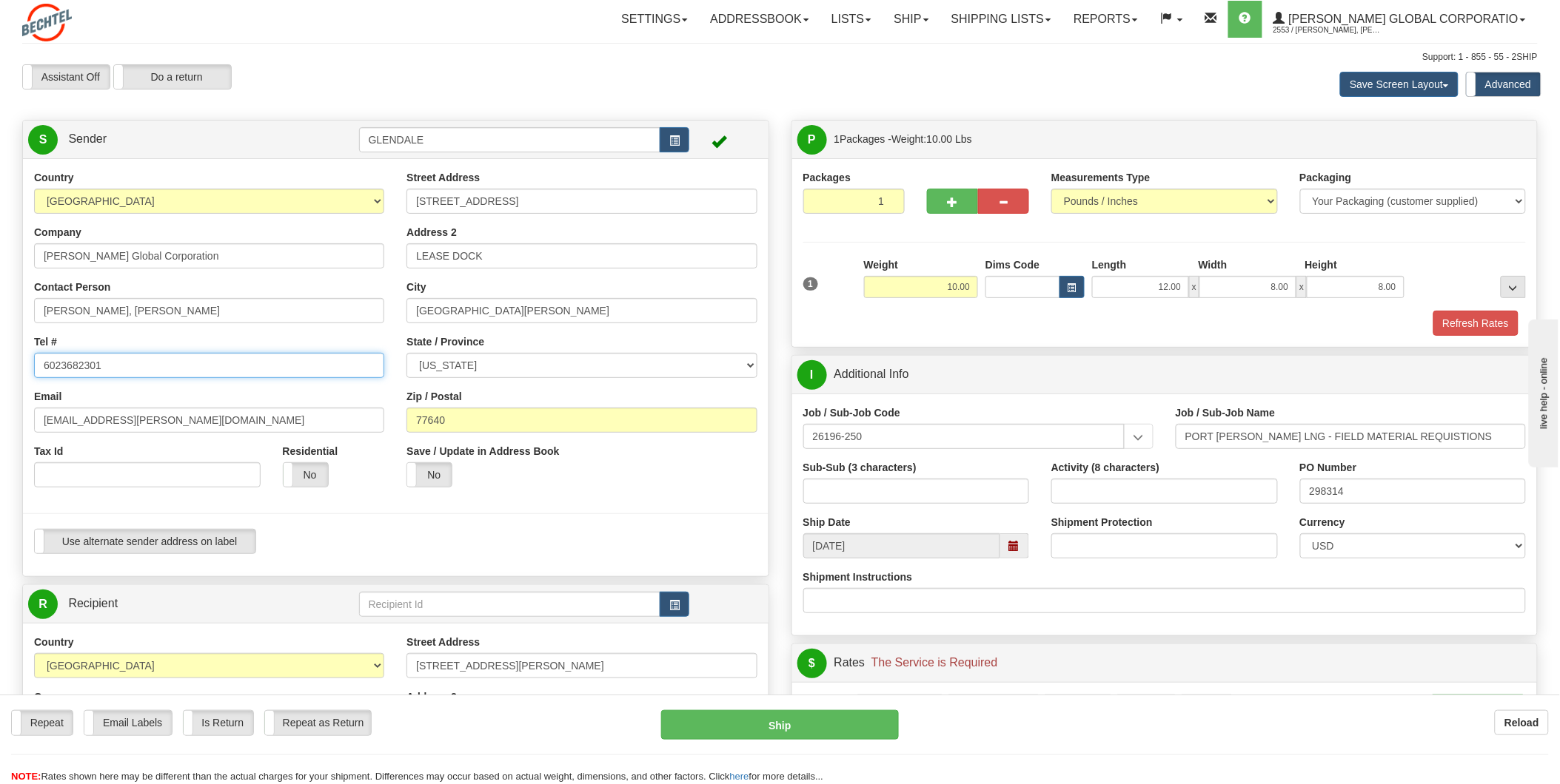
drag, startPoint x: 74, startPoint y: 361, endPoint x: -15, endPoint y: 359, distance: 89.0
click at [0, 359] on html "Training Course Close Toggle navigation Settings Shipping Preferences New Sende…" at bounding box center [780, 392] width 1560 height 784
type input "3373844905"
click at [365, 507] on div at bounding box center [395, 514] width 768 height 31
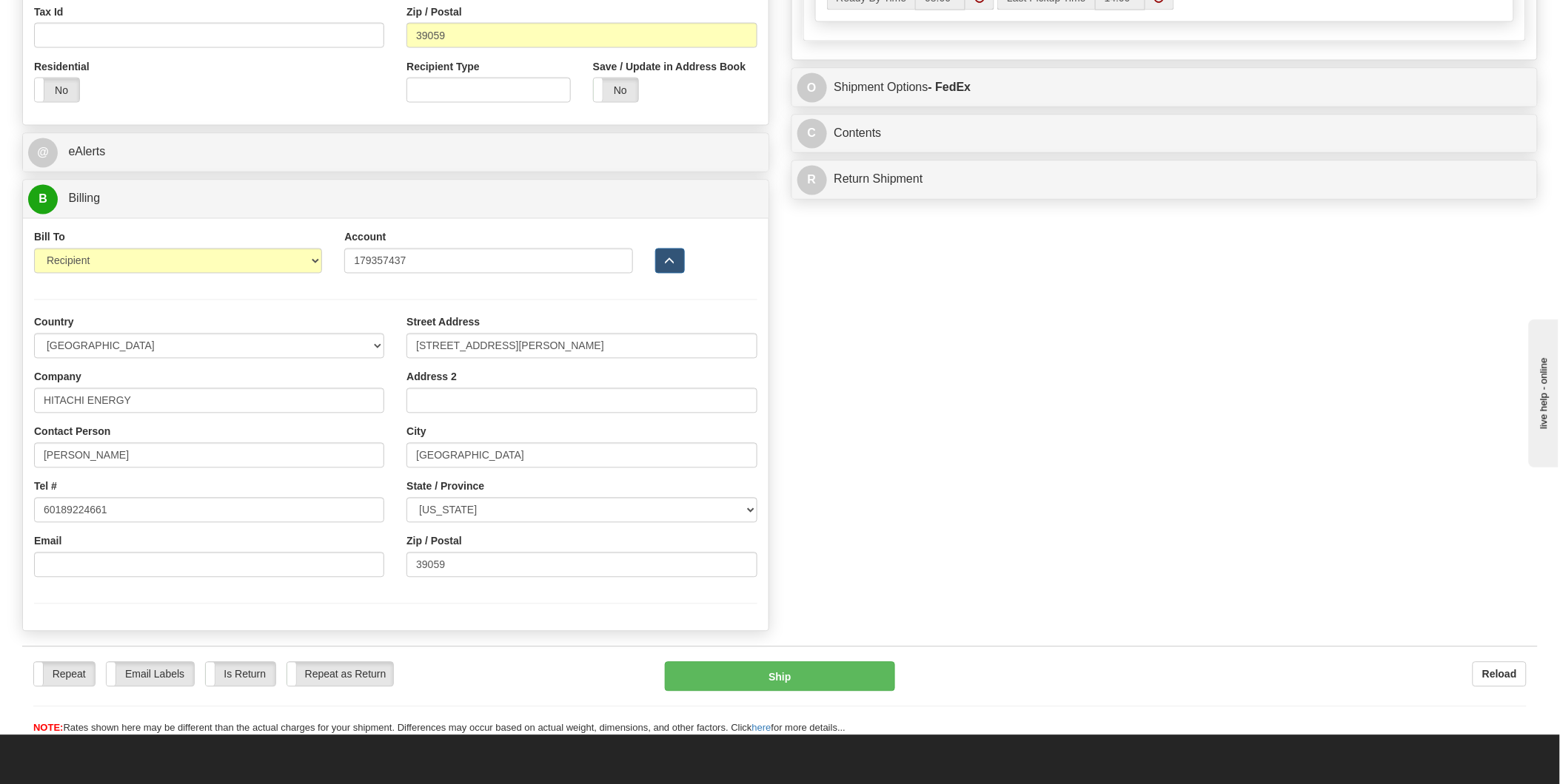
scroll to position [822, 0]
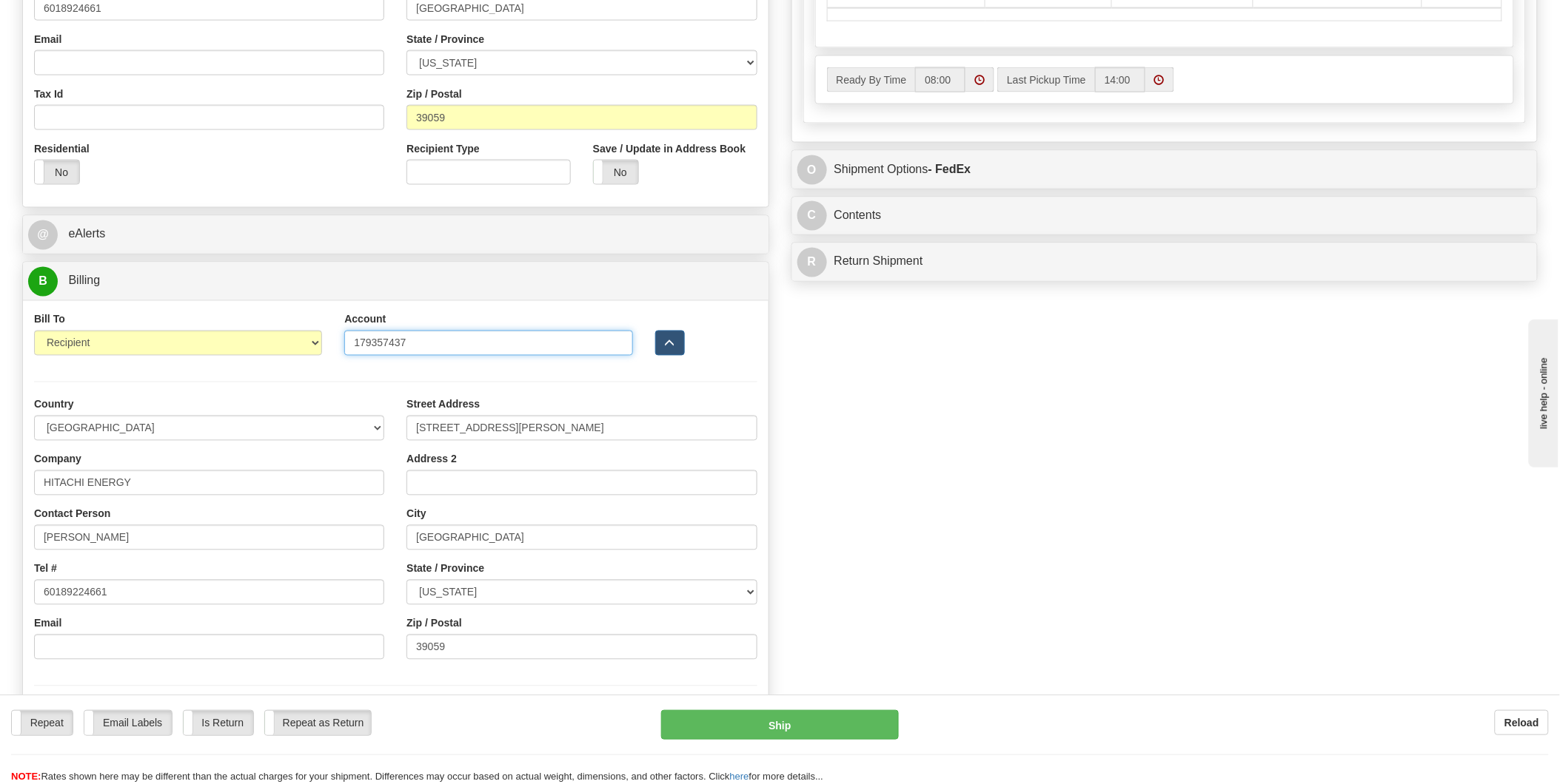
click at [472, 336] on input "179357437" at bounding box center [488, 343] width 288 height 25
click at [311, 346] on select "Sender Recipient Third Party Collect" at bounding box center [178, 343] width 288 height 25
click at [570, 368] on div at bounding box center [395, 382] width 745 height 31
click at [564, 388] on div at bounding box center [395, 382] width 745 height 31
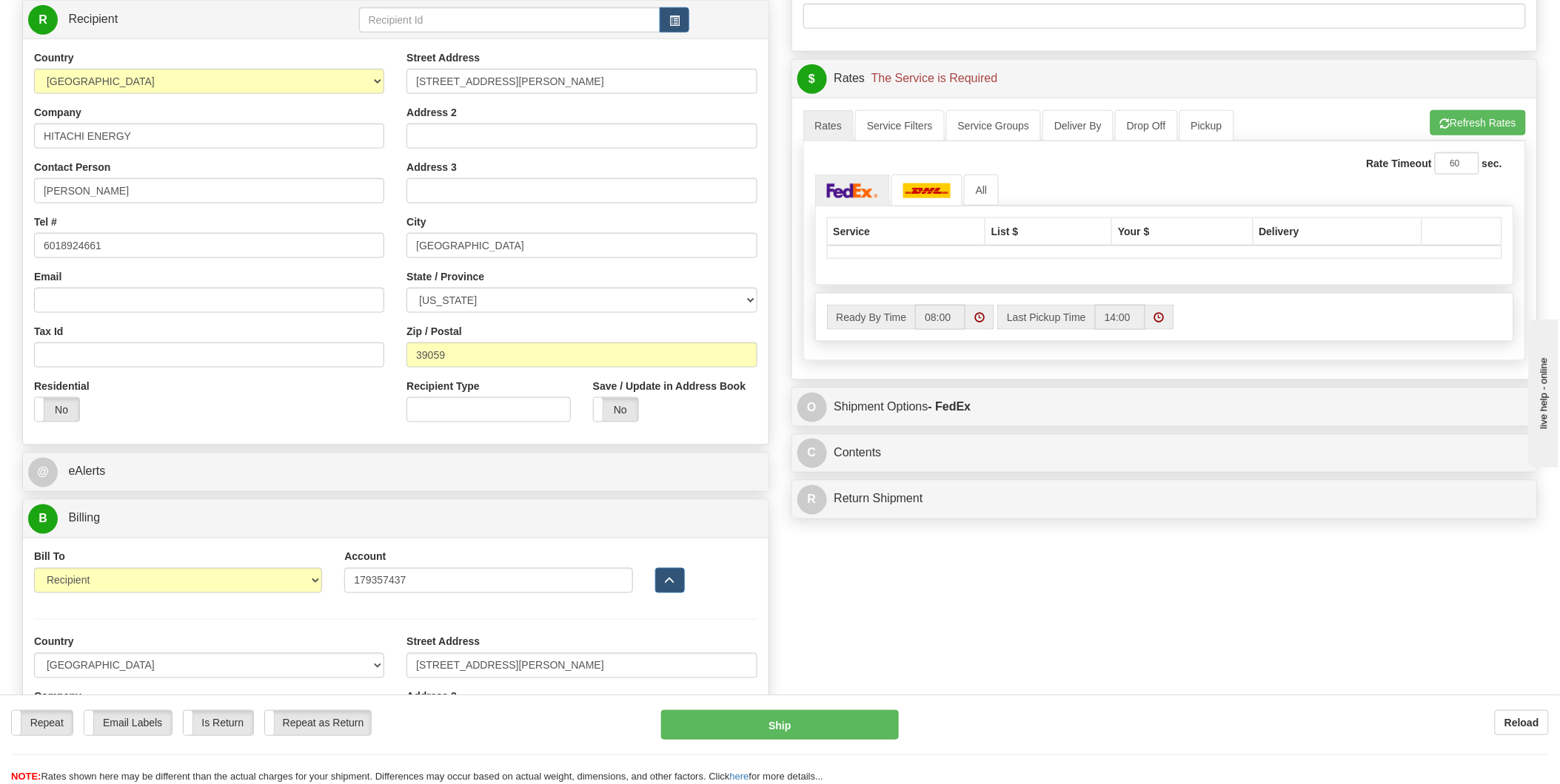
scroll to position [575, 0]
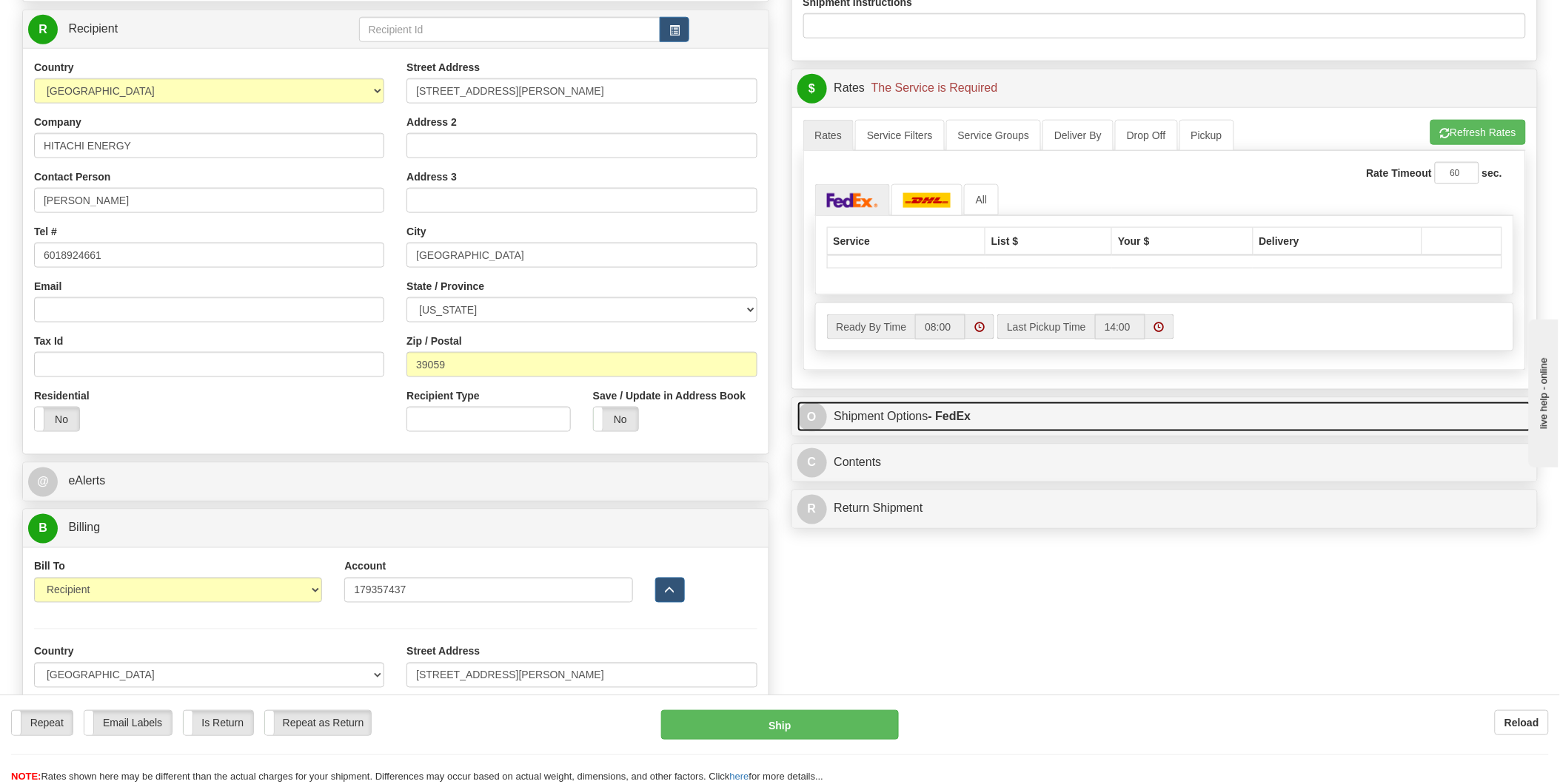
click at [1059, 419] on link "O Shipment Options - FedEx" at bounding box center [1164, 416] width 735 height 31
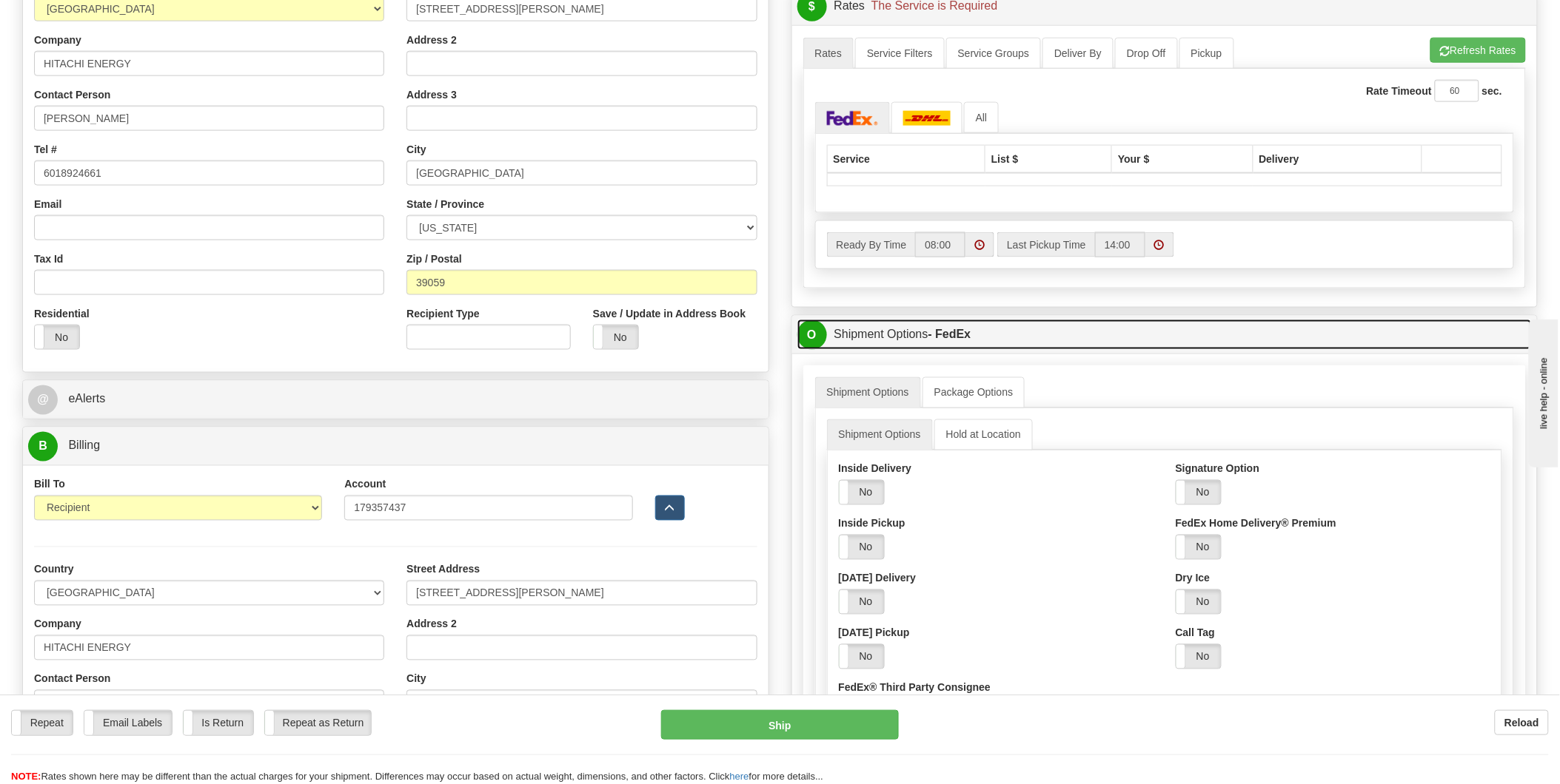
scroll to position [740, 0]
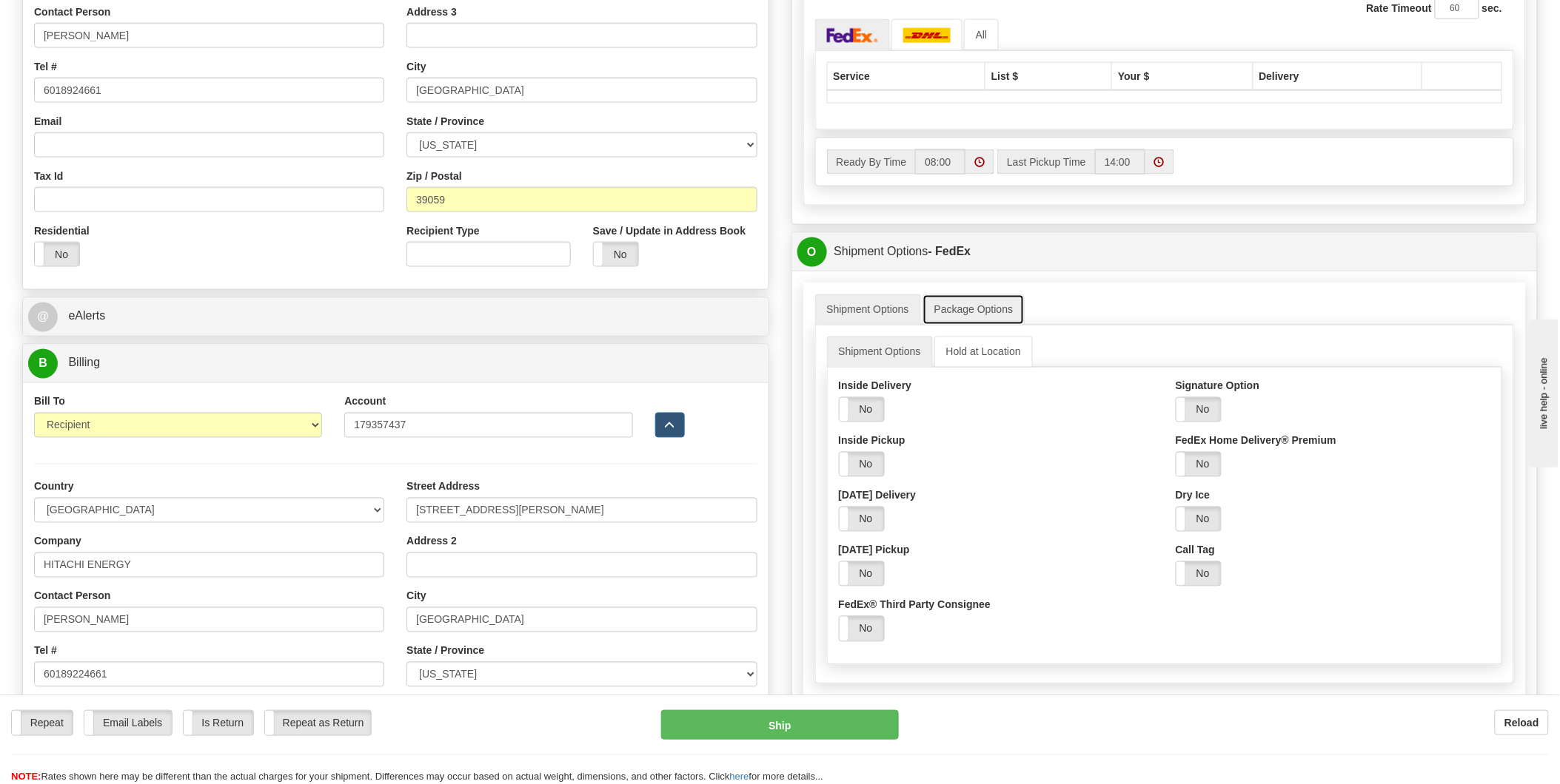
click at [986, 313] on link "Package Options" at bounding box center [974, 310] width 103 height 31
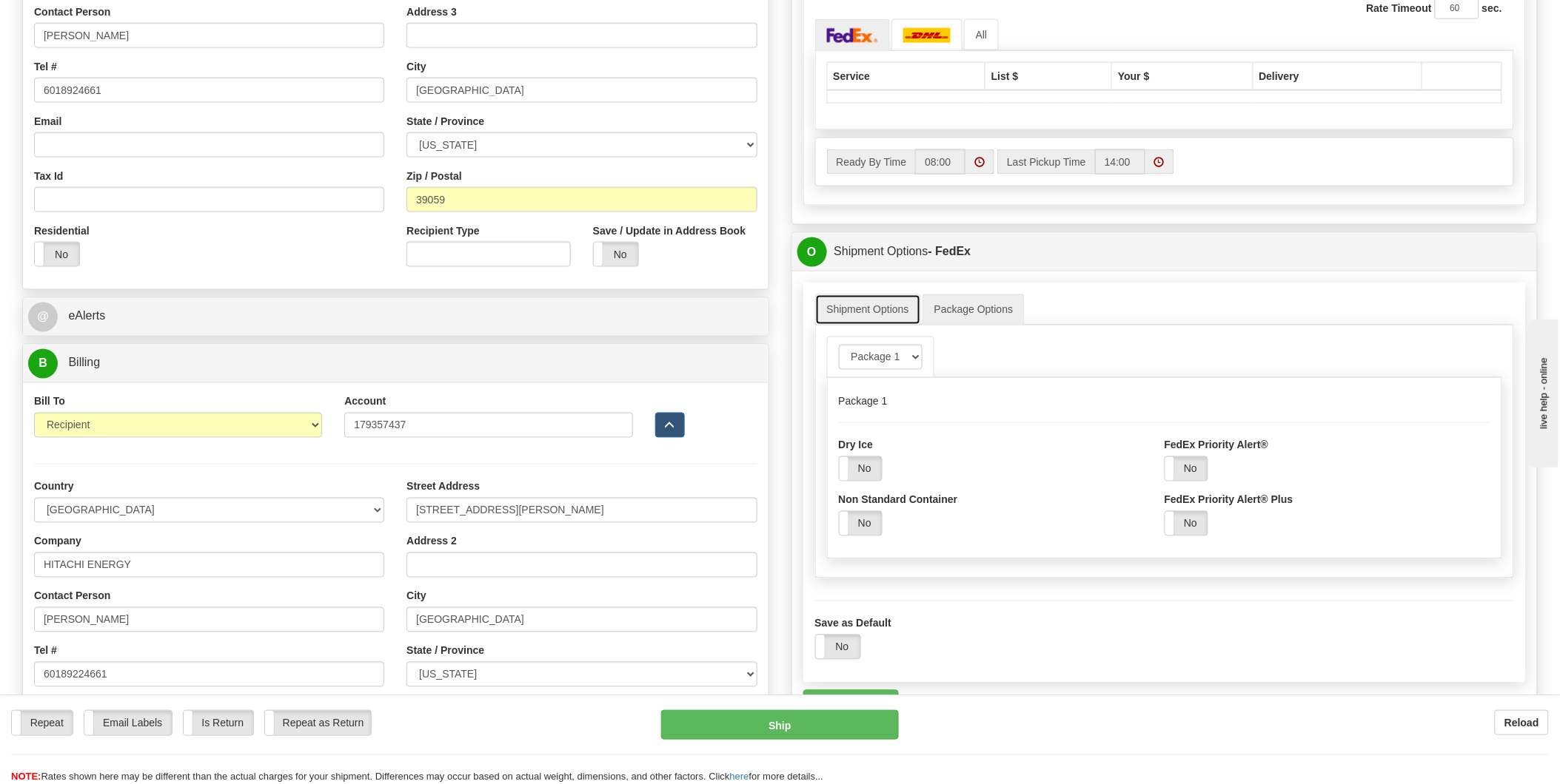
click at [870, 312] on link "Shipment Options" at bounding box center [868, 310] width 106 height 31
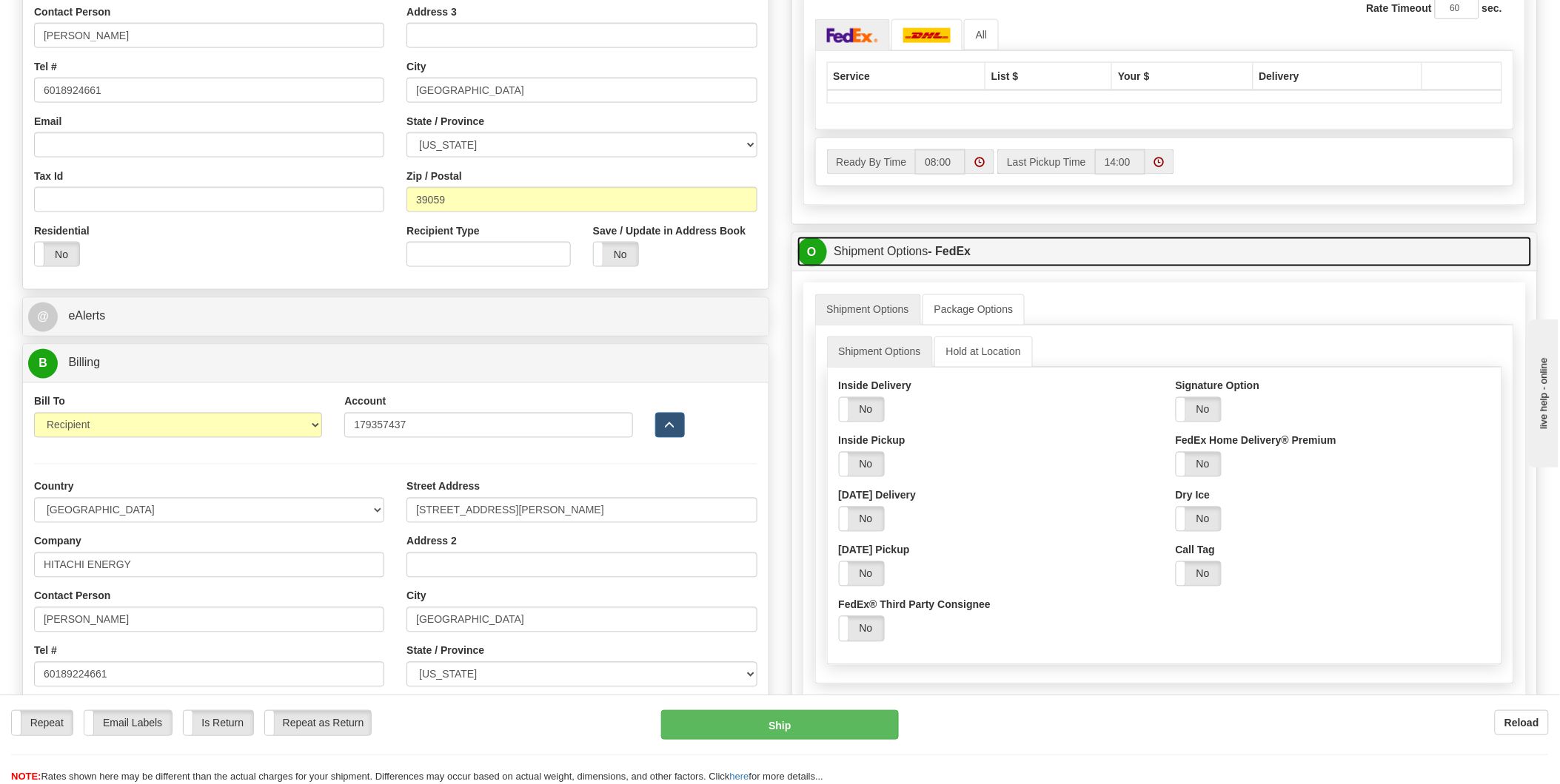
click at [1044, 253] on link "O Shipment Options - FedEx" at bounding box center [1164, 251] width 735 height 31
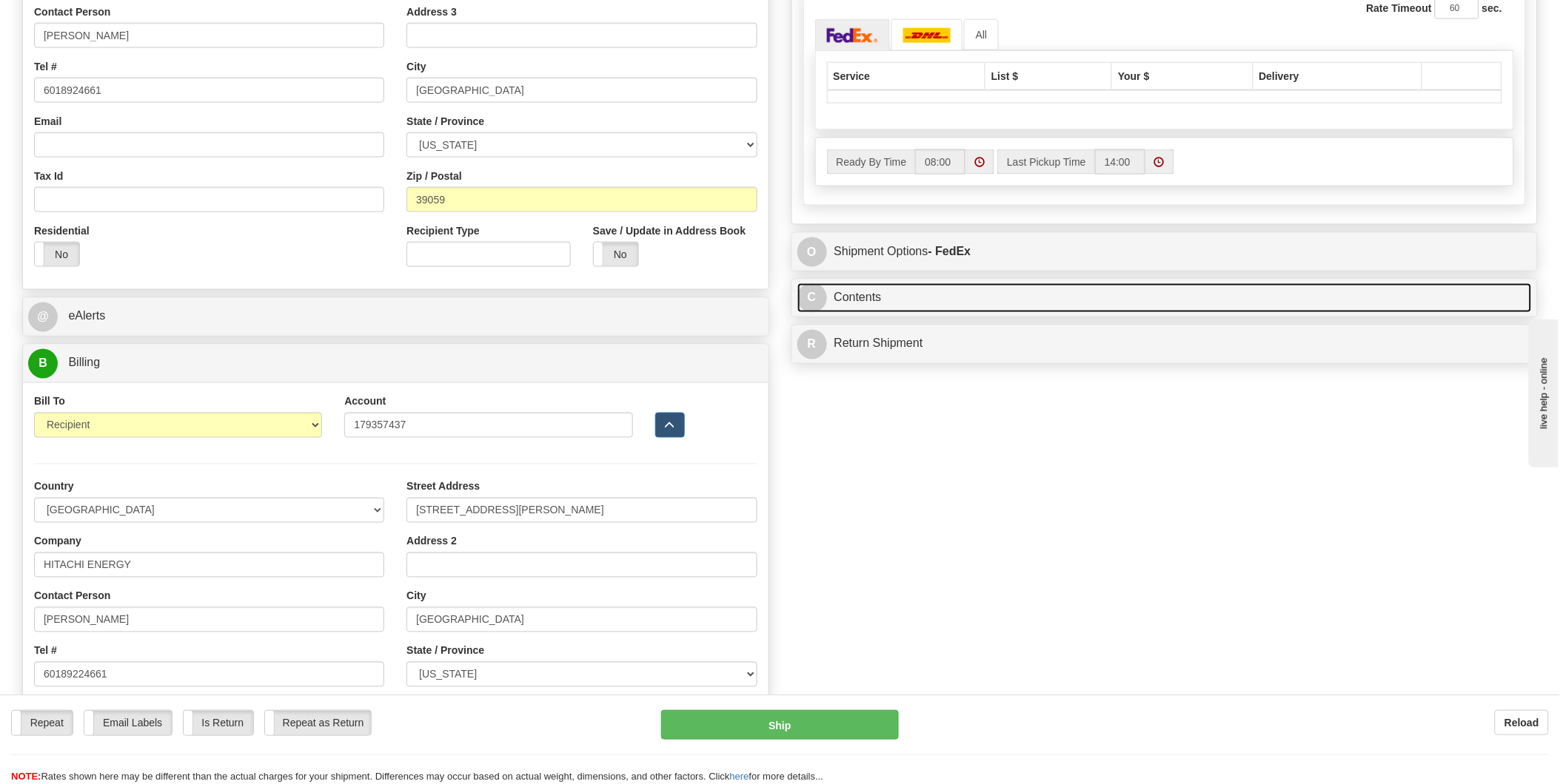
click at [1026, 306] on link "C Contents" at bounding box center [1164, 299] width 735 height 31
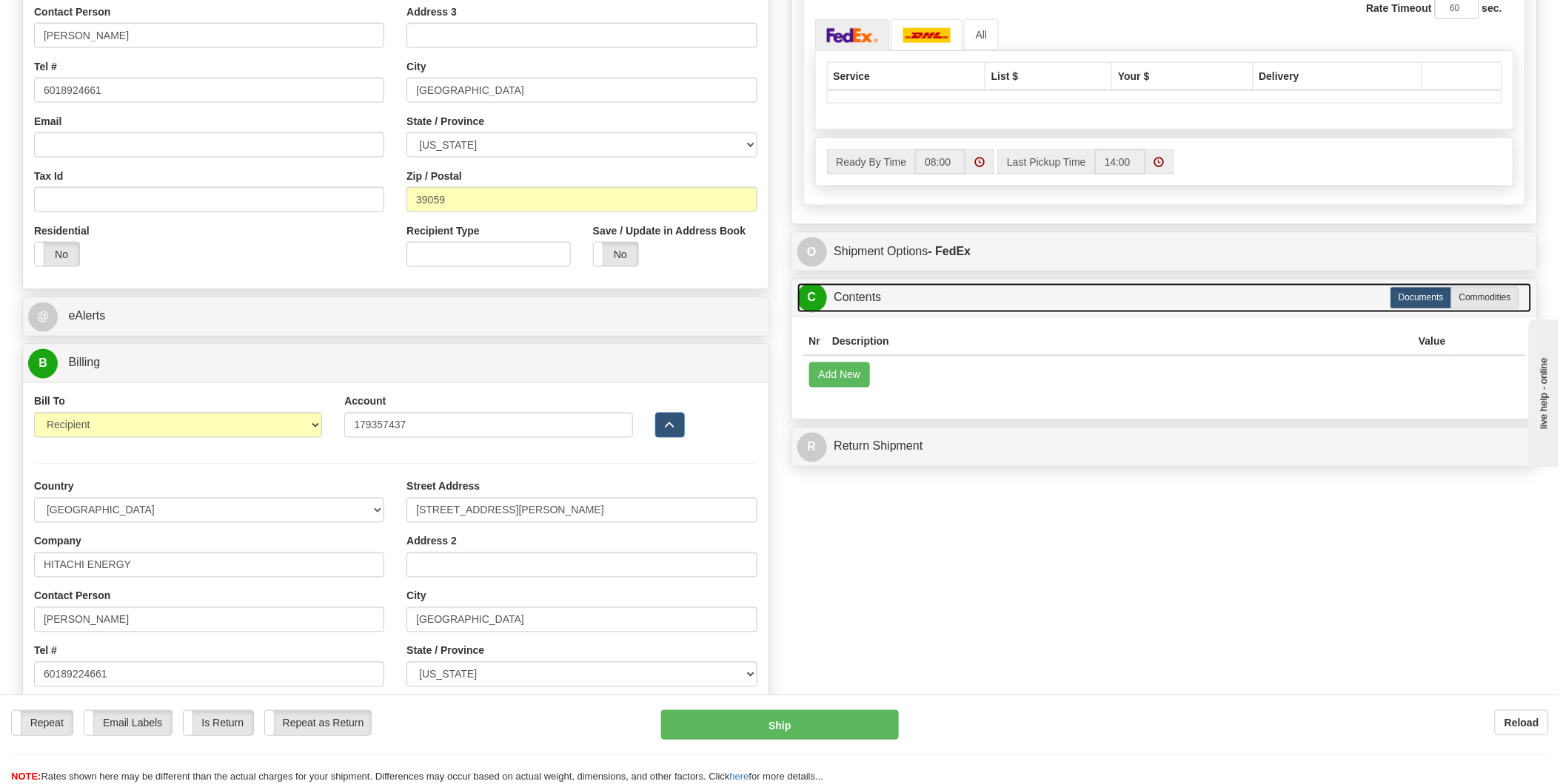
click at [1026, 306] on link "C Contents" at bounding box center [1164, 299] width 735 height 31
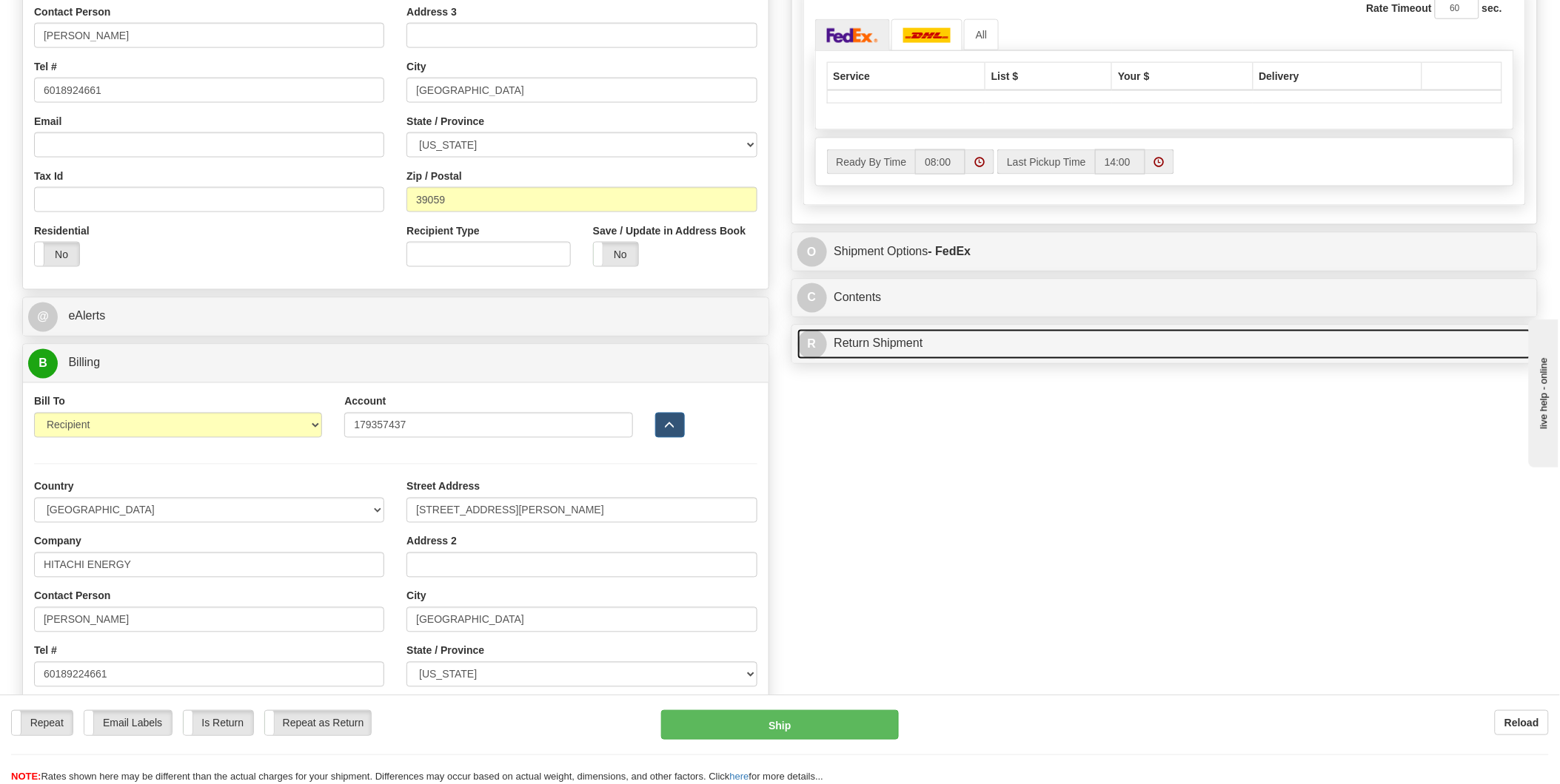
click at [1024, 354] on link "R Return Shipment" at bounding box center [1164, 344] width 735 height 31
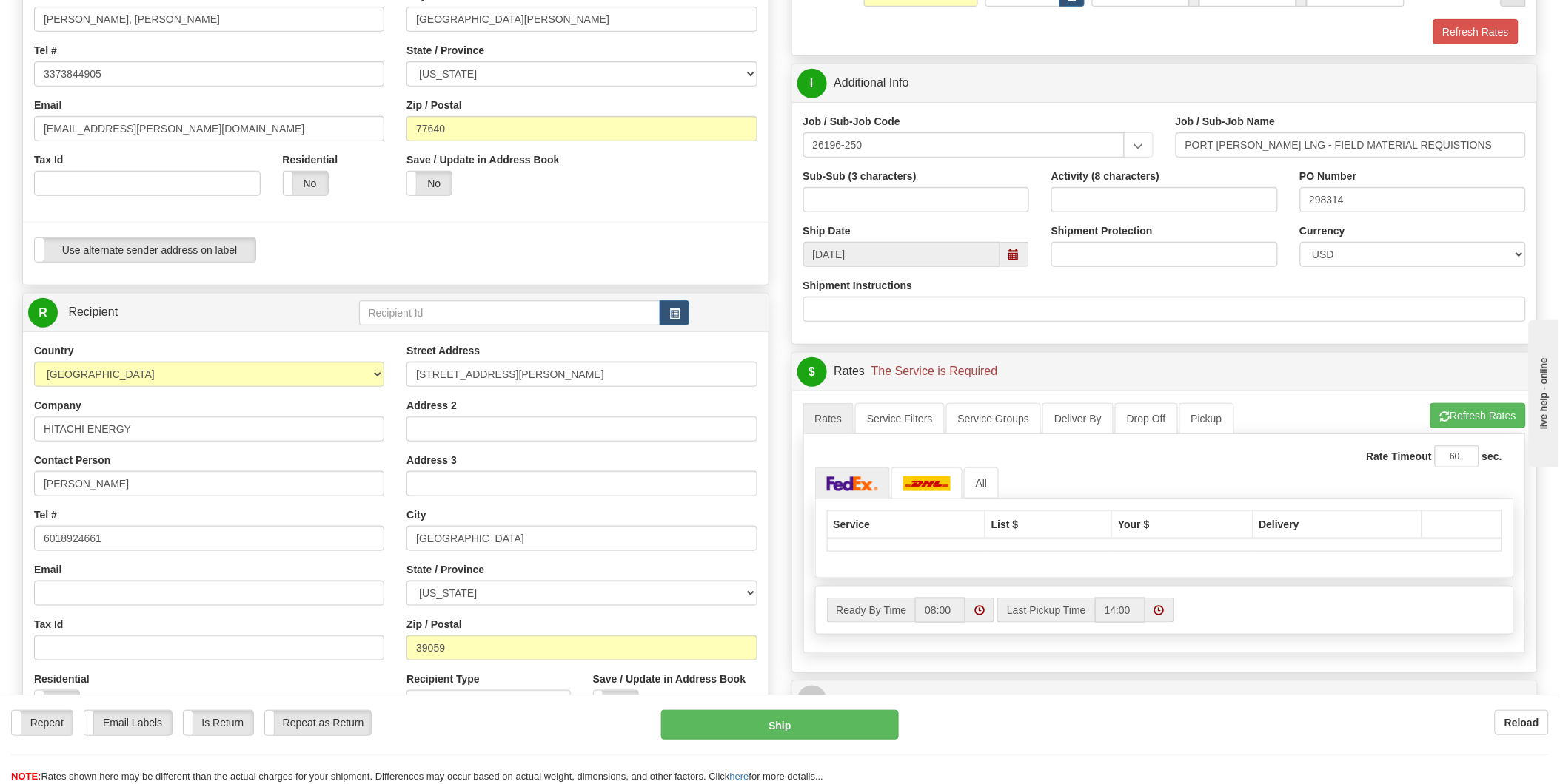
scroll to position [247, 0]
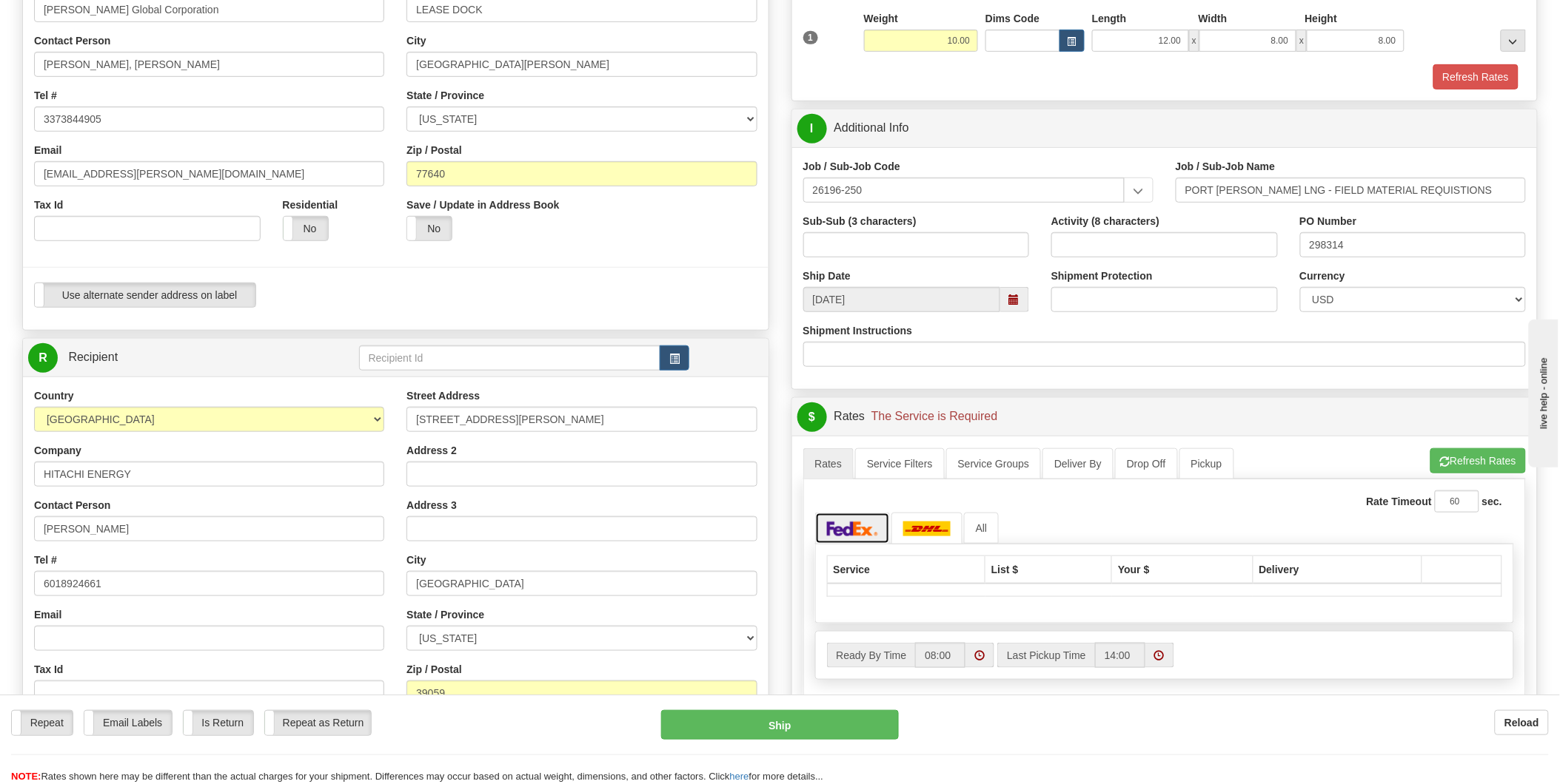
click at [849, 536] on img at bounding box center [853, 529] width 52 height 15
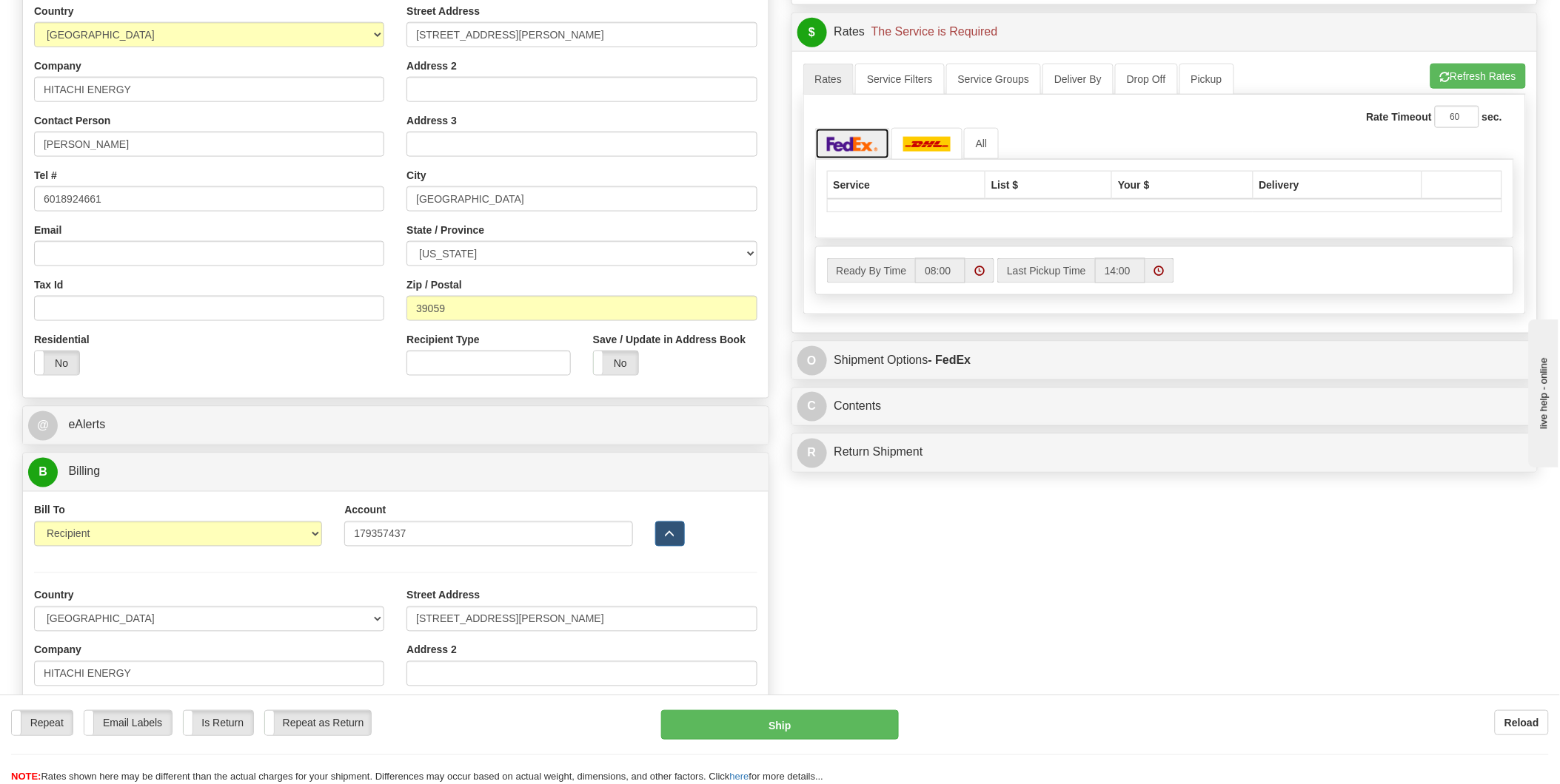
scroll to position [657, 0]
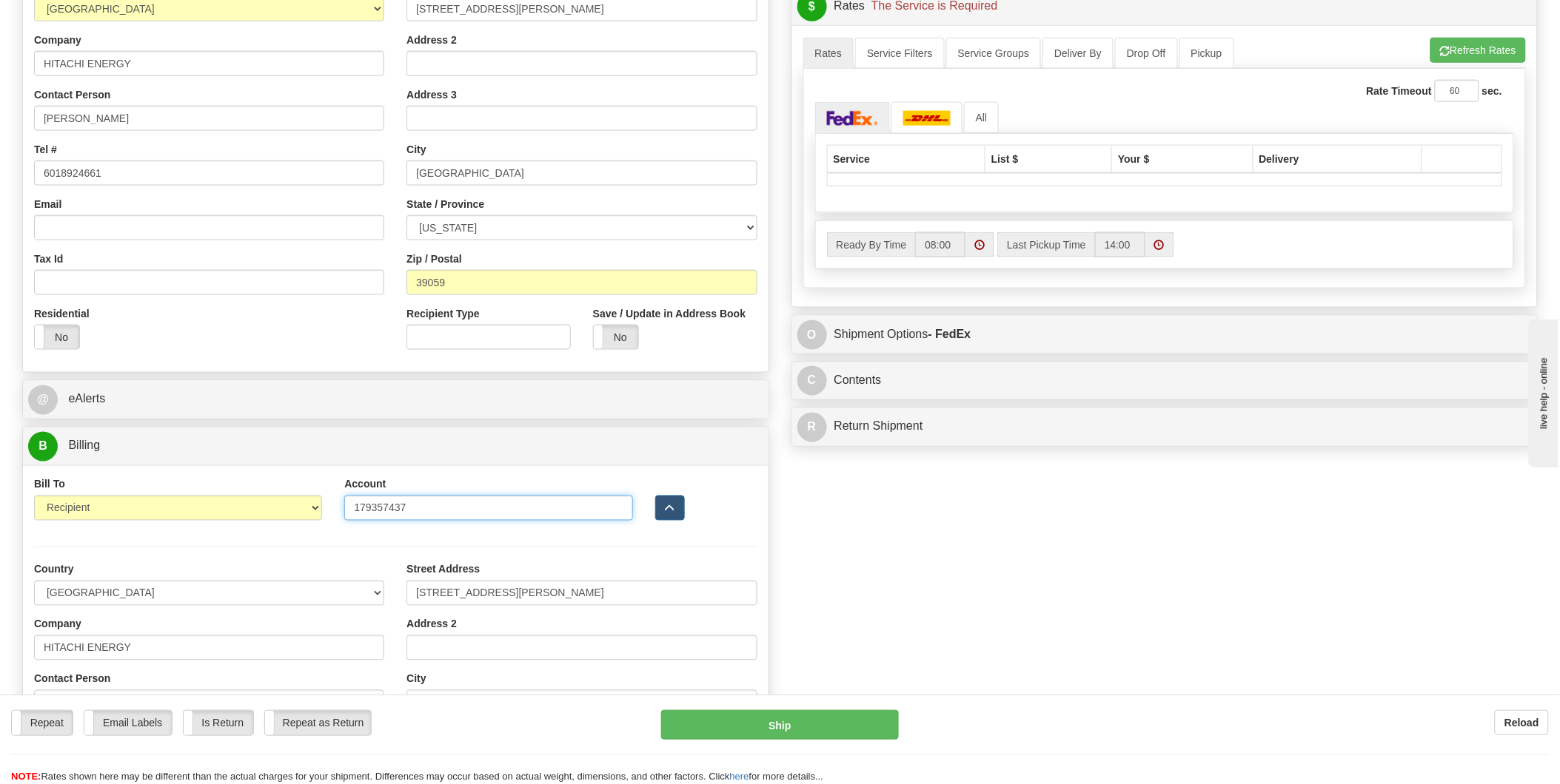
drag, startPoint x: 427, startPoint y: 504, endPoint x: 276, endPoint y: 504, distance: 151.0
click at [276, 504] on div "Bill To Sender Recipient Third Party Collect Account 179357437 3rd Party Accoun…" at bounding box center [395, 505] width 745 height 55
paste input "text"
type input "179357437"
click at [672, 511] on span "button" at bounding box center [670, 509] width 10 height 9
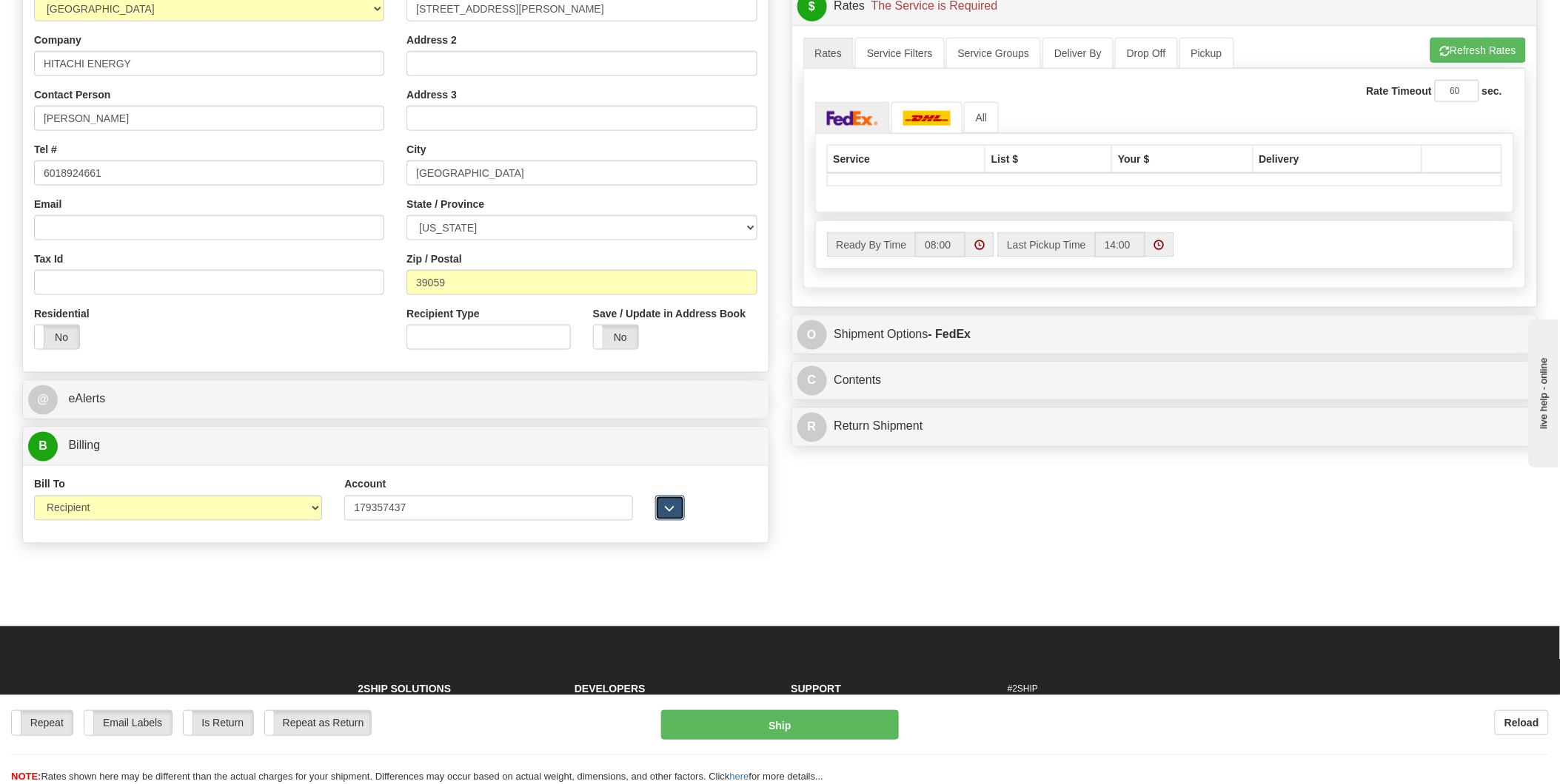
click at [672, 511] on span "button" at bounding box center [670, 509] width 10 height 9
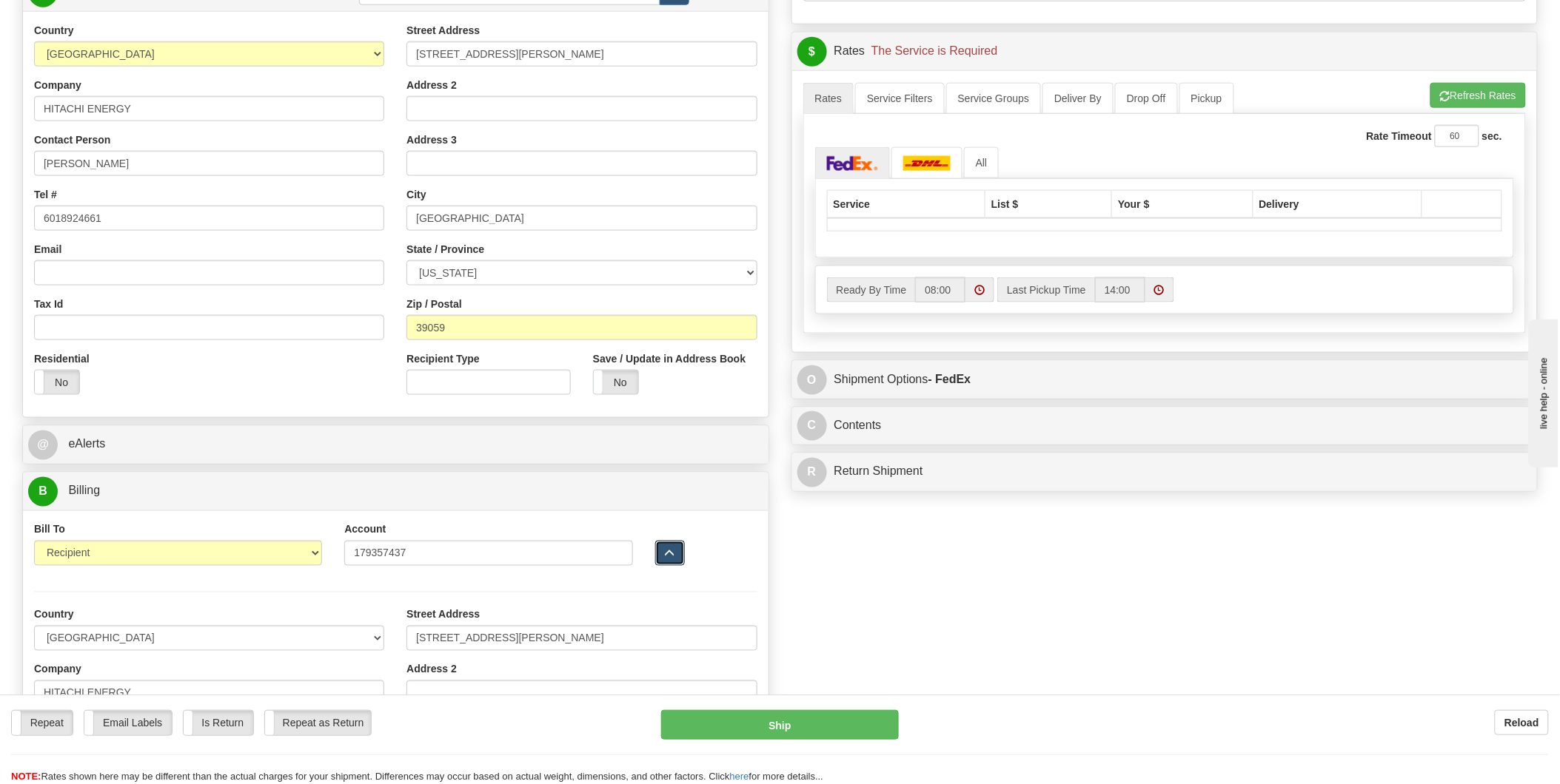
scroll to position [575, 0]
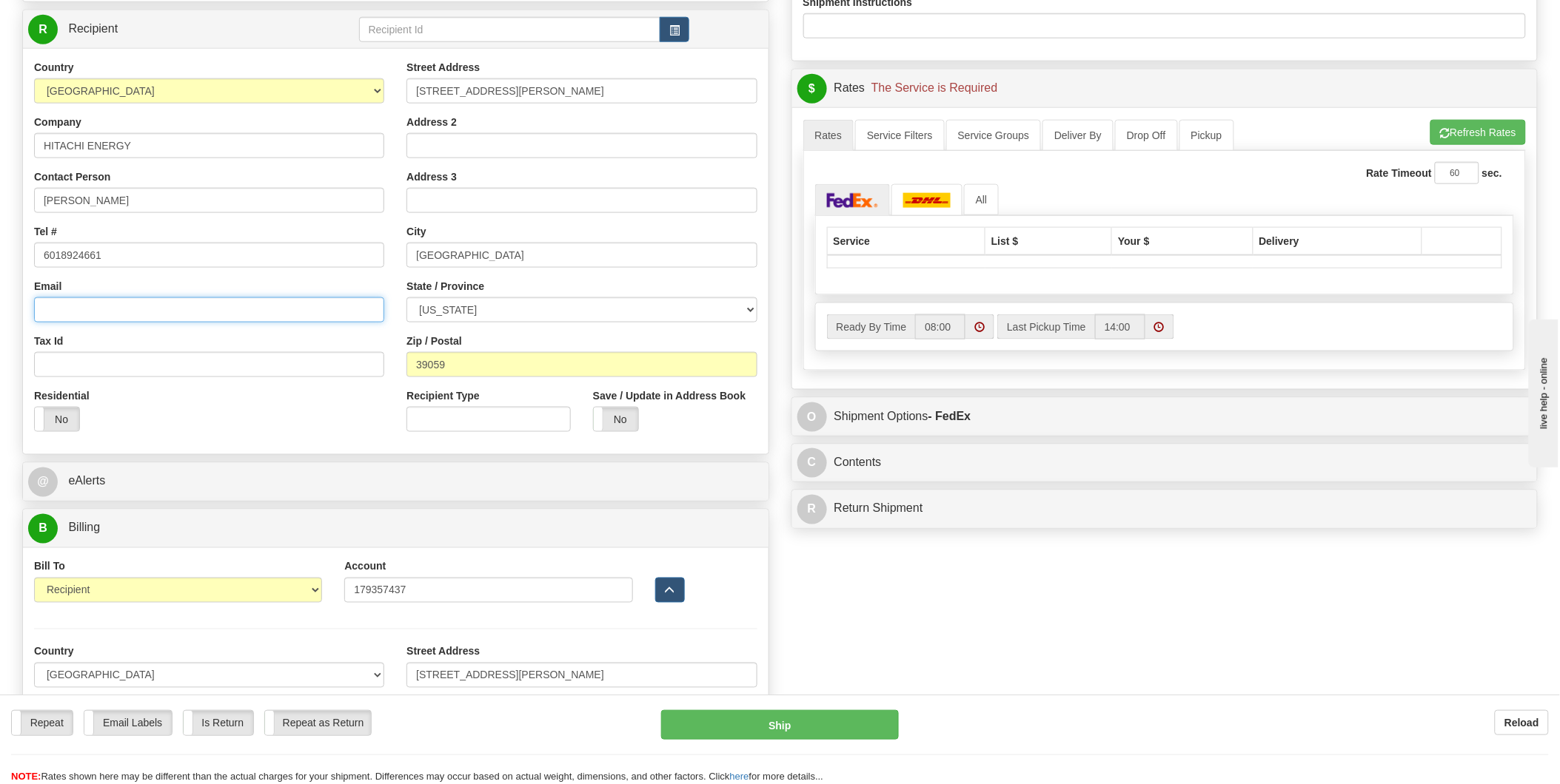
click at [261, 313] on input "Email" at bounding box center [209, 310] width 351 height 25
paste input "brenda.brown@hitachienergy.com"
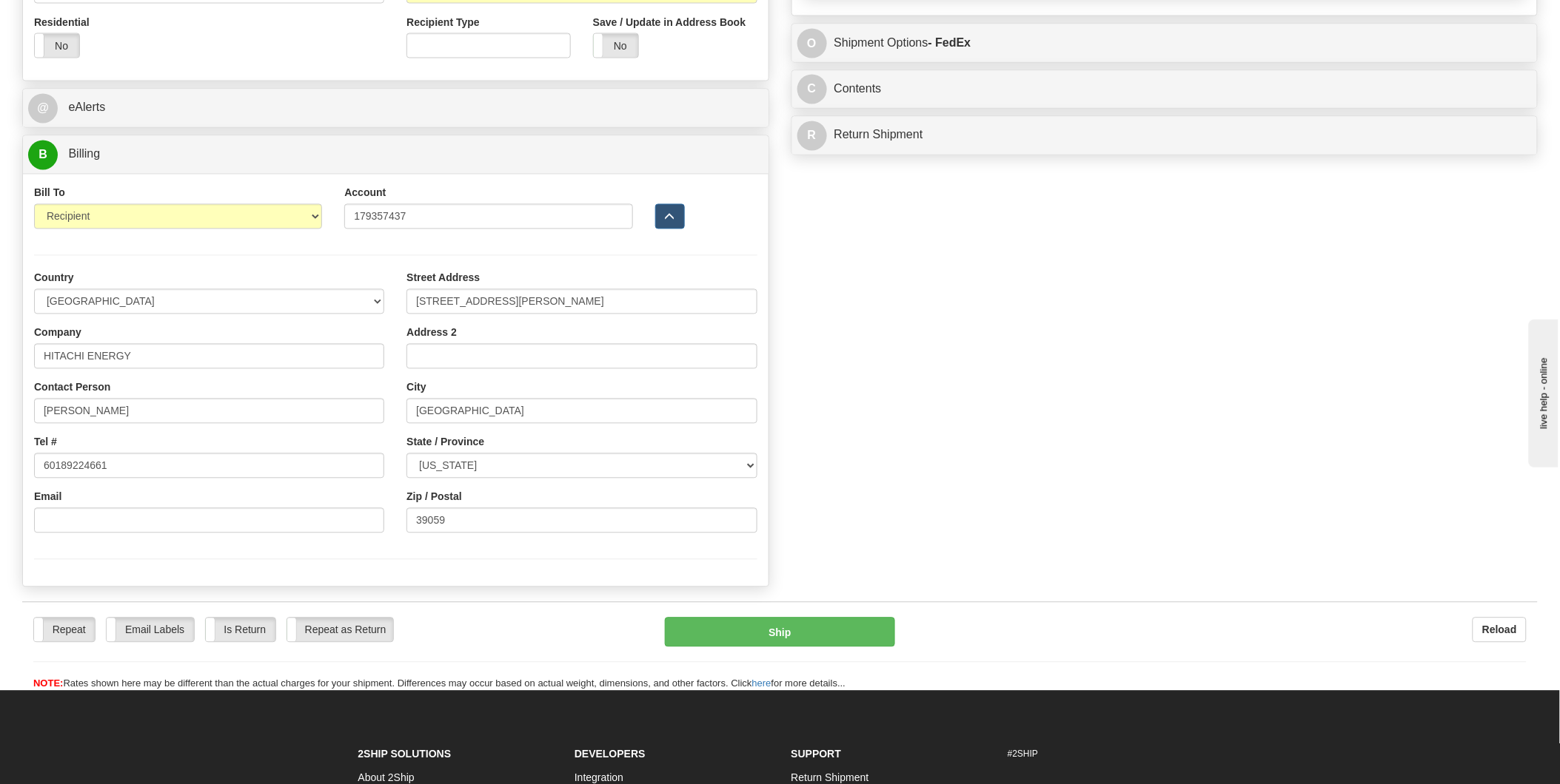
scroll to position [987, 0]
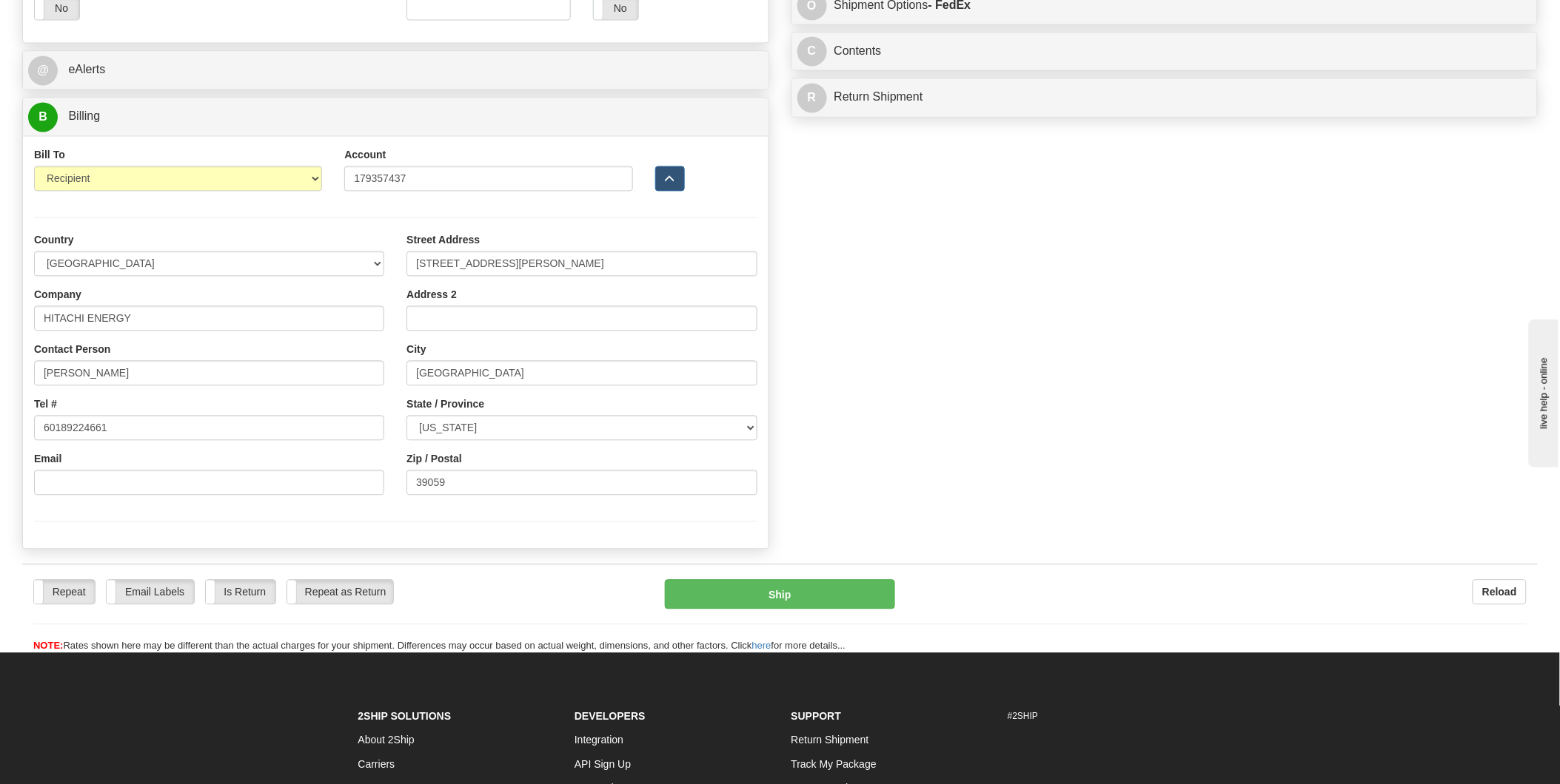
type input "brenda.brown@hitachienergy.com"
click at [105, 483] on input "Email" at bounding box center [209, 483] width 351 height 25
paste input "brenda.brown@hitachienergy.com"
type input "brenda.brown@hitachienergy.com"
click at [423, 516] on div at bounding box center [395, 522] width 745 height 31
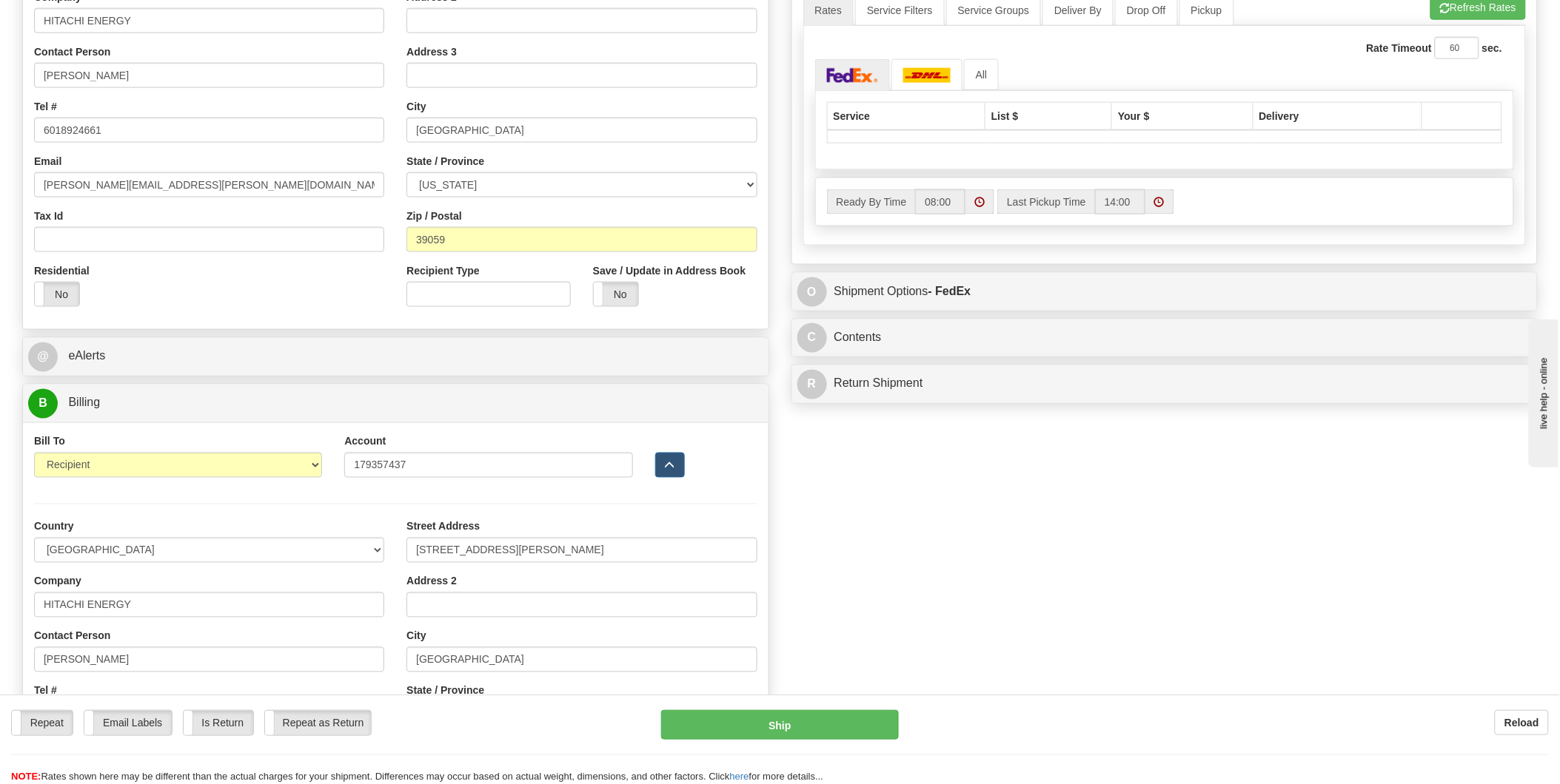
scroll to position [740, 0]
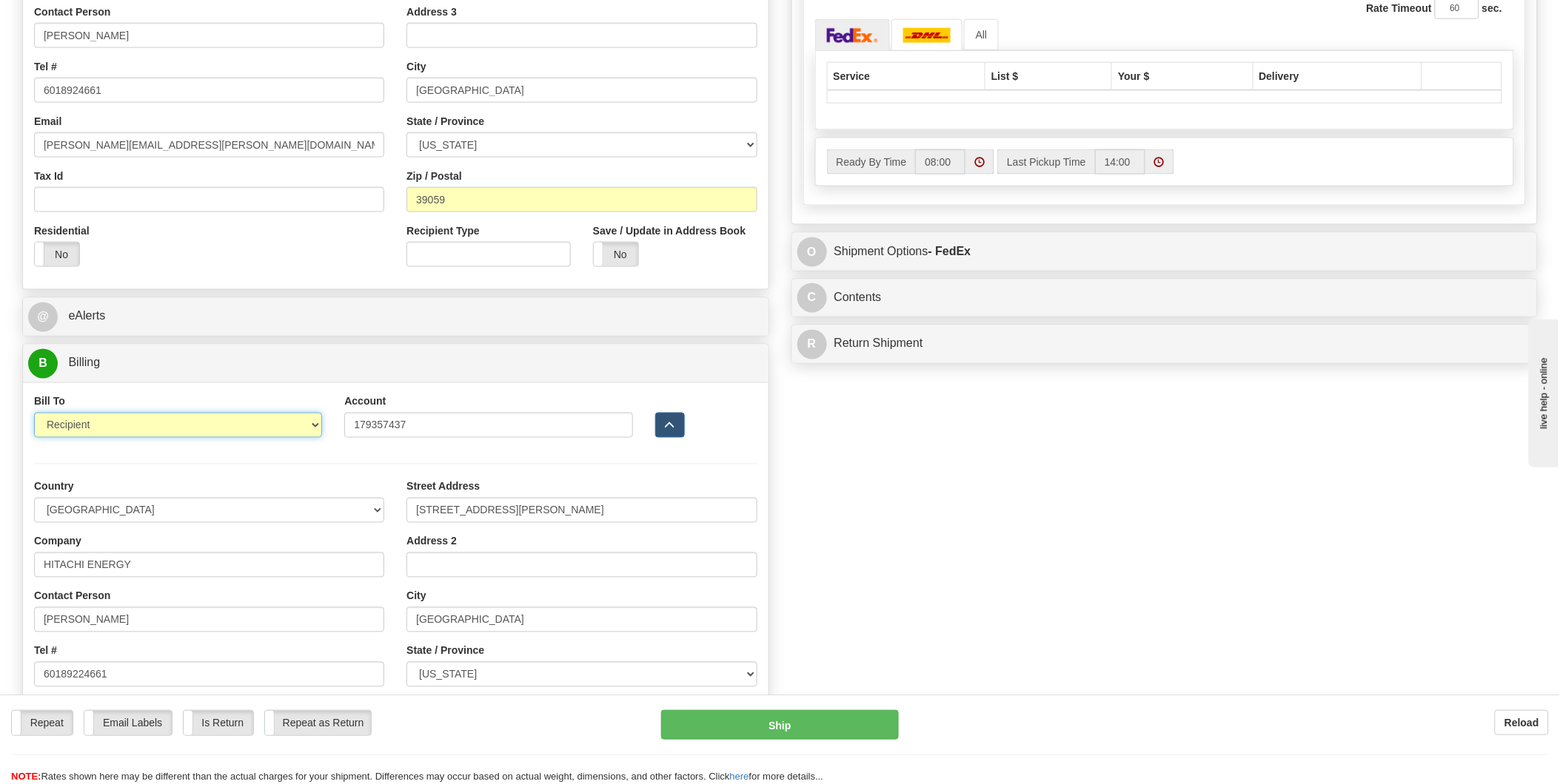
click at [313, 427] on select "Sender Recipient Third Party Collect" at bounding box center [178, 426] width 288 height 25
select select "1"
click at [34, 415] on select "Sender Recipient Third Party Collect" at bounding box center [178, 426] width 288 height 25
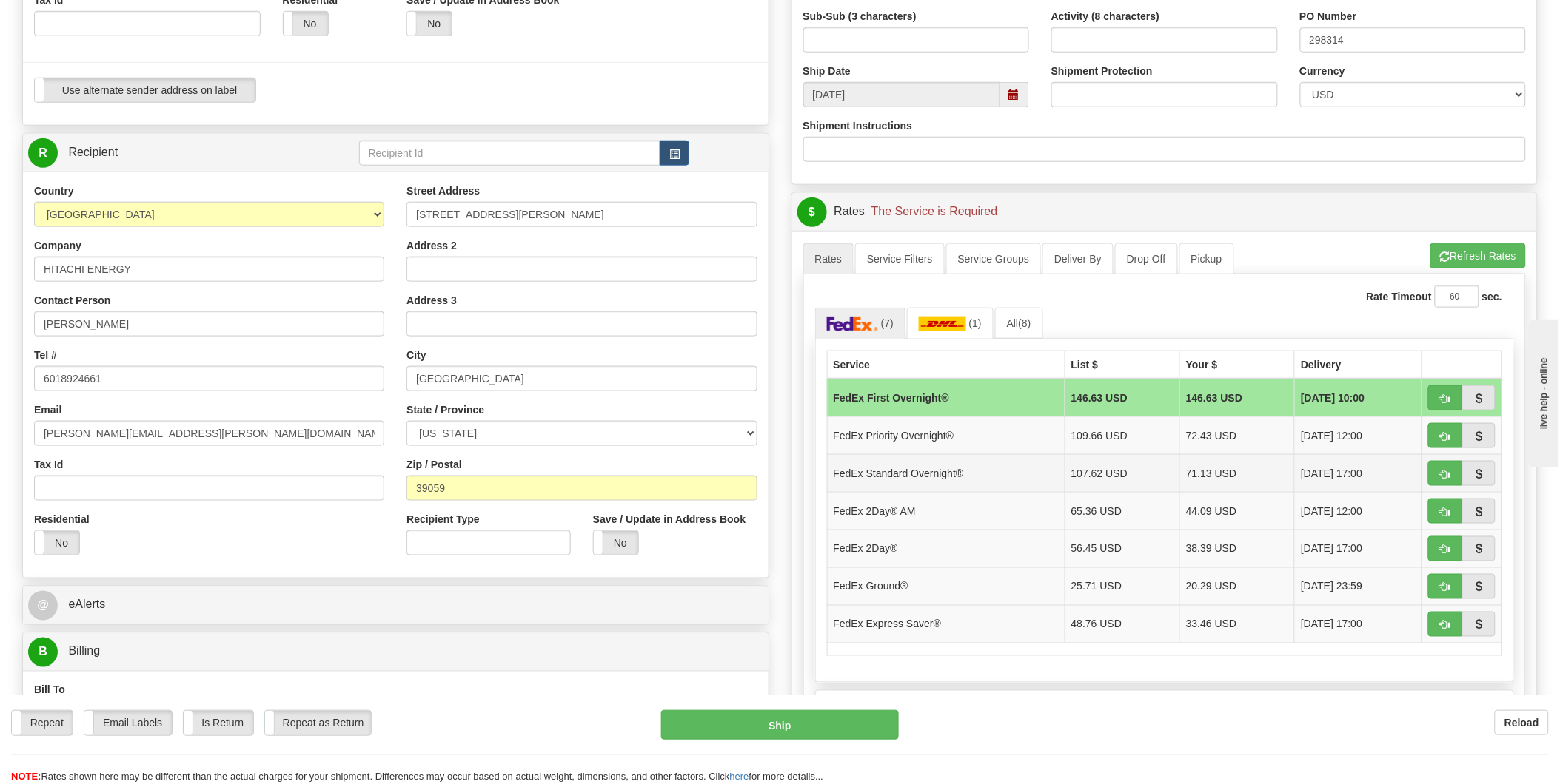
scroll to position [411, 0]
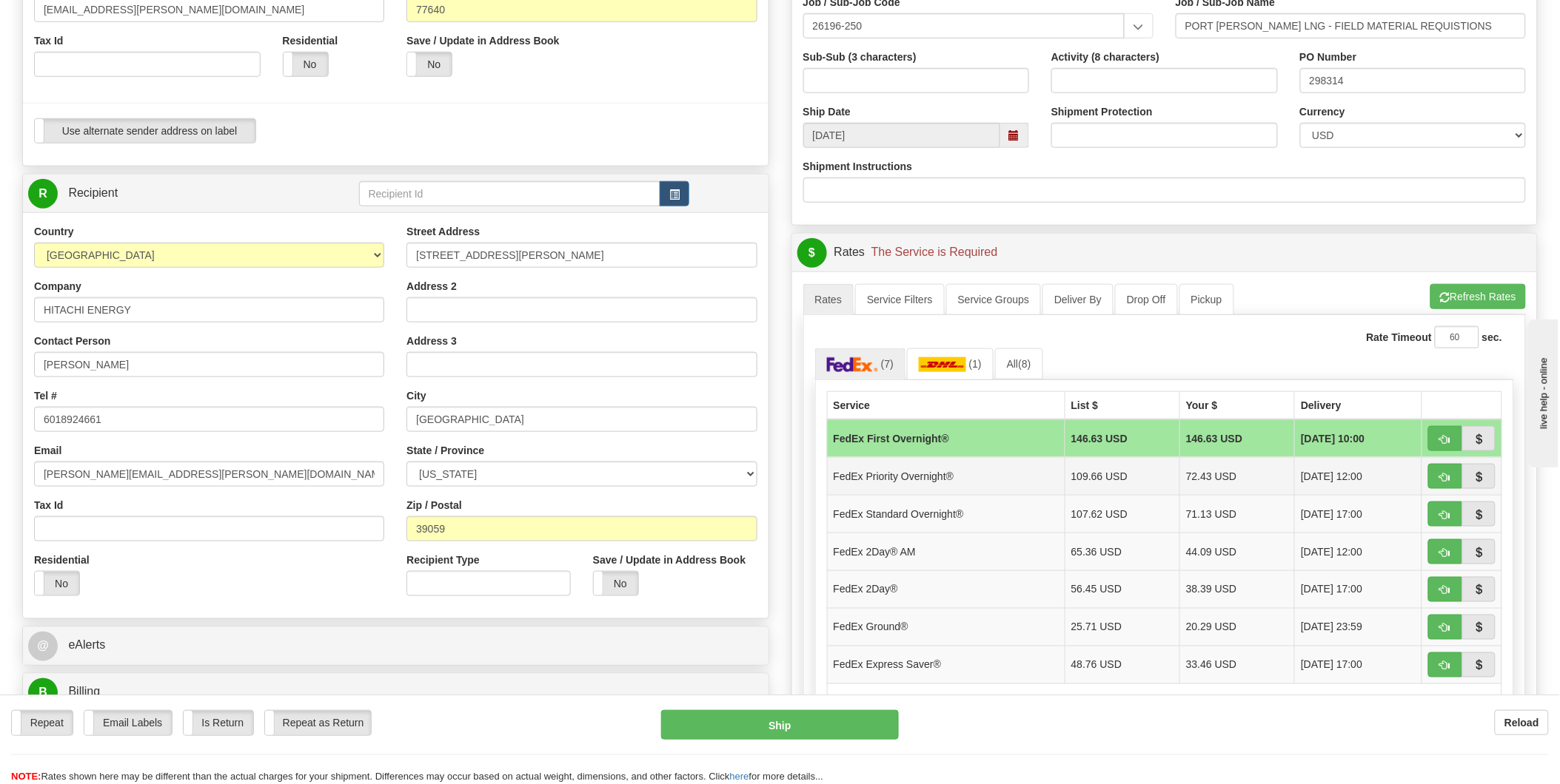
click at [1008, 474] on td "FedEx Priority Overnight®" at bounding box center [945, 476] width 237 height 38
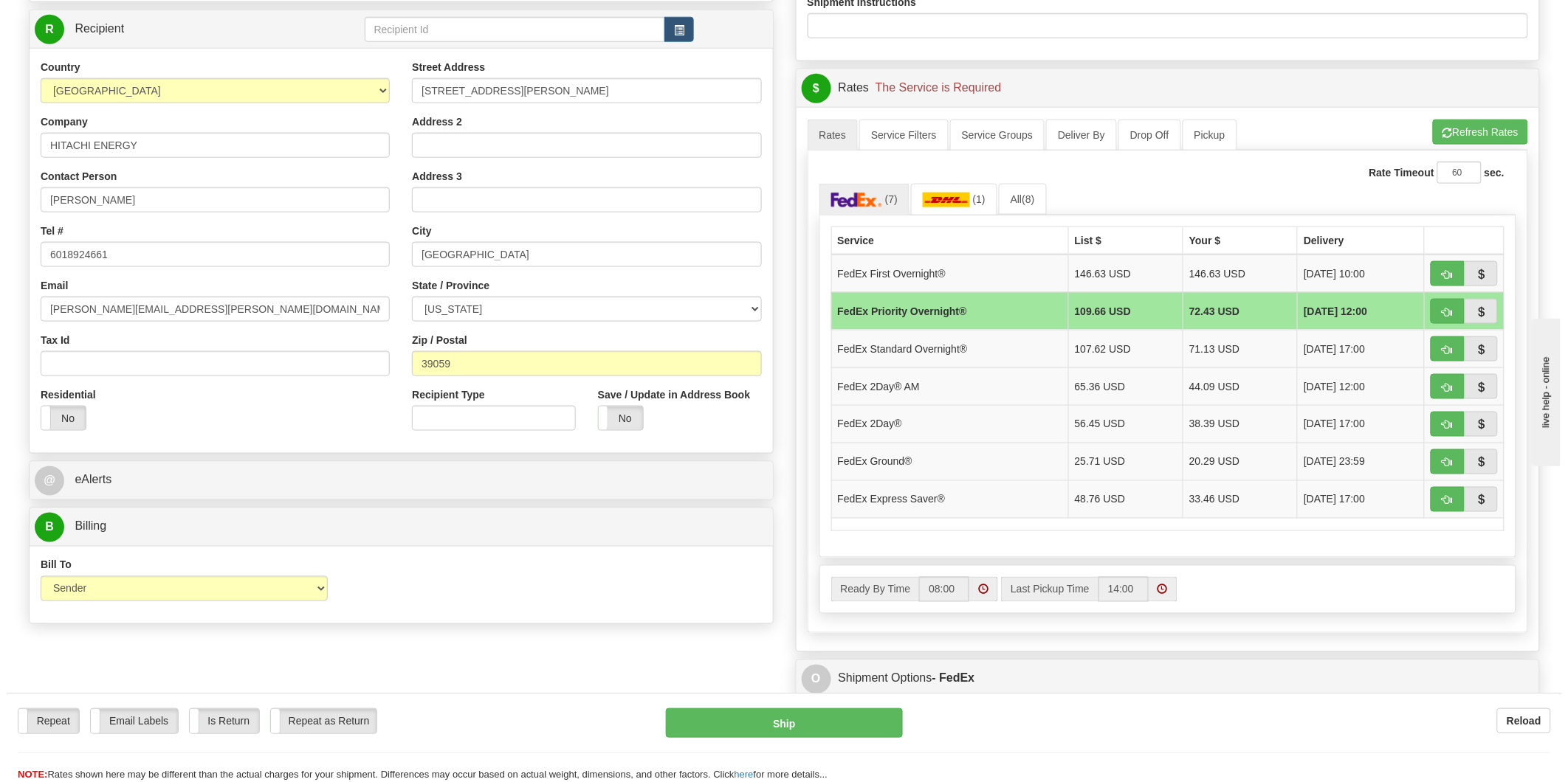
scroll to position [820, 0]
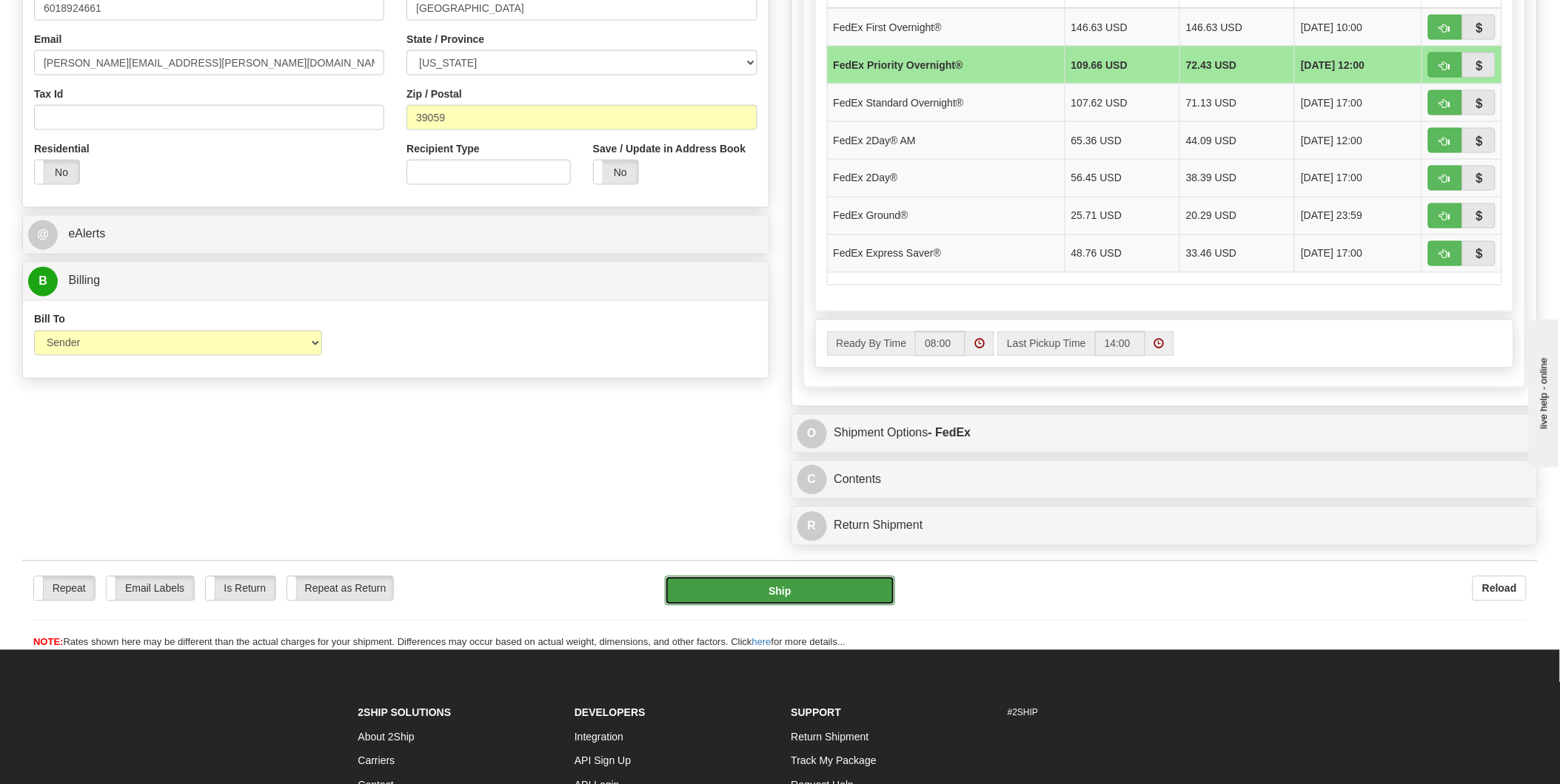
click at [789, 598] on button "Ship" at bounding box center [780, 592] width 230 height 30
type input "01"
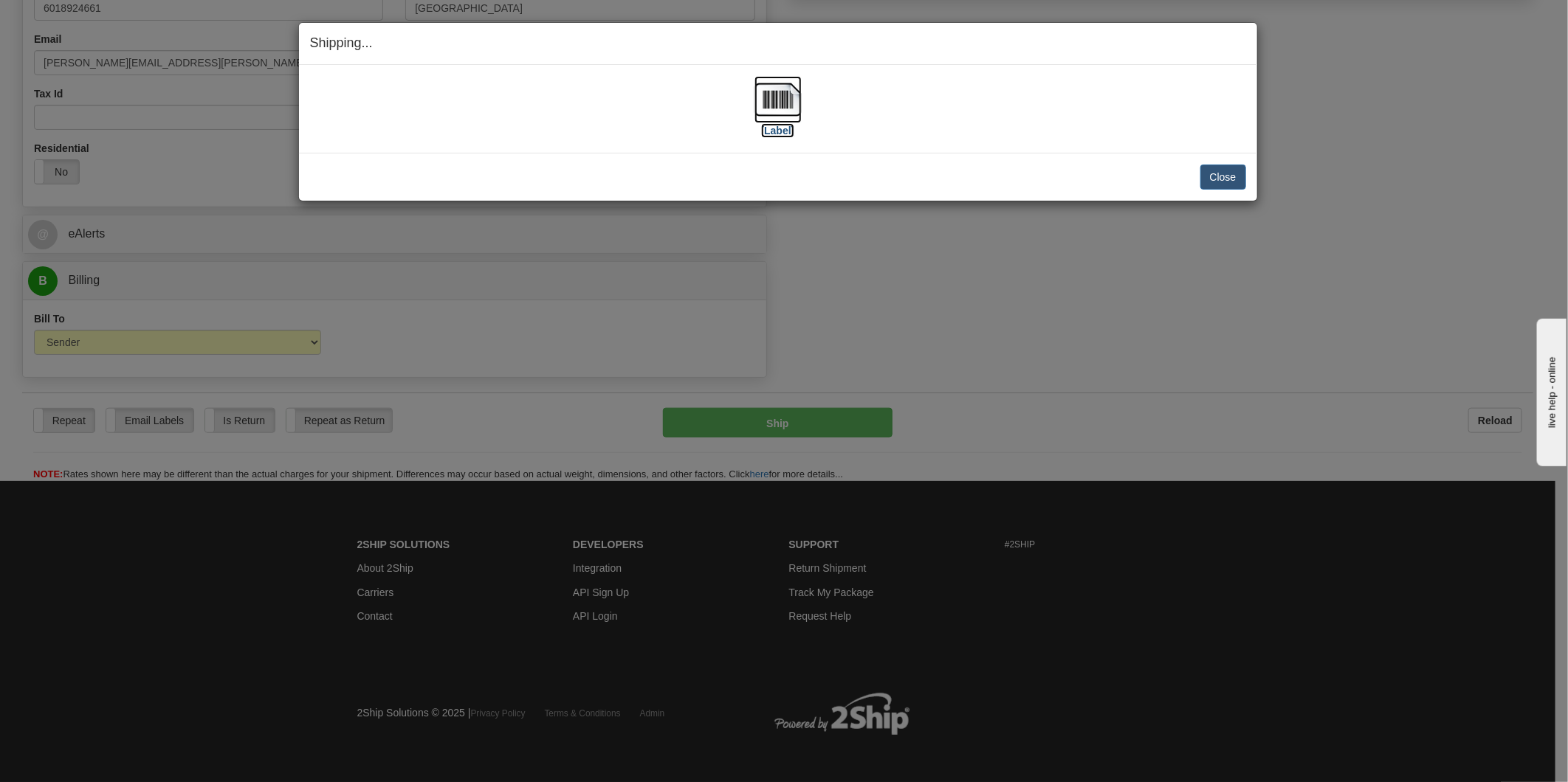
click at [780, 101] on img at bounding box center [778, 100] width 47 height 47
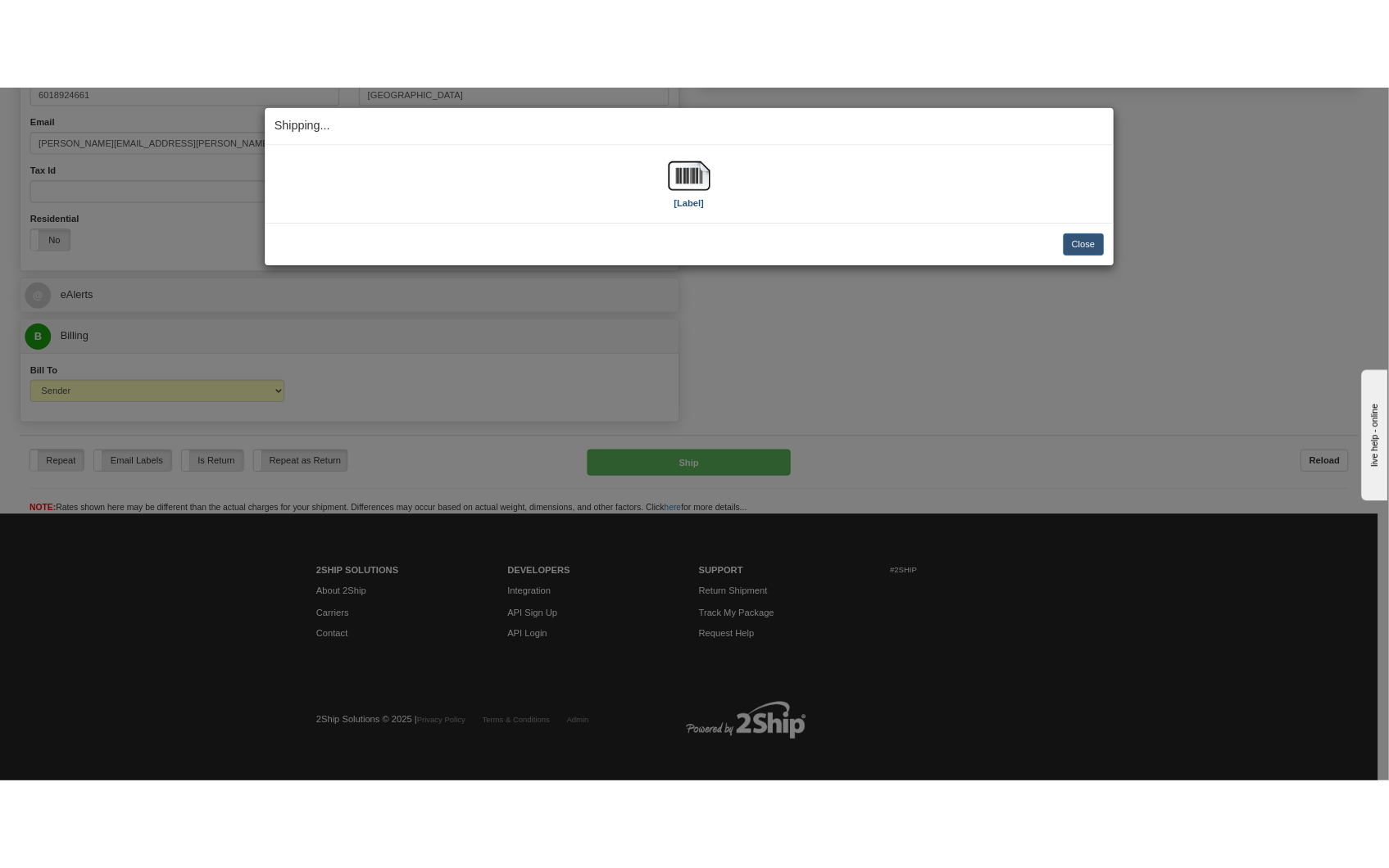
scroll to position [926, 0]
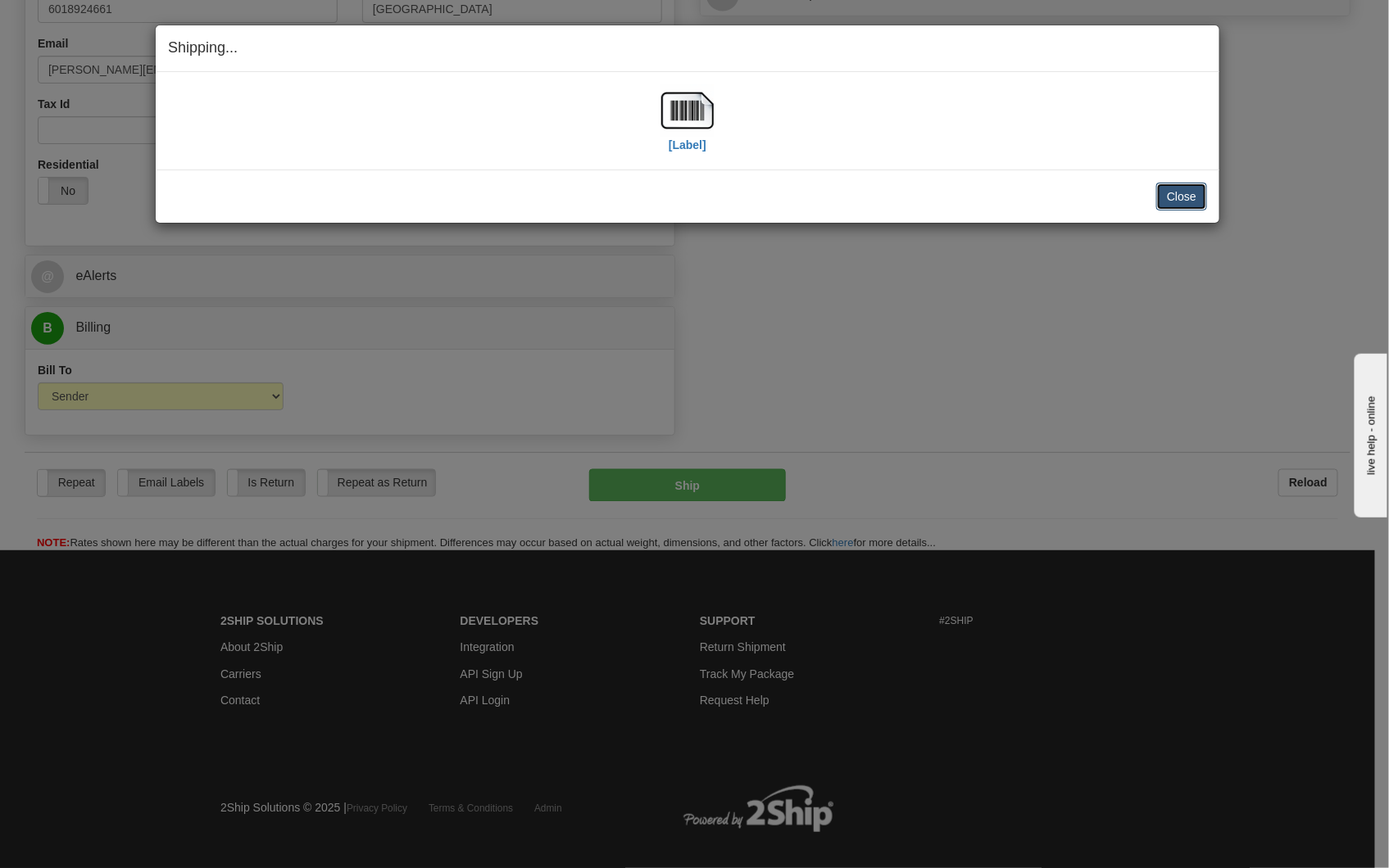
click at [1172, 202] on button "Close" at bounding box center [1181, 197] width 50 height 28
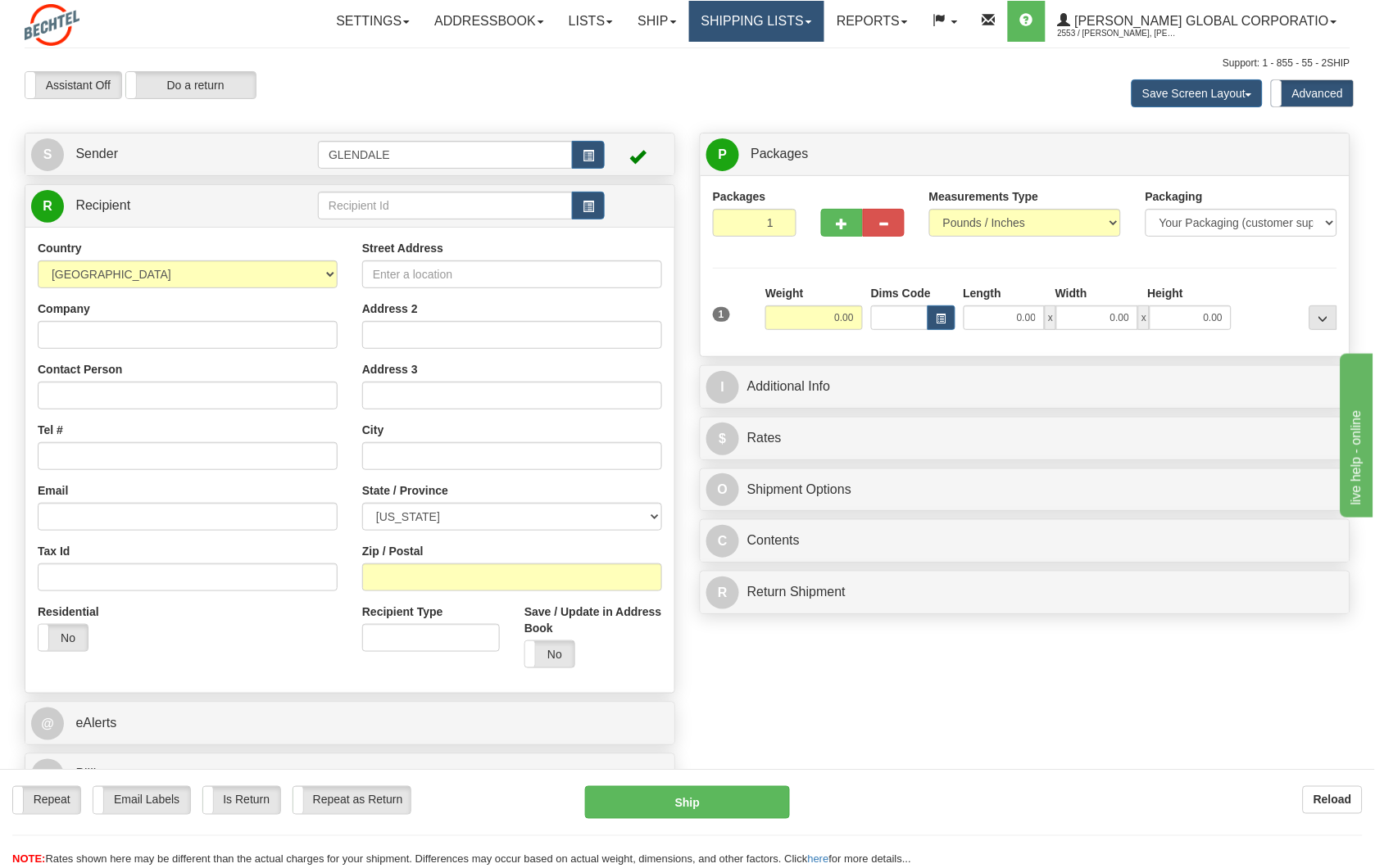
click at [815, 30] on link "Shipping lists" at bounding box center [756, 21] width 135 height 41
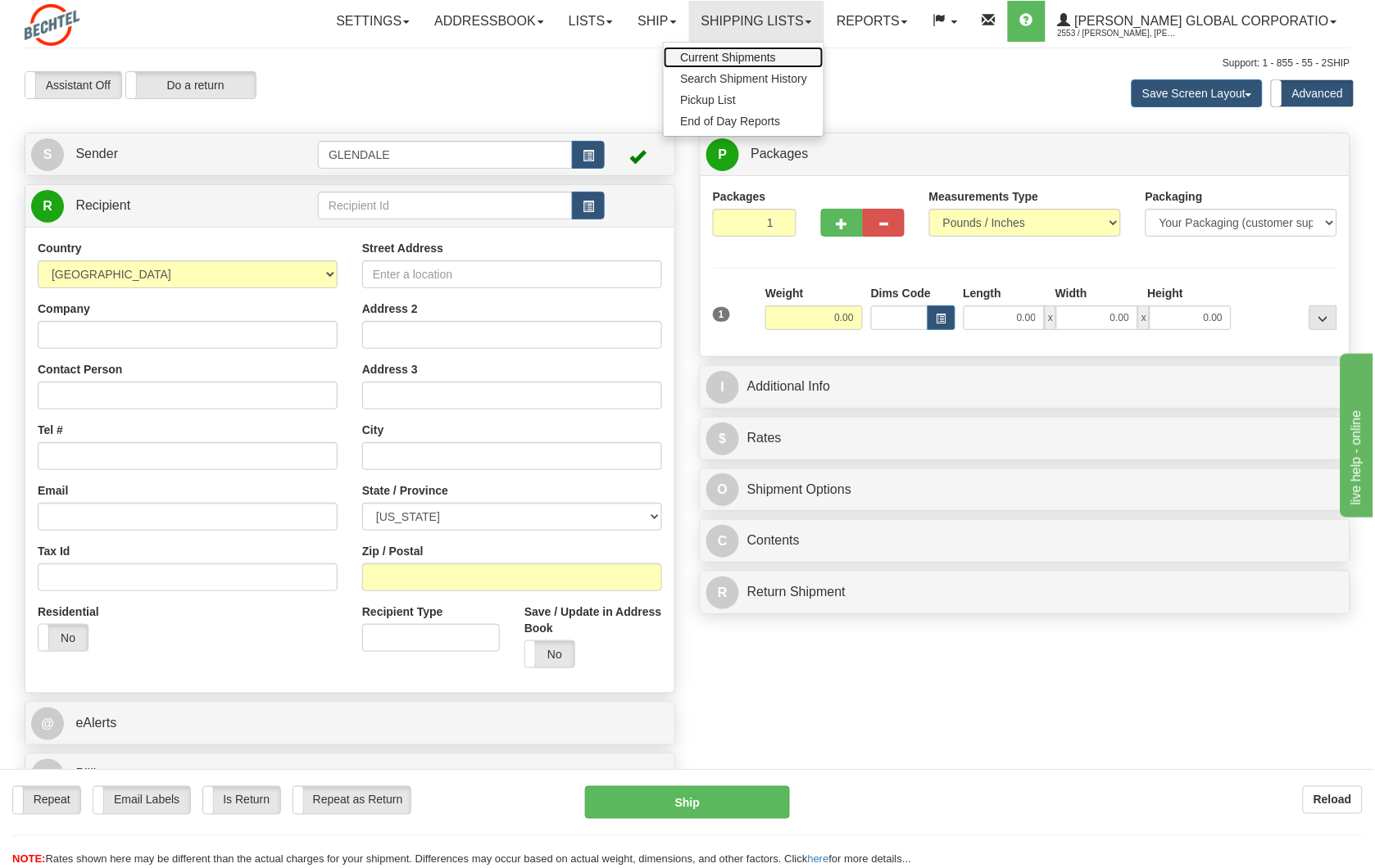
click at [776, 53] on span "Current Shipments" at bounding box center [728, 57] width 96 height 13
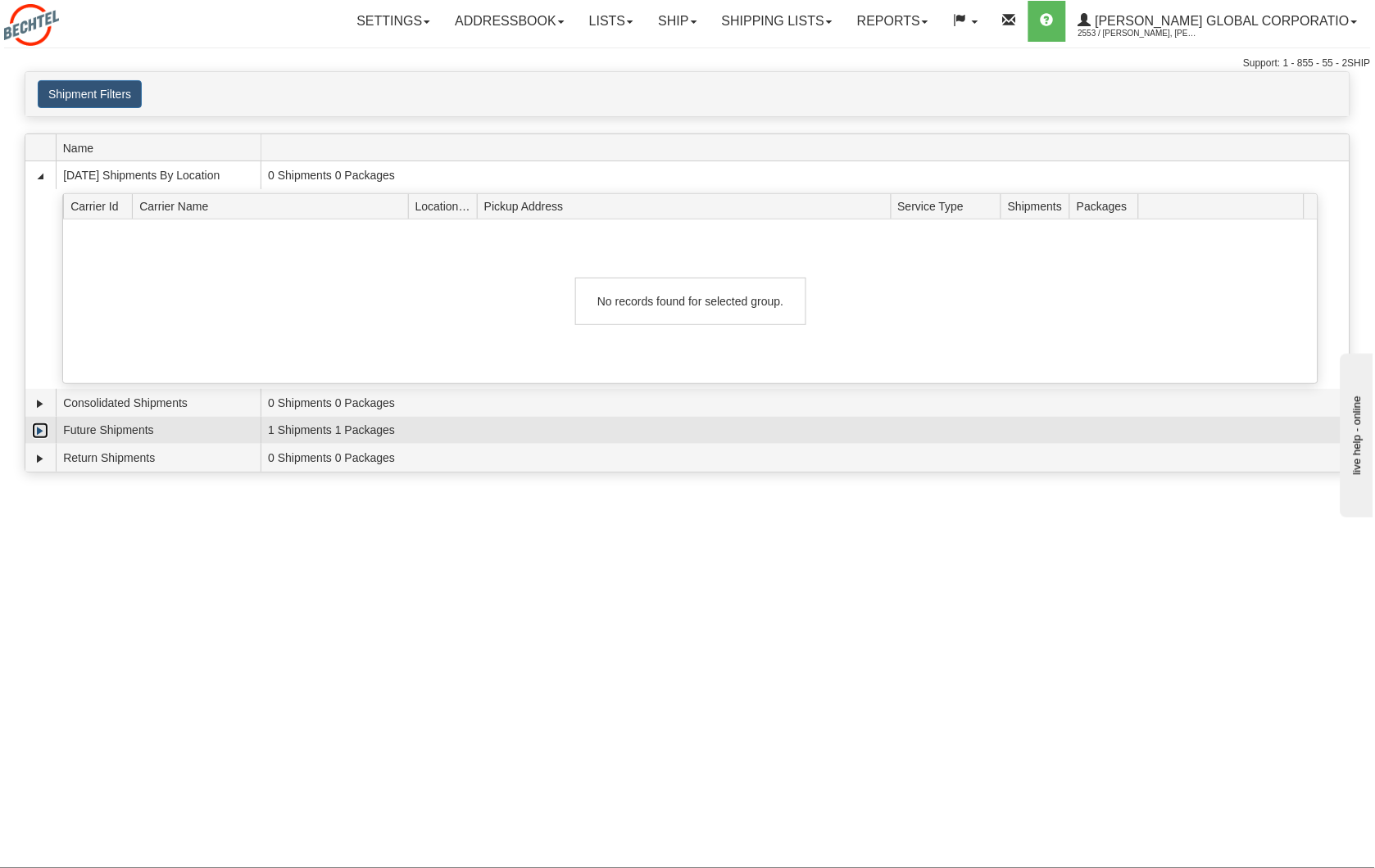
click at [36, 431] on link "Expand" at bounding box center [40, 431] width 17 height 17
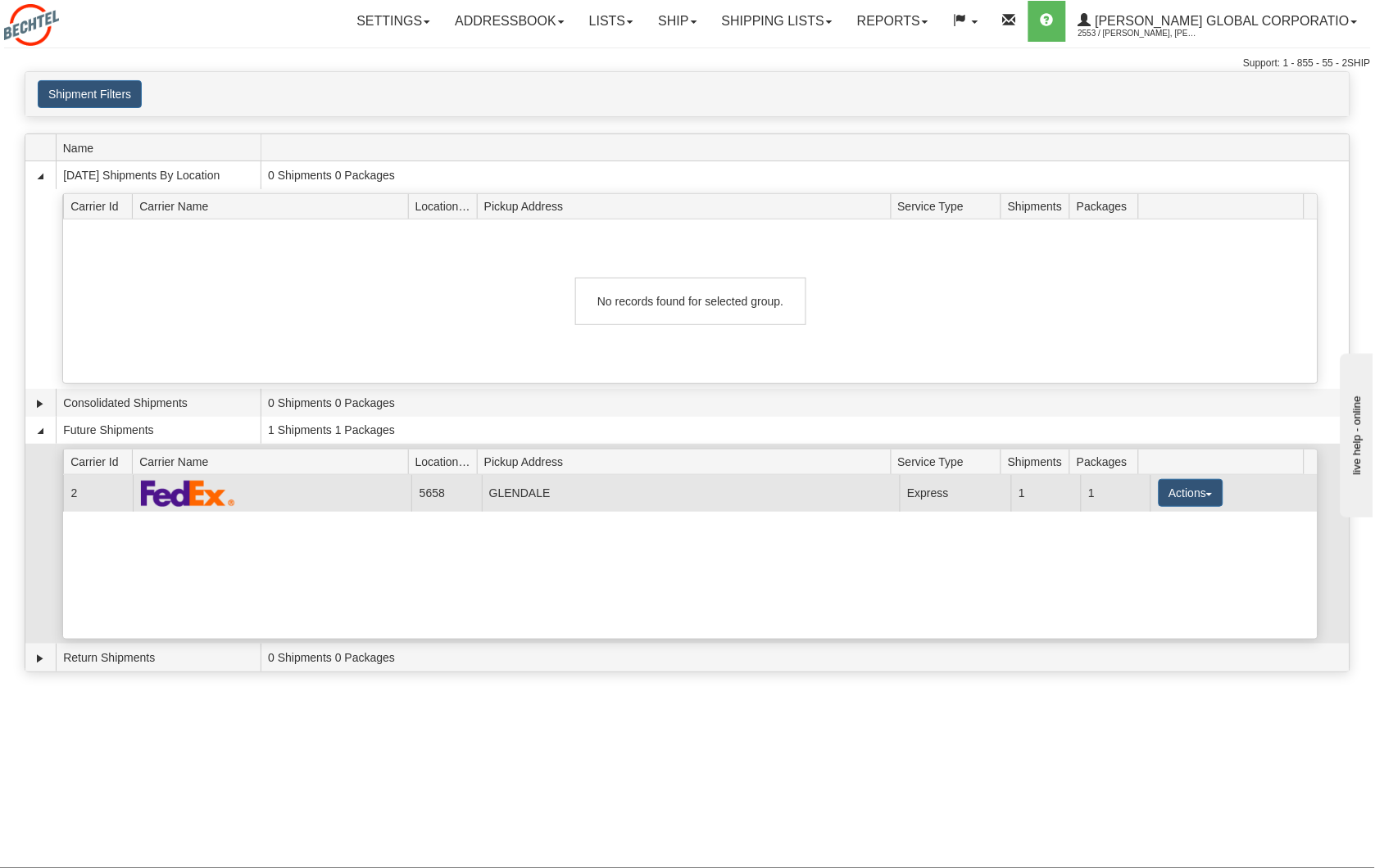
click at [228, 494] on img at bounding box center [188, 493] width 94 height 27
click at [317, 497] on td at bounding box center [272, 493] width 278 height 37
click at [551, 504] on td "GLENDALE" at bounding box center [691, 493] width 417 height 37
click at [1209, 498] on button "Actions" at bounding box center [1191, 493] width 65 height 28
click at [1174, 528] on link "Details" at bounding box center [1157, 524] width 131 height 21
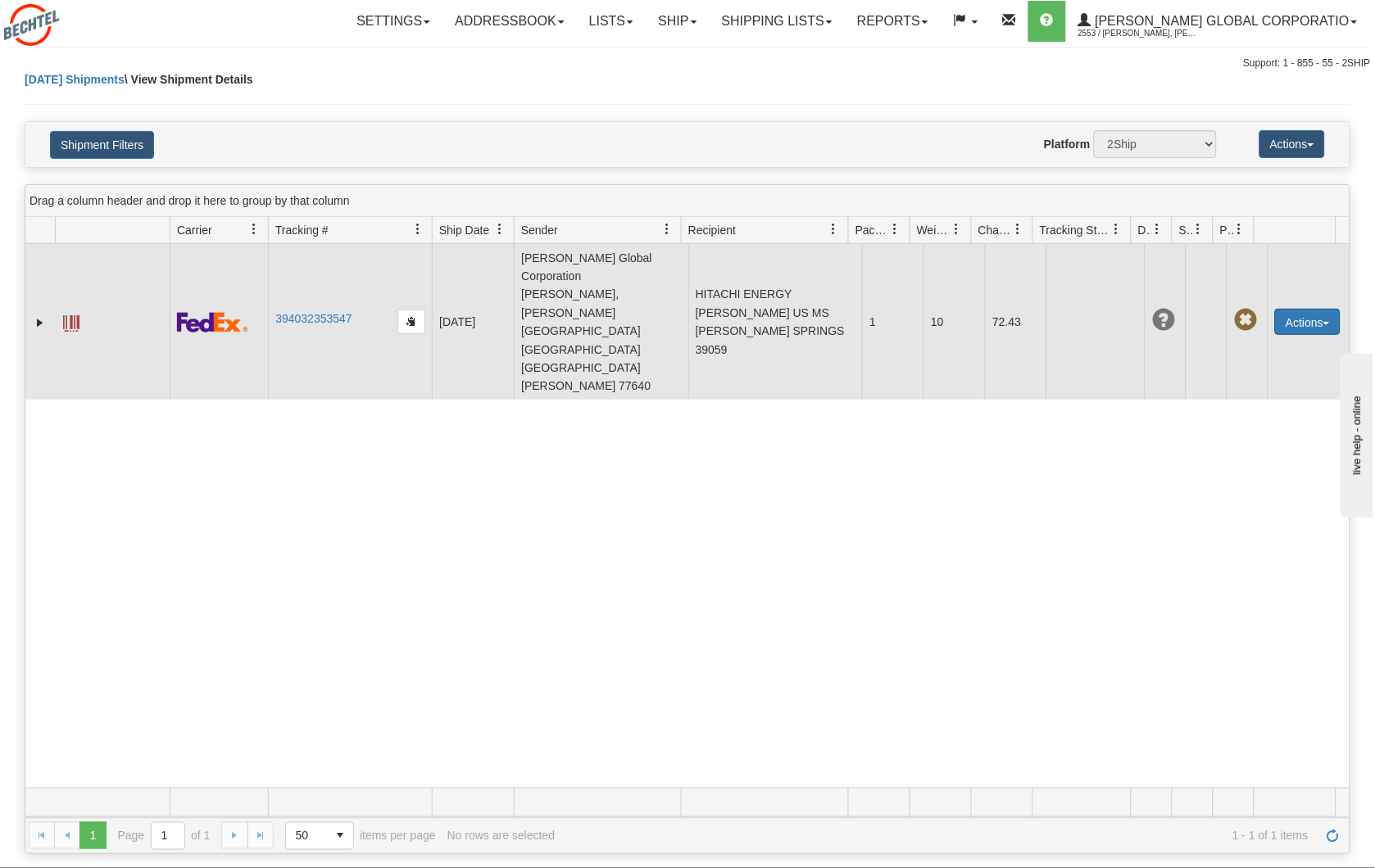
click at [1297, 309] on button "Actions" at bounding box center [1307, 322] width 65 height 26
click at [1283, 342] on link "Edit" at bounding box center [1273, 352] width 131 height 21
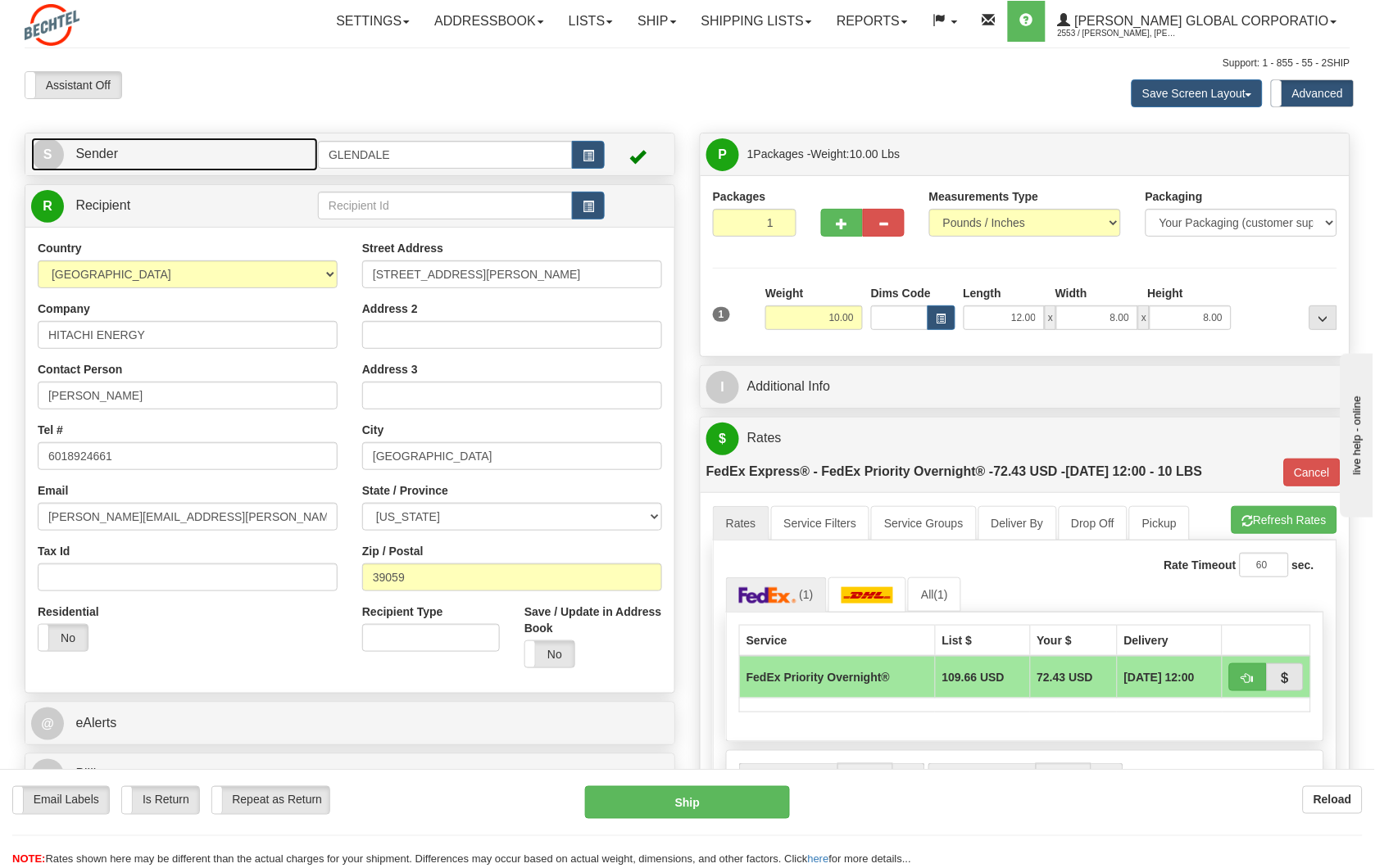
click at [140, 151] on link "S Sender" at bounding box center [175, 154] width 287 height 34
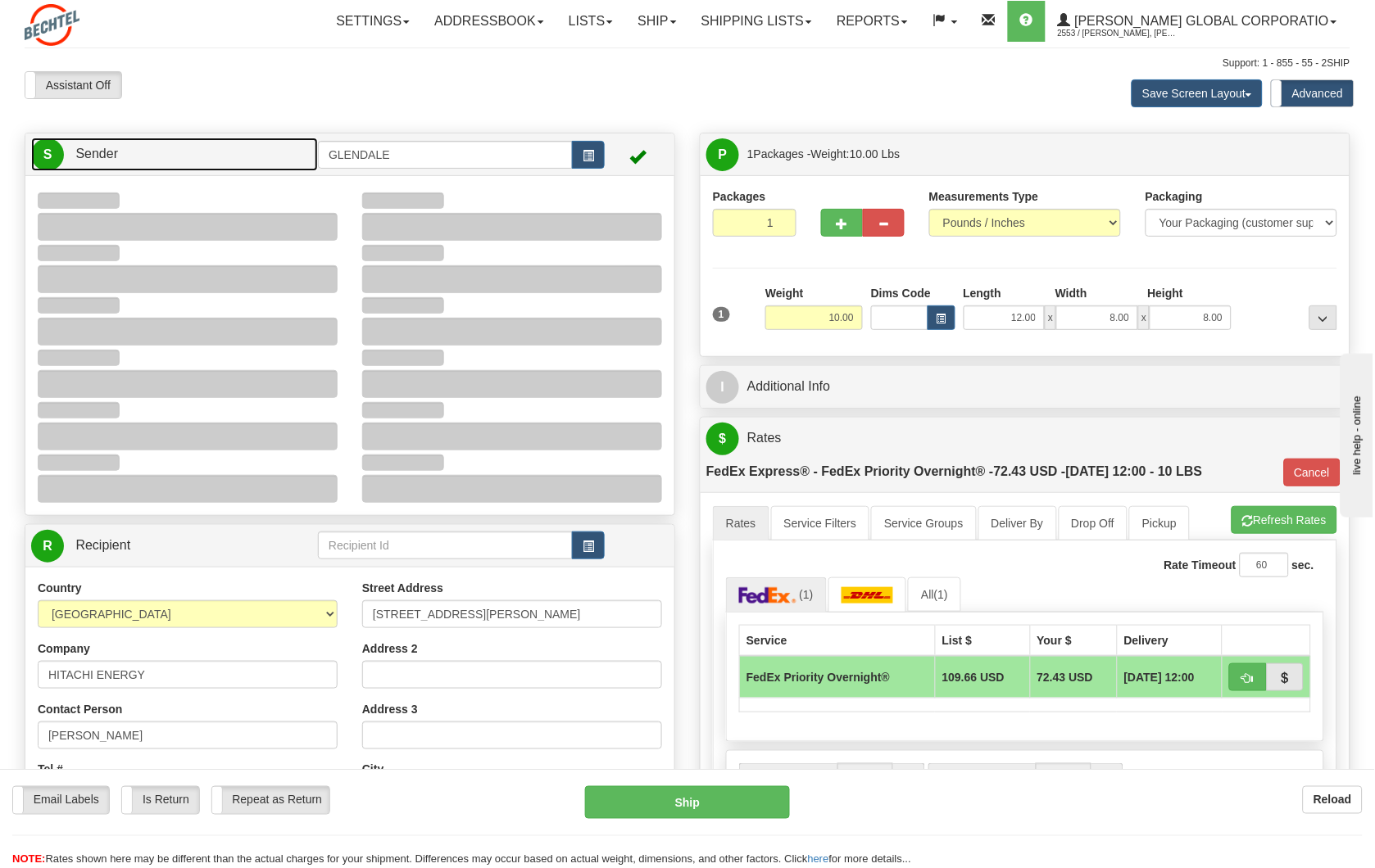
type input "08:47"
type input "16:00"
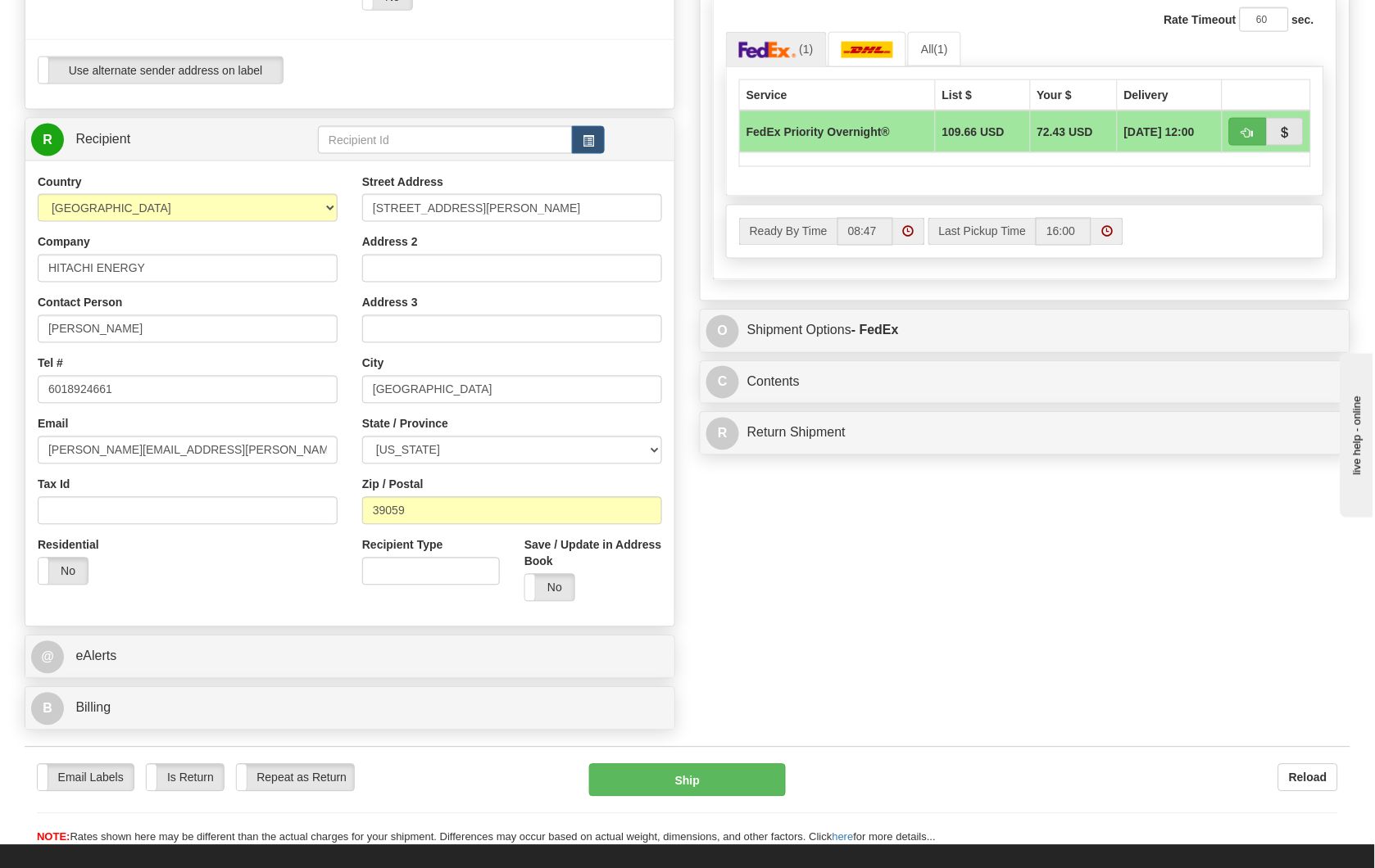
scroll to position [637, 0]
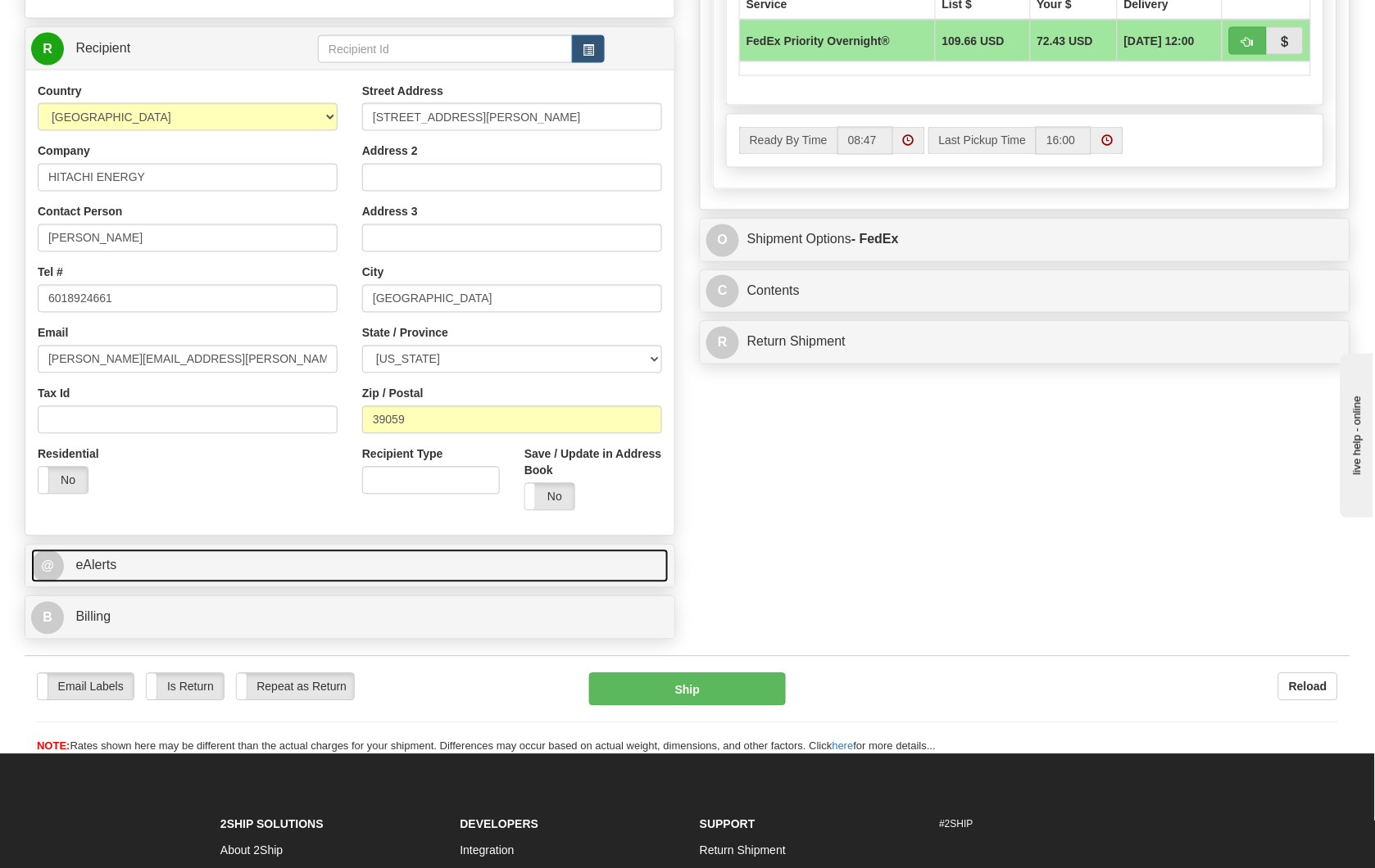
click at [77, 560] on span "eAlerts" at bounding box center [96, 565] width 41 height 14
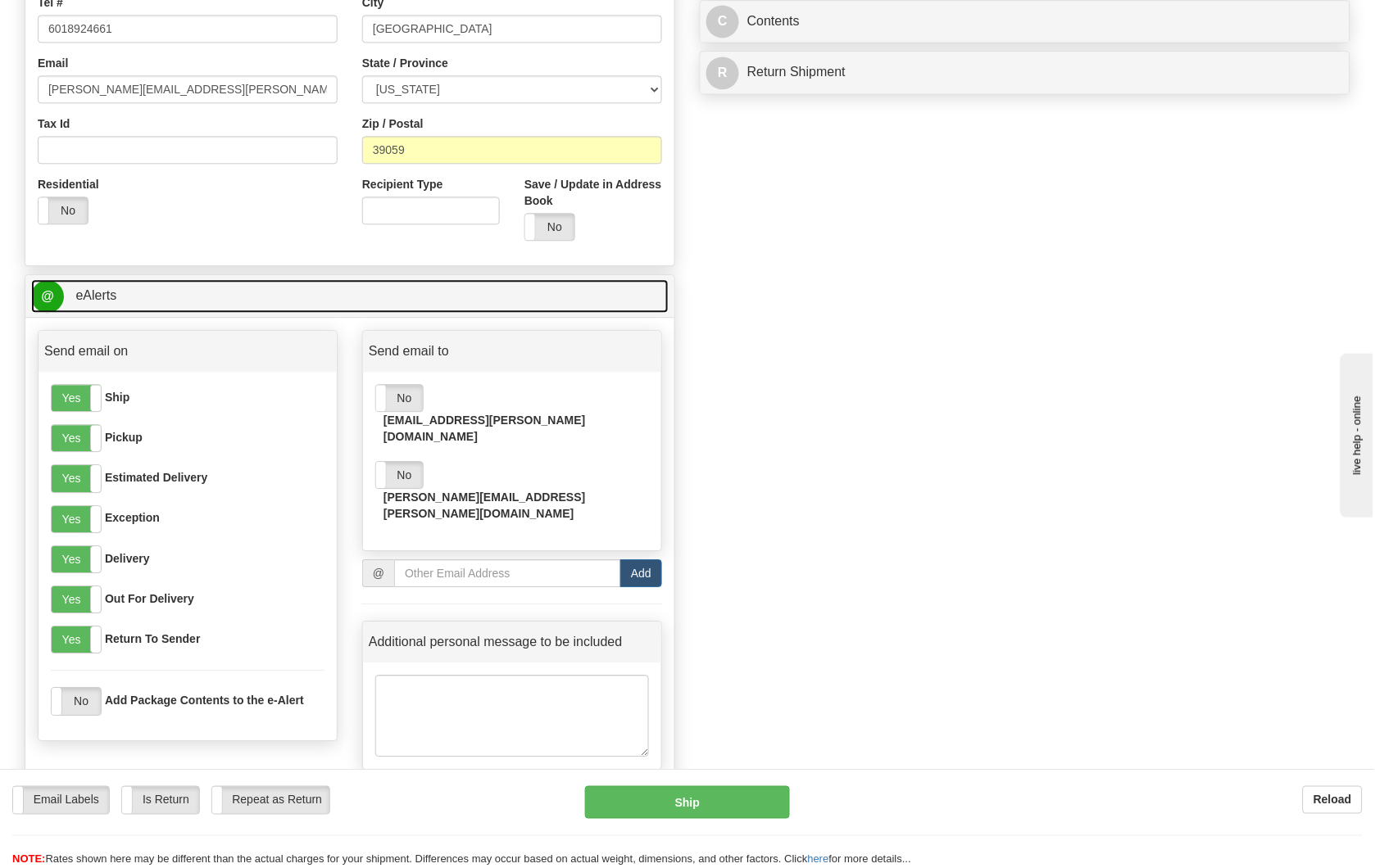
scroll to position [910, 0]
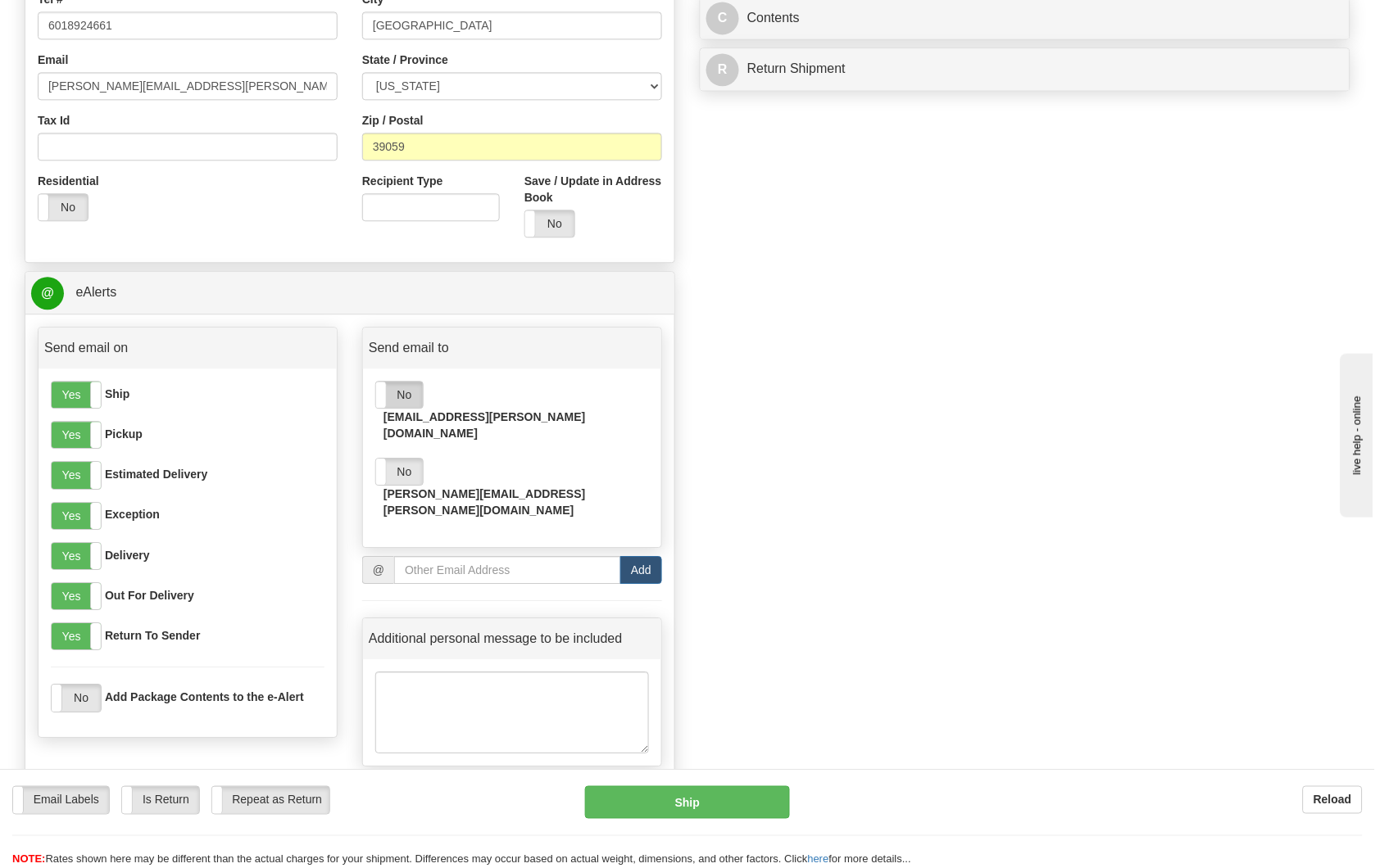
click at [414, 397] on label "No" at bounding box center [399, 395] width 47 height 26
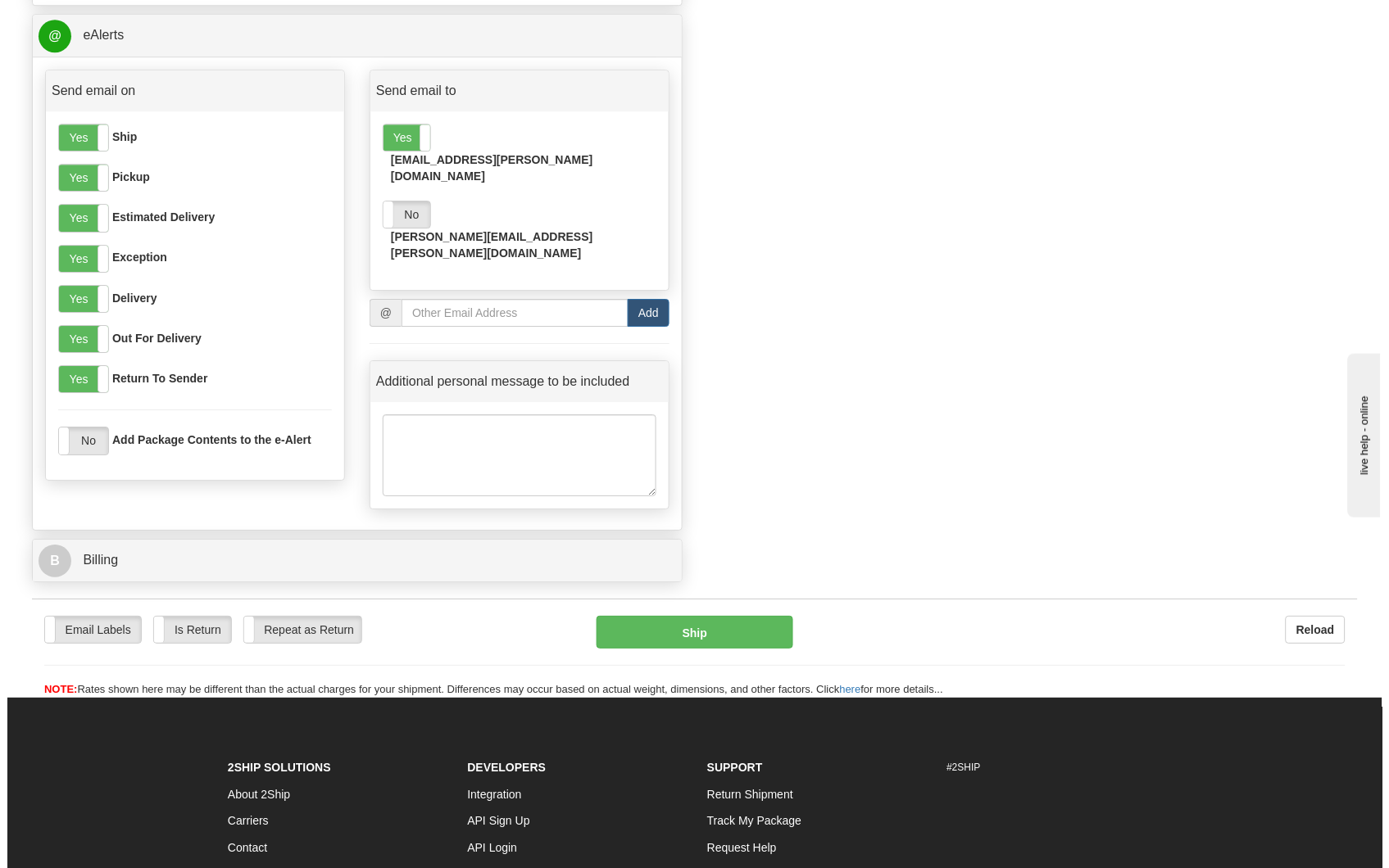
scroll to position [1274, 0]
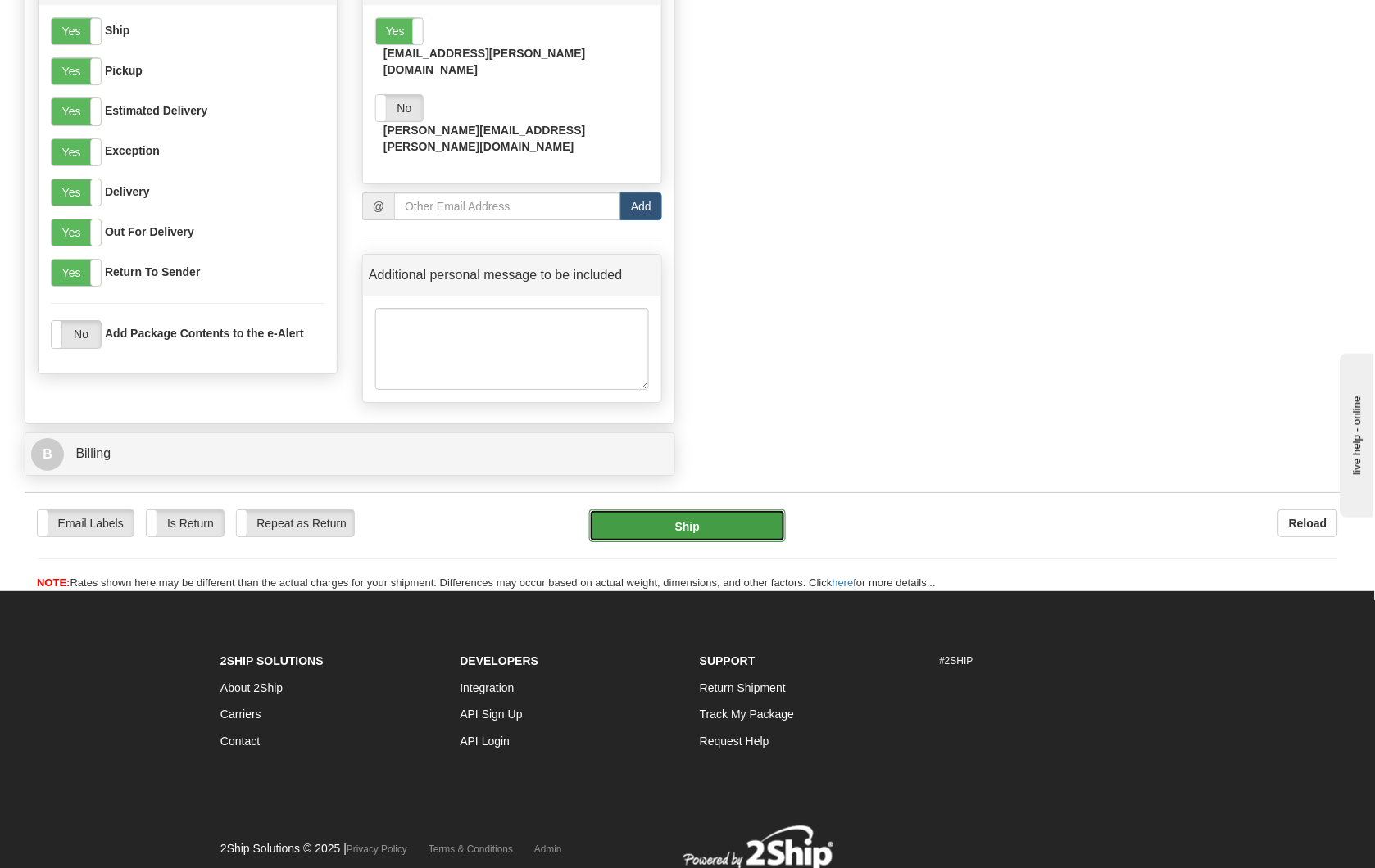
click at [691, 510] on button "Ship" at bounding box center [687, 526] width 197 height 33
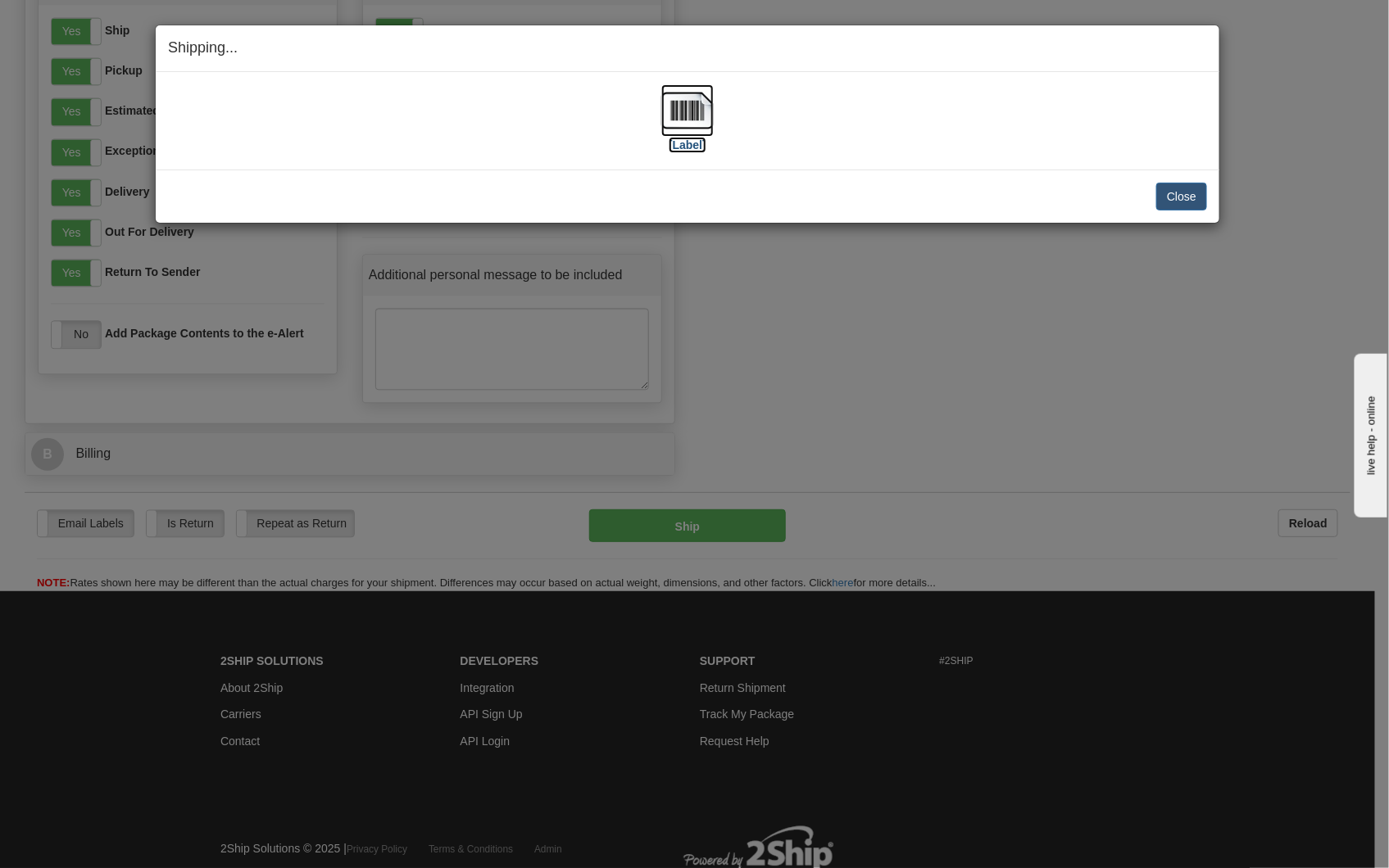
click at [698, 108] on img at bounding box center [687, 110] width 52 height 52
click at [1182, 200] on button "Close" at bounding box center [1181, 197] width 50 height 28
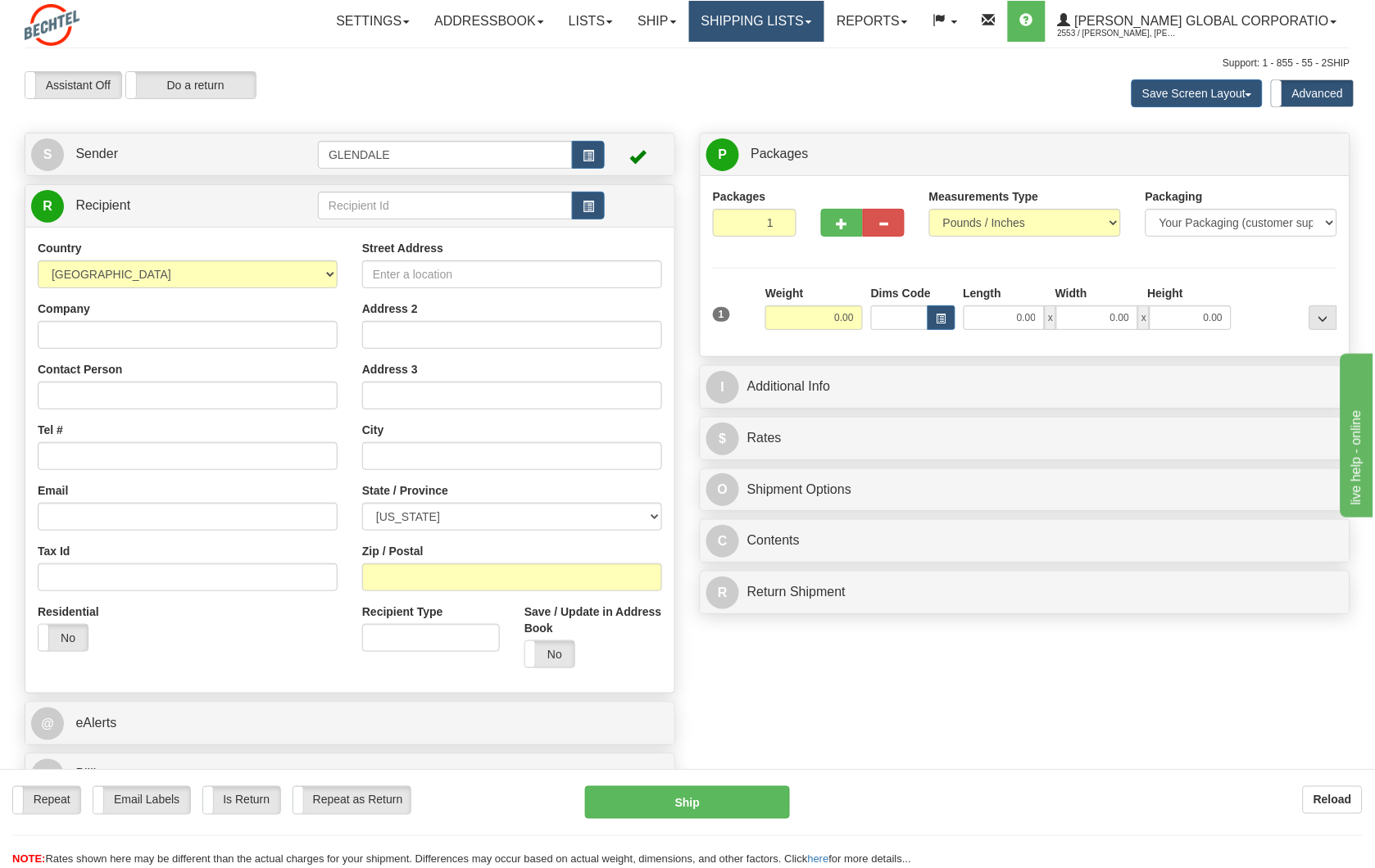
click at [824, 28] on link "Shipping lists" at bounding box center [756, 21] width 135 height 41
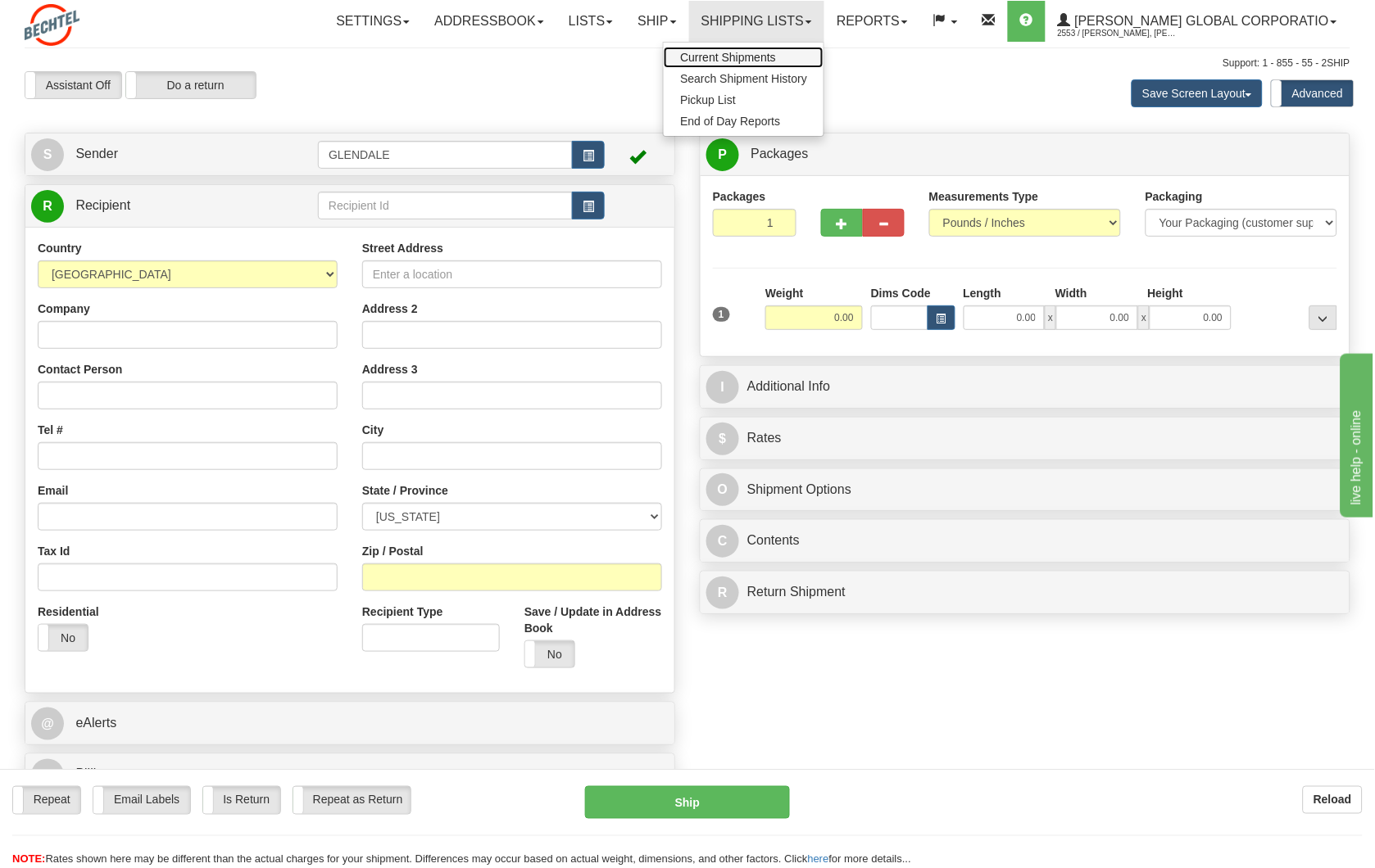
click at [776, 54] on span "Current Shipments" at bounding box center [728, 57] width 96 height 13
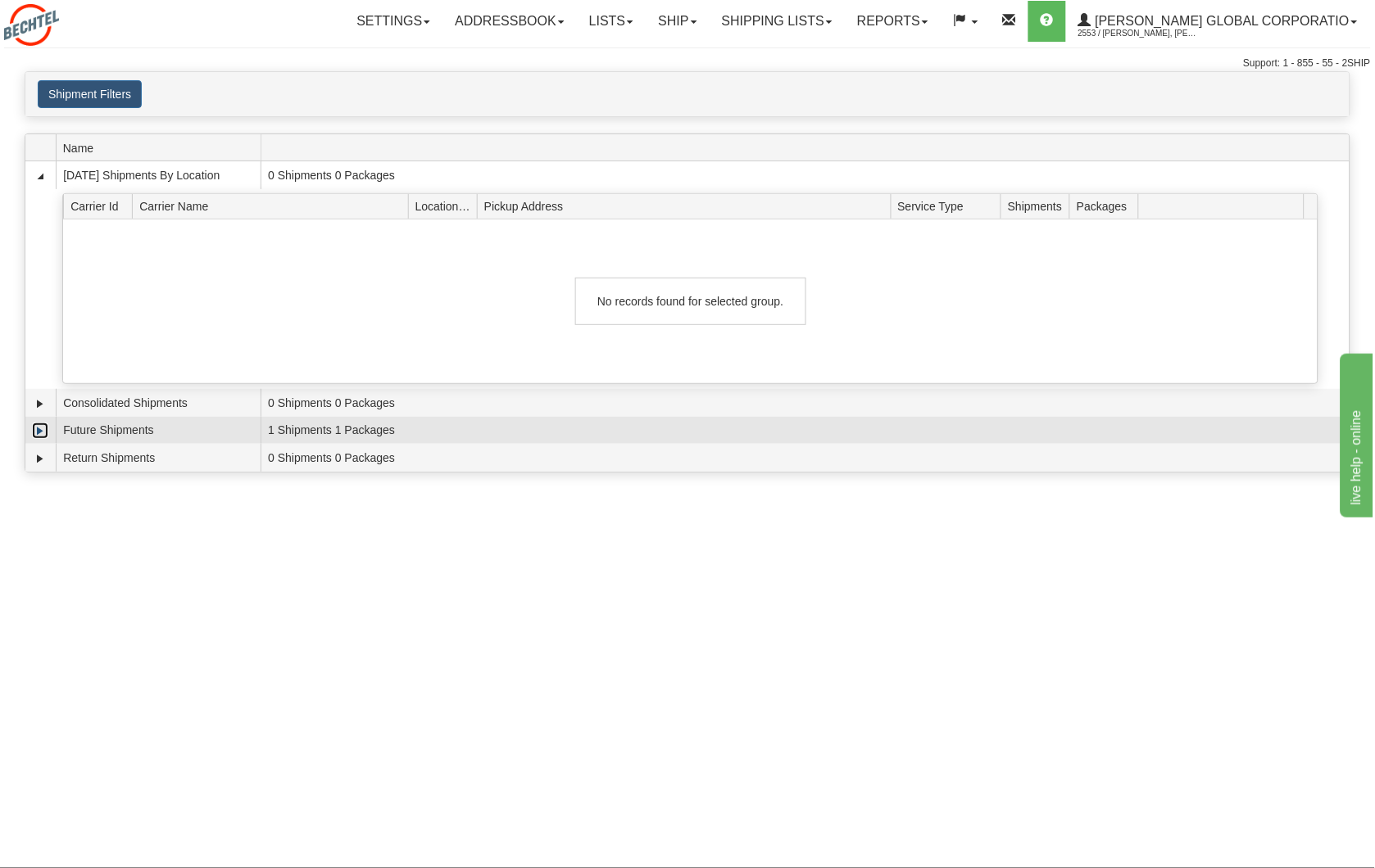
click at [35, 430] on link "Expand" at bounding box center [40, 431] width 17 height 17
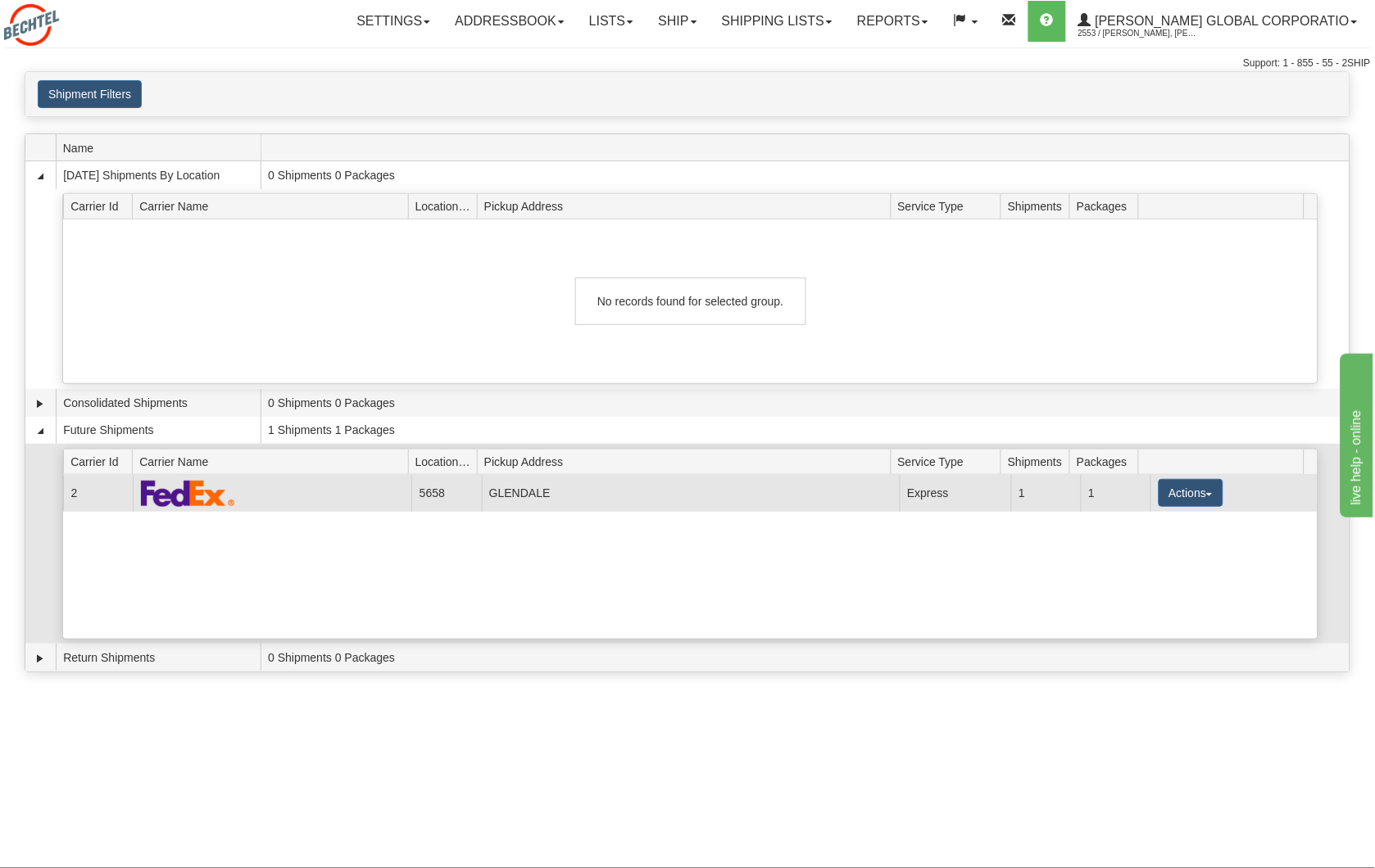
click at [732, 497] on td "GLENDALE" at bounding box center [691, 493] width 417 height 37
click at [1178, 490] on button "Actions" at bounding box center [1191, 493] width 65 height 28
click at [1158, 529] on link "Details" at bounding box center [1157, 524] width 131 height 21
